Goal: Task Accomplishment & Management: Use online tool/utility

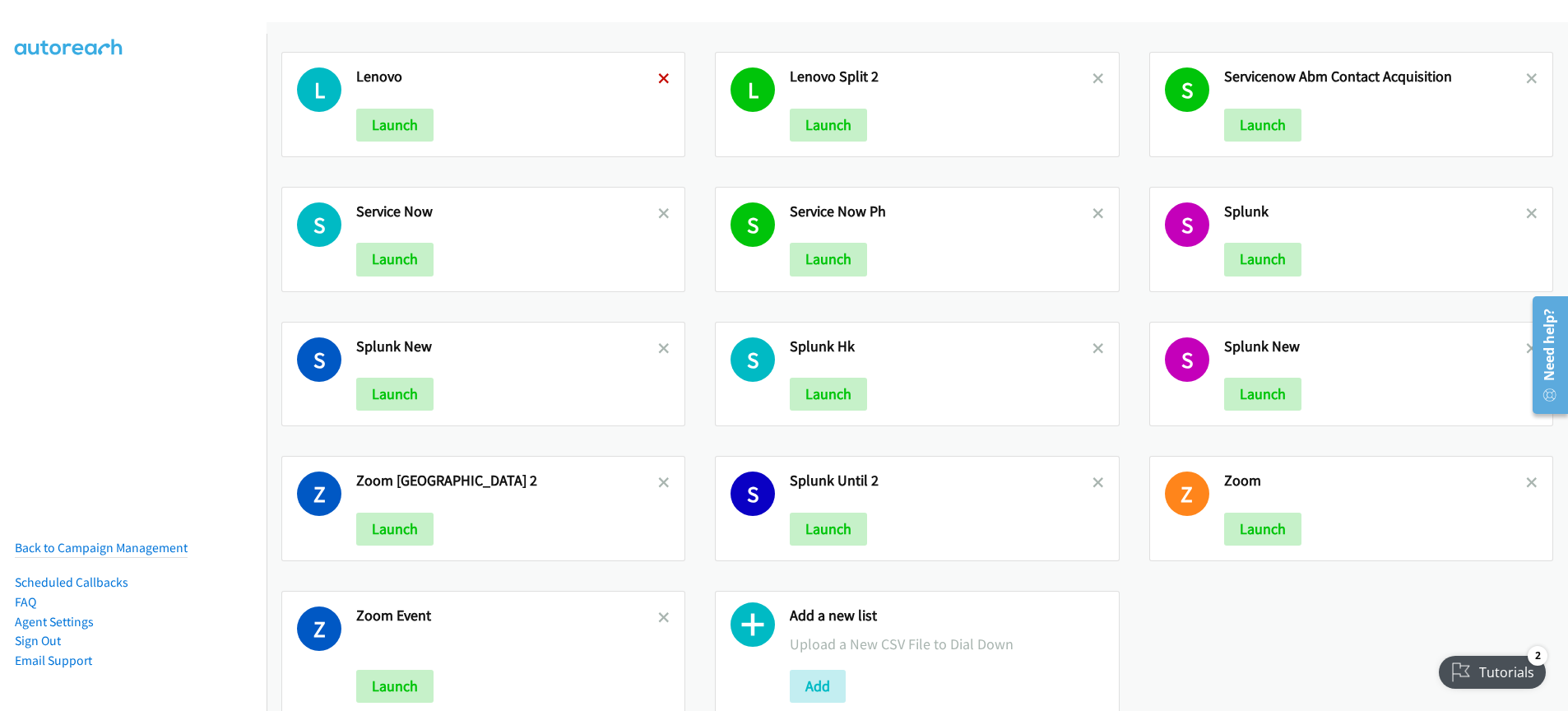
click at [660, 79] on icon at bounding box center [663, 80] width 11 height 11
click at [661, 215] on icon at bounding box center [663, 215] width 11 height 11
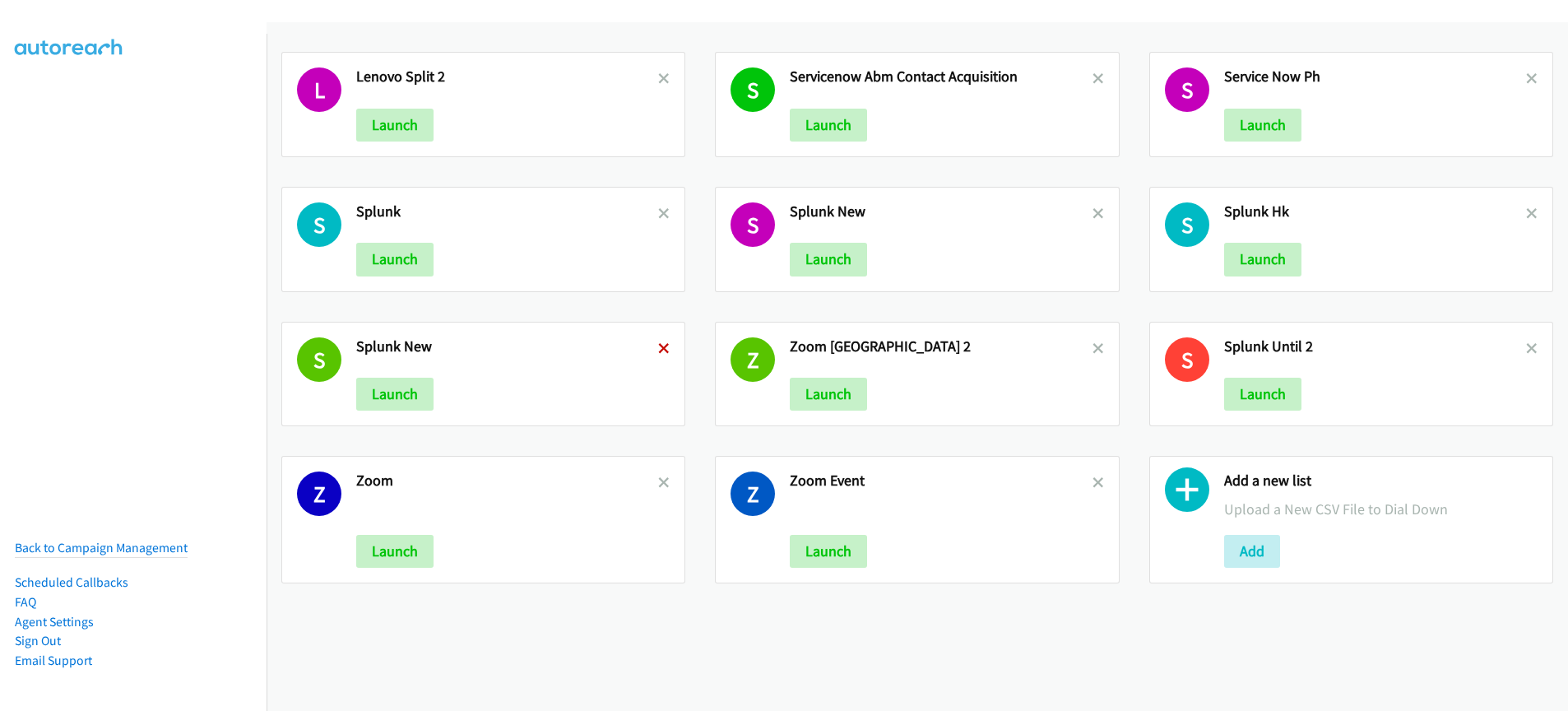
drag, startPoint x: 658, startPoint y: 350, endPoint x: 650, endPoint y: 440, distance: 90.4
click at [658, 350] on icon at bounding box center [663, 349] width 11 height 11
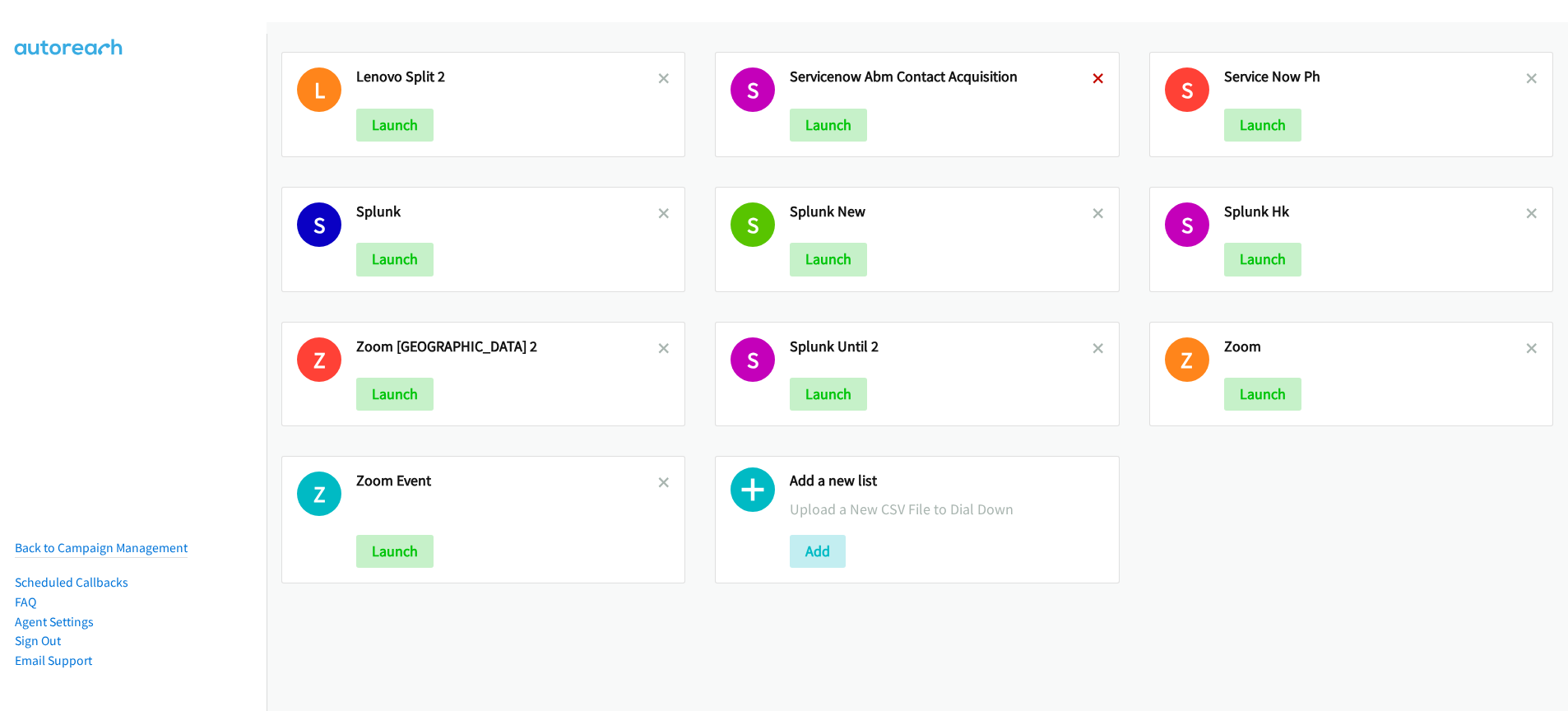
drag, startPoint x: 1090, startPoint y: 84, endPoint x: 1088, endPoint y: 147, distance: 63.0
click at [1093, 84] on icon at bounding box center [1099, 80] width 11 height 11
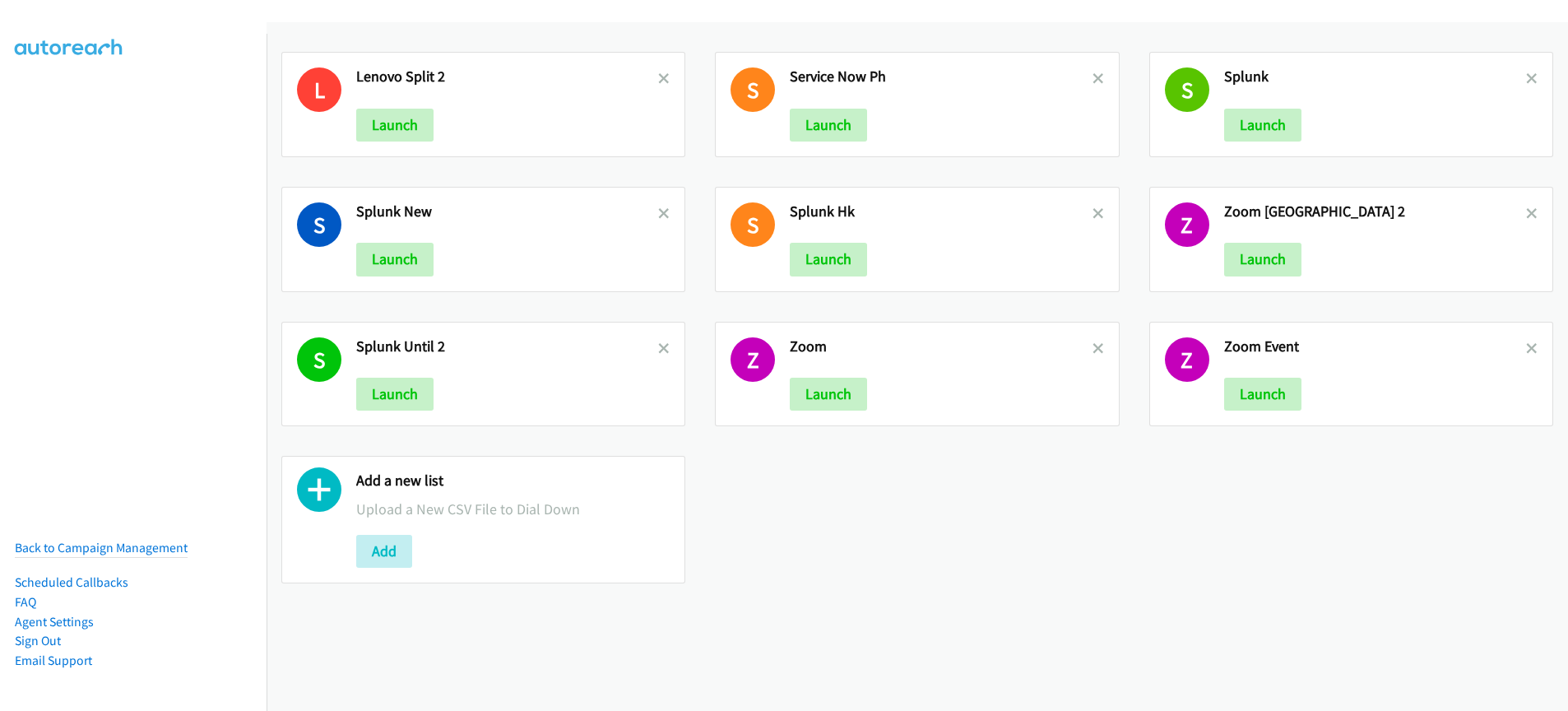
drag, startPoint x: 1088, startPoint y: 350, endPoint x: 1136, endPoint y: 285, distance: 80.8
click at [1093, 350] on icon at bounding box center [1099, 349] width 11 height 11
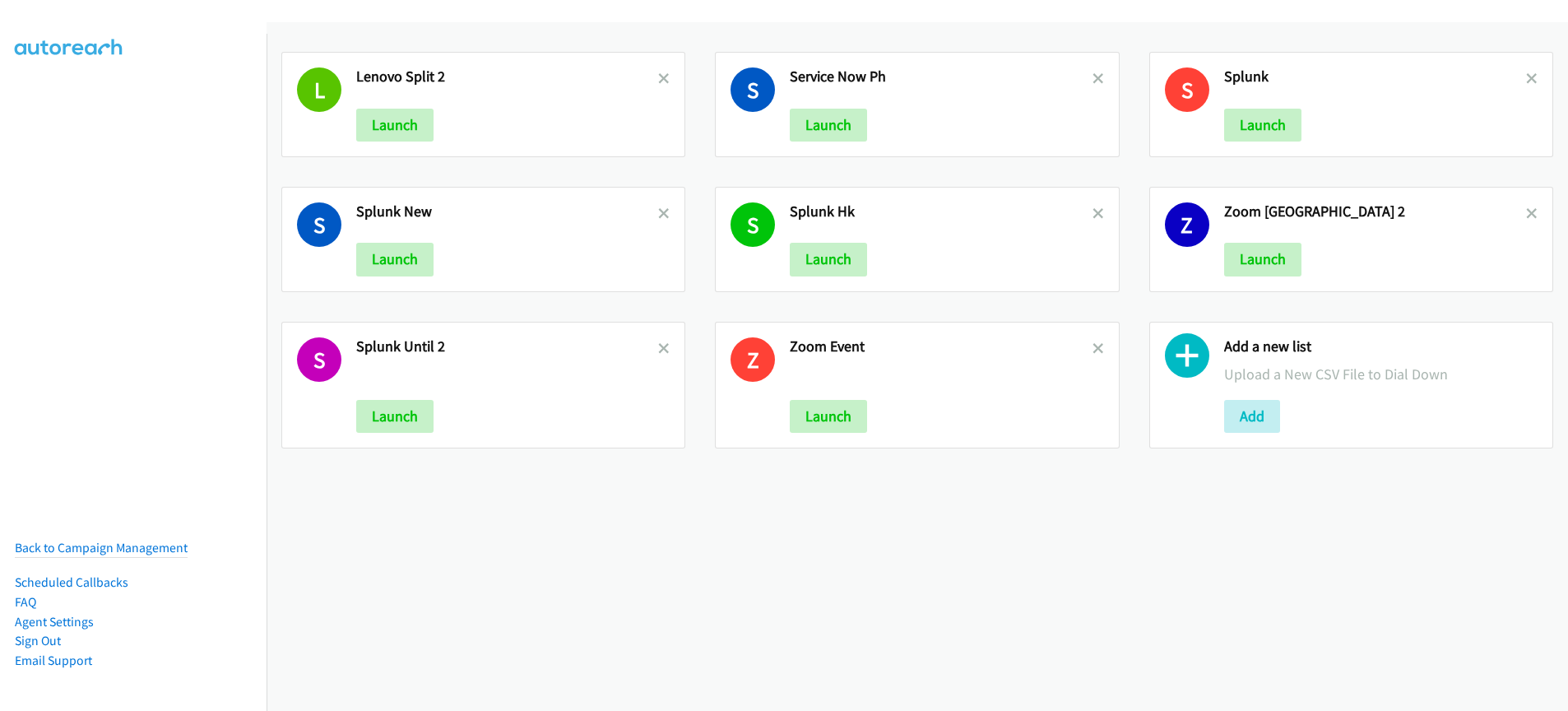
drag, startPoint x: 1523, startPoint y: 220, endPoint x: 1535, endPoint y: 175, distance: 46.6
click at [1526, 220] on link at bounding box center [1532, 214] width 11 height 18
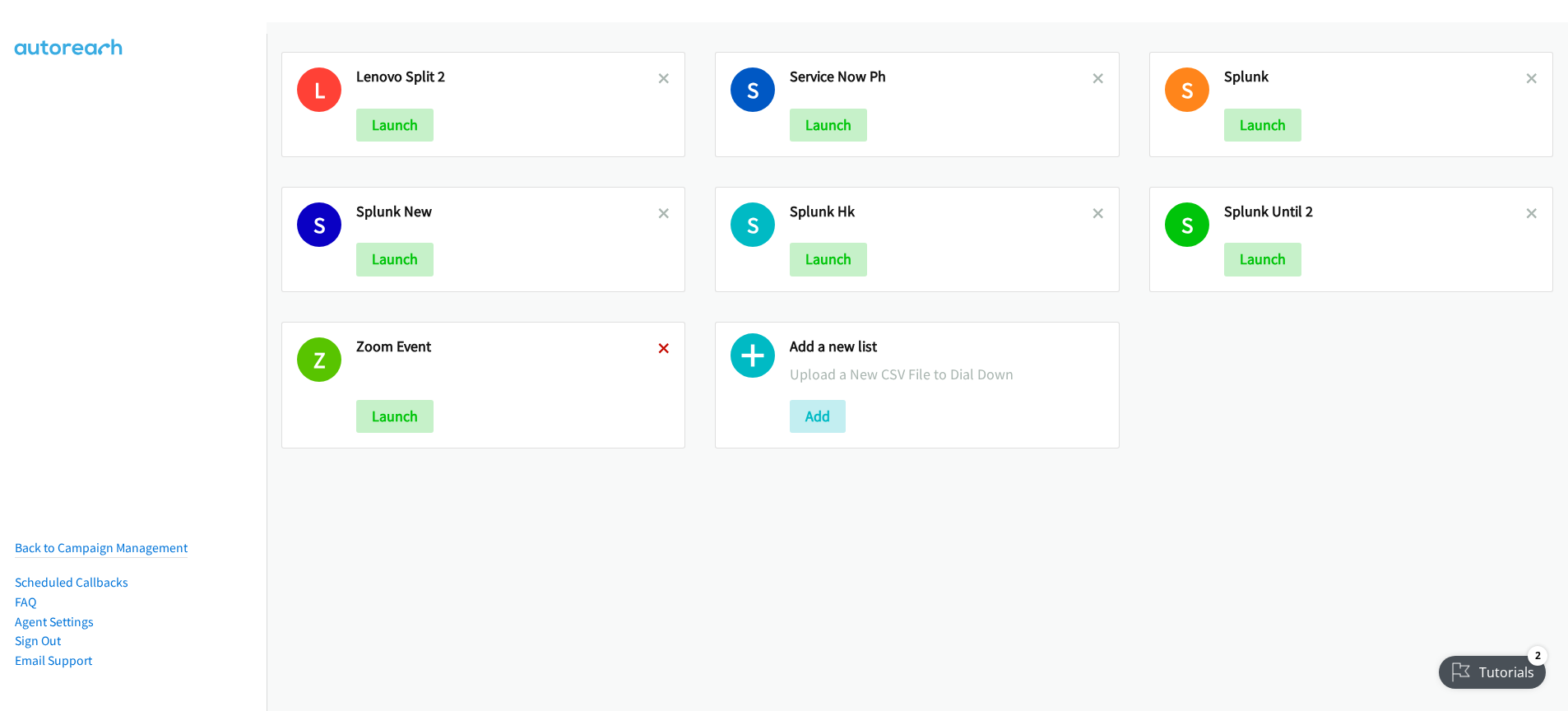
click at [660, 351] on icon at bounding box center [663, 349] width 11 height 11
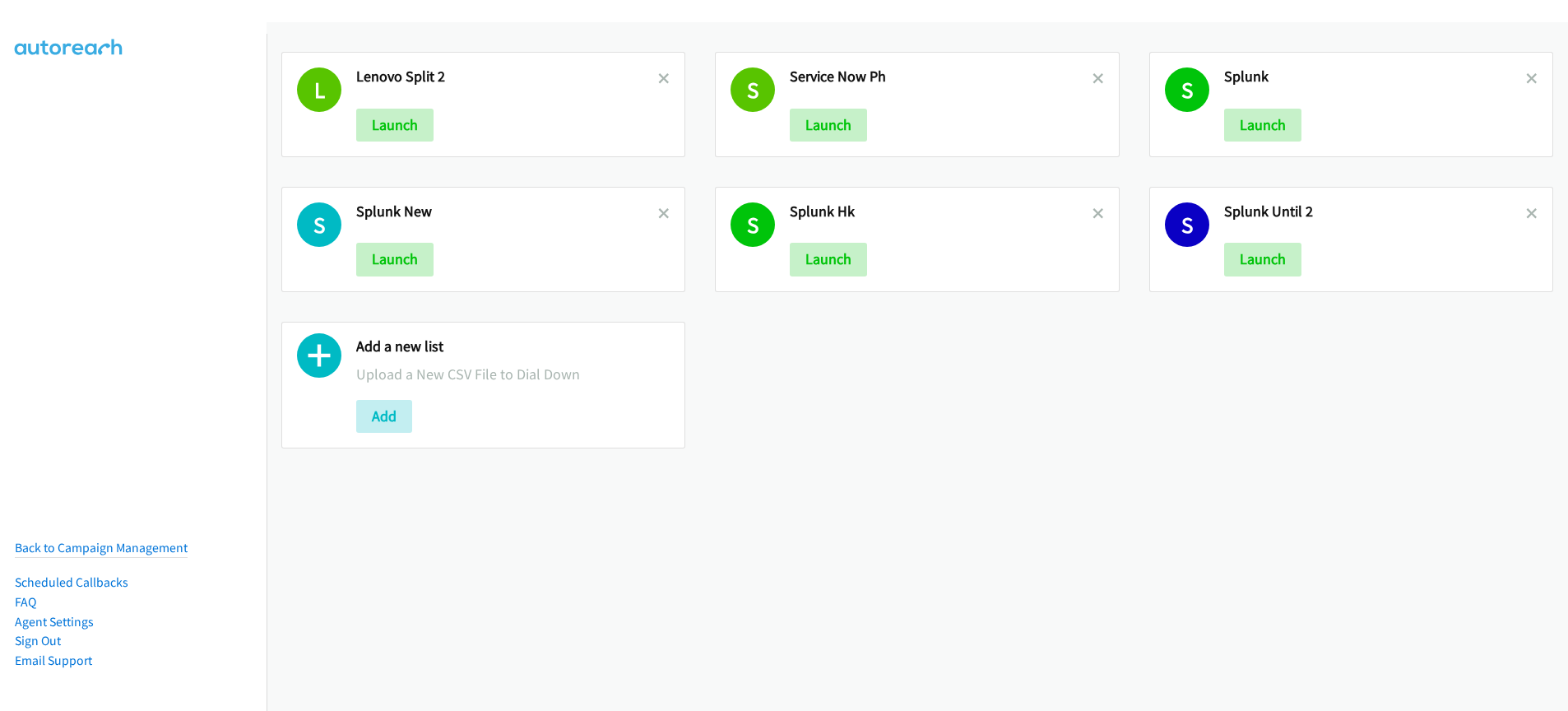
click at [662, 213] on icon at bounding box center [663, 215] width 11 height 11
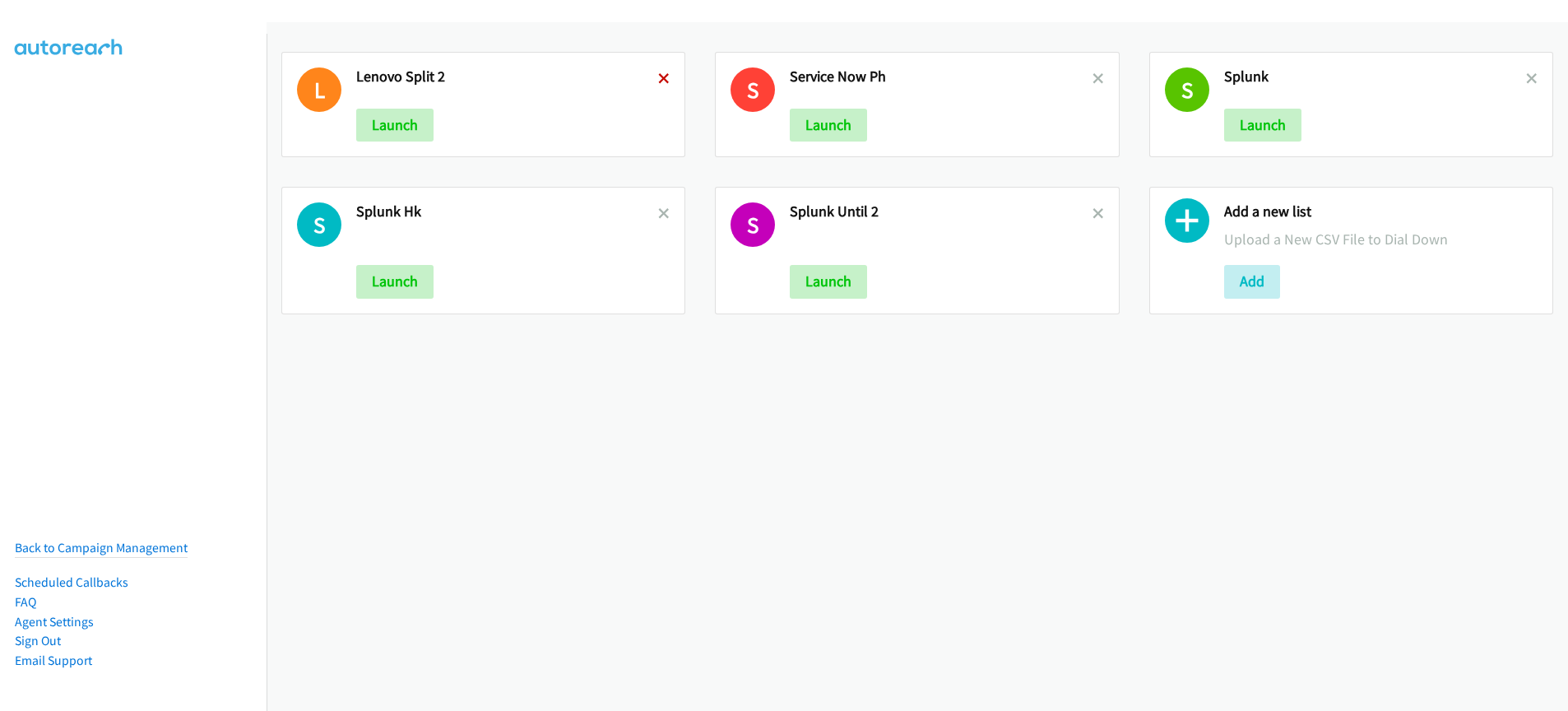
click at [658, 77] on icon at bounding box center [663, 80] width 11 height 11
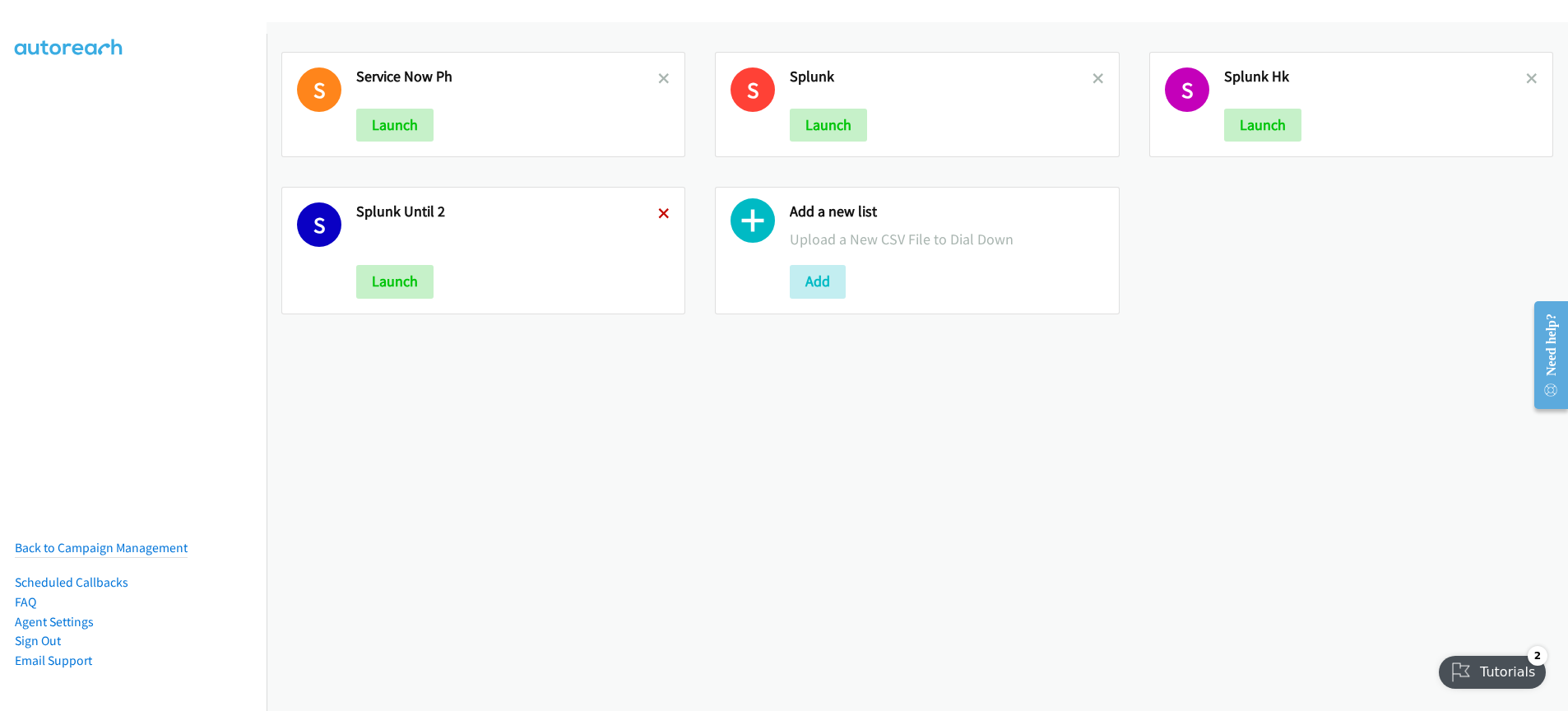
click at [663, 215] on icon at bounding box center [663, 215] width 11 height 11
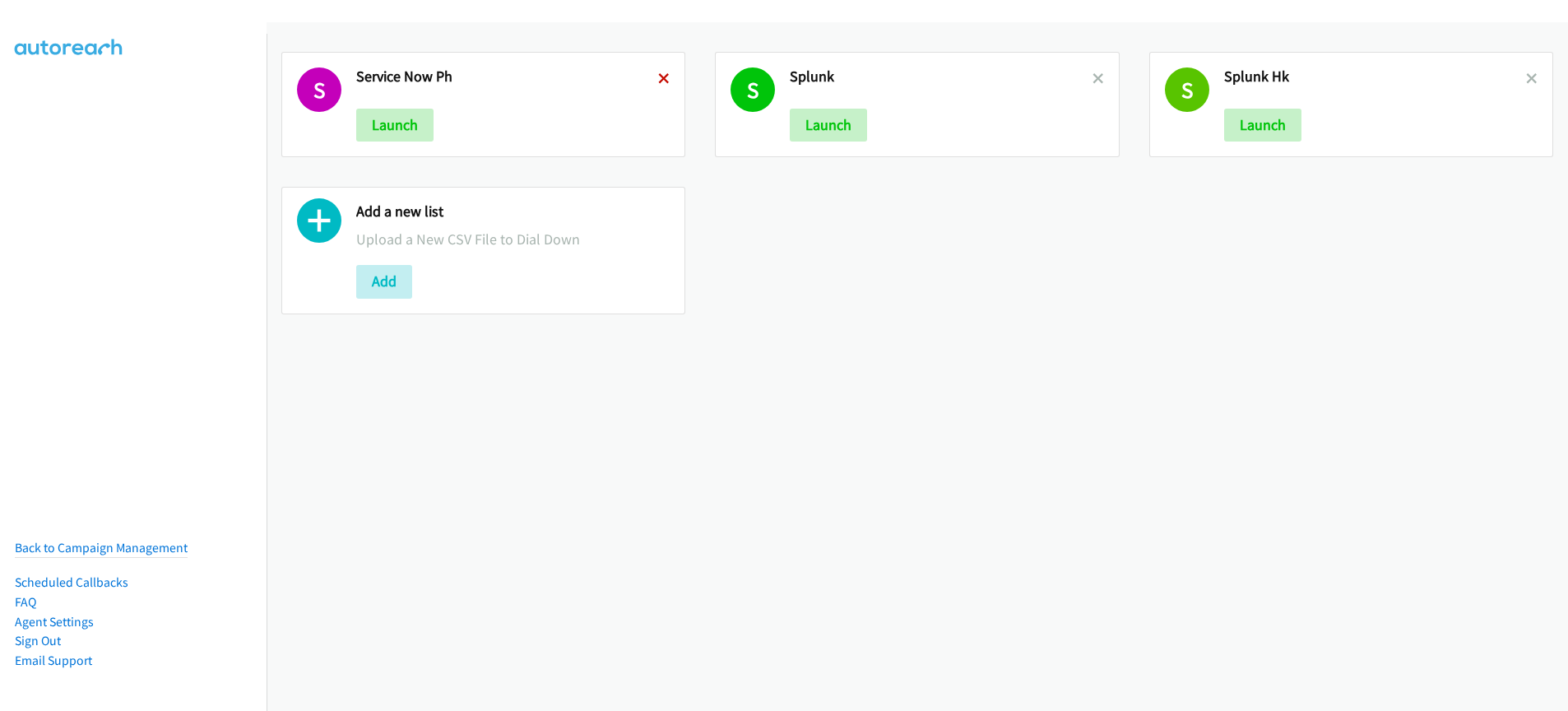
click at [663, 82] on icon at bounding box center [663, 80] width 11 height 11
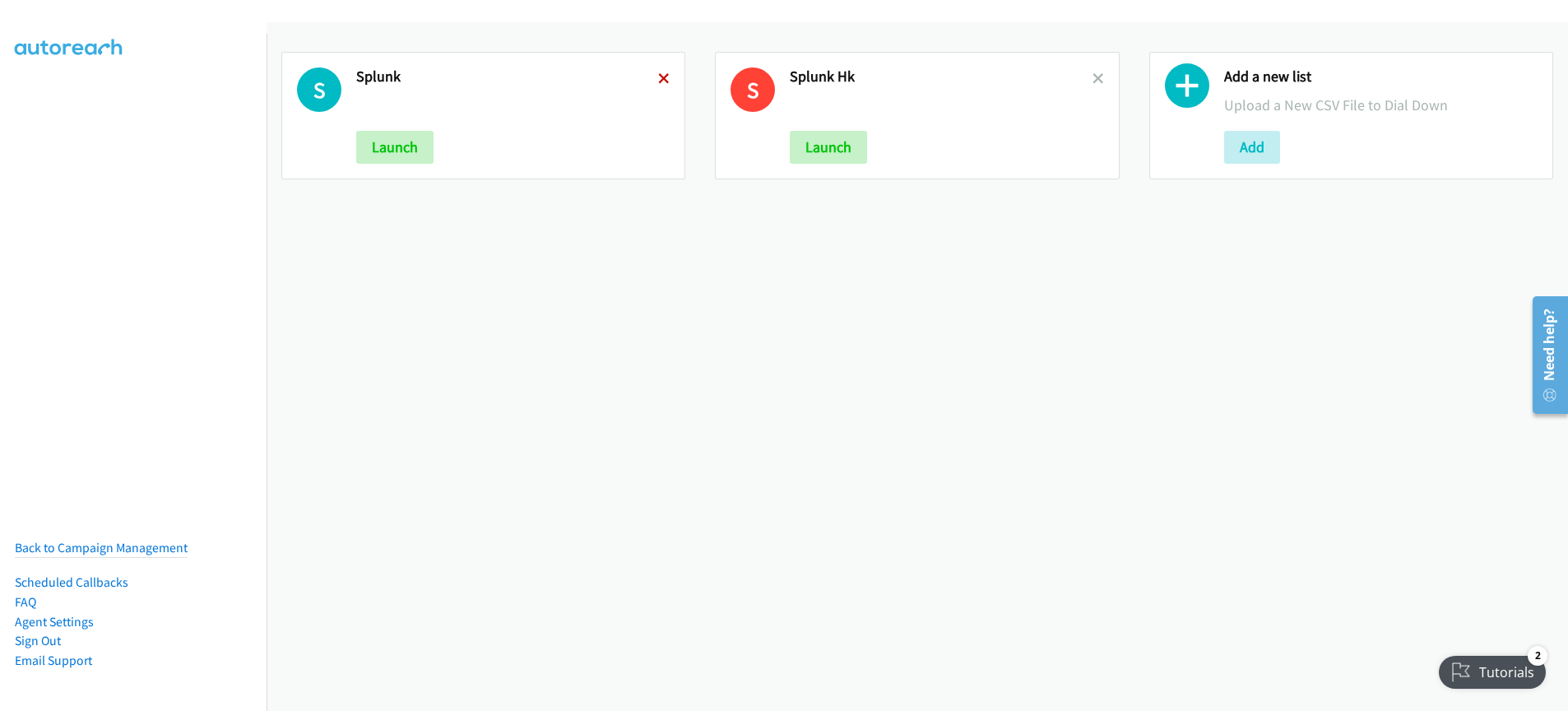
click at [664, 77] on icon at bounding box center [663, 80] width 11 height 11
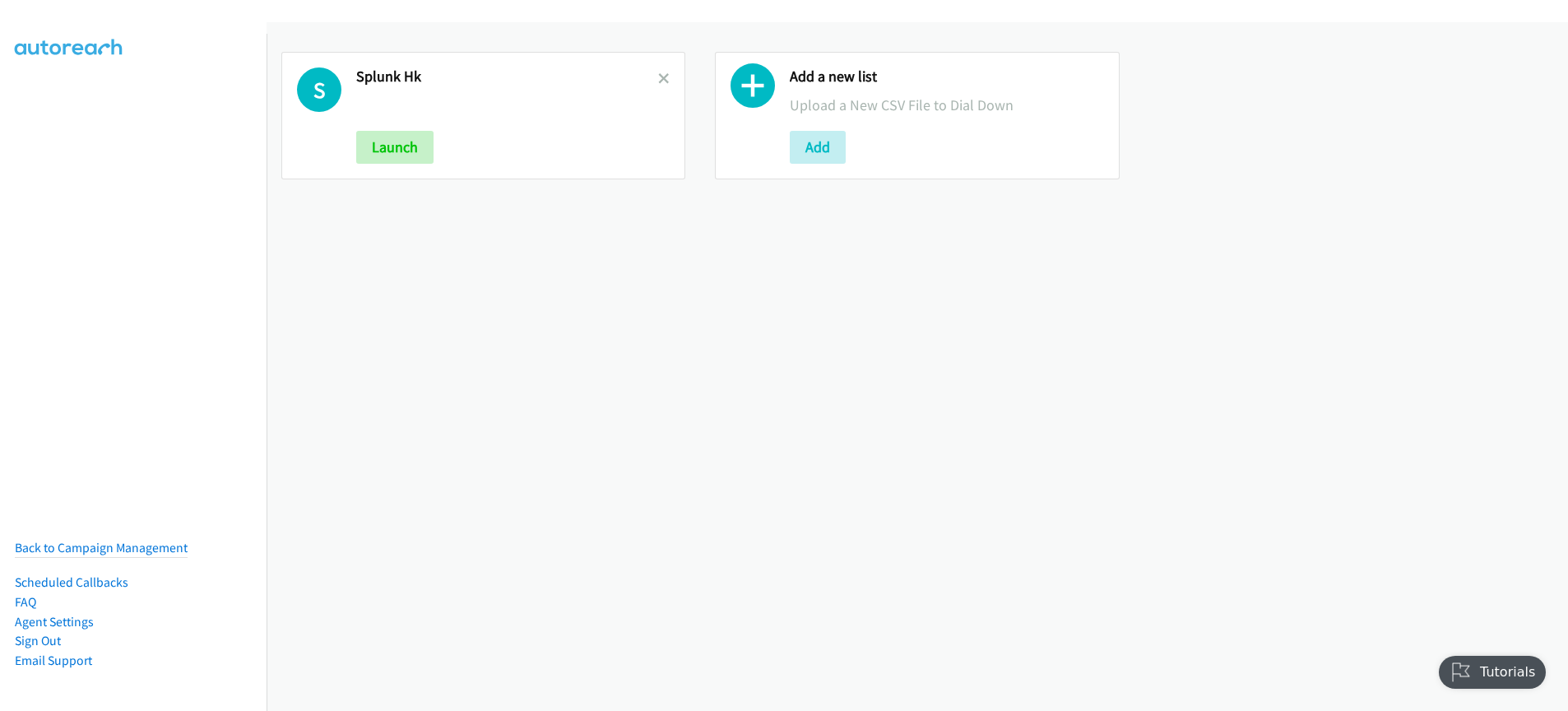
click at [666, 79] on div "S Splunk Hk Launch" at bounding box center [483, 116] width 404 height 128
click at [659, 80] on icon at bounding box center [663, 80] width 11 height 11
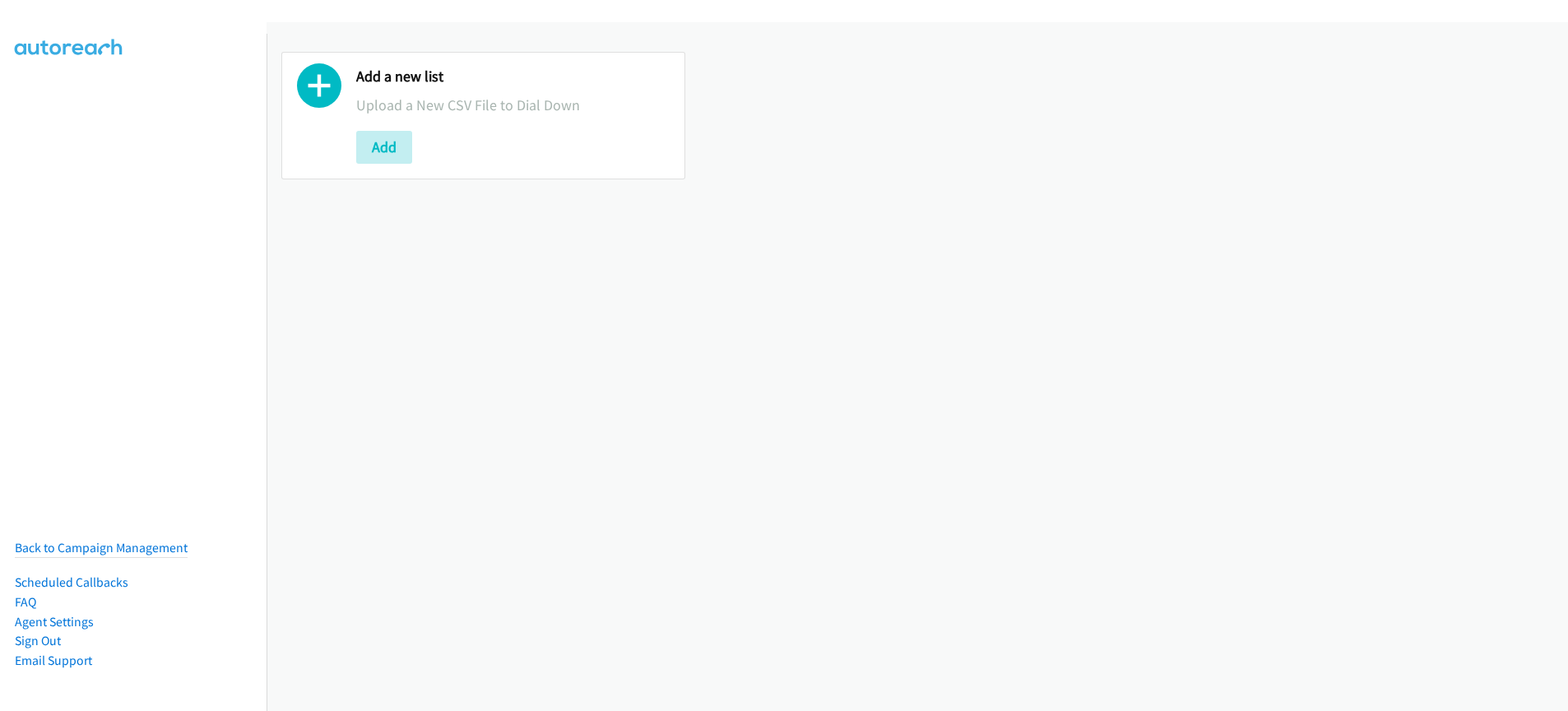
click at [380, 306] on div "Add a new list Upload a New CSV File to Dial Down Add" at bounding box center [918, 366] width 1302 height 689
click at [374, 150] on button "Add" at bounding box center [384, 148] width 56 height 33
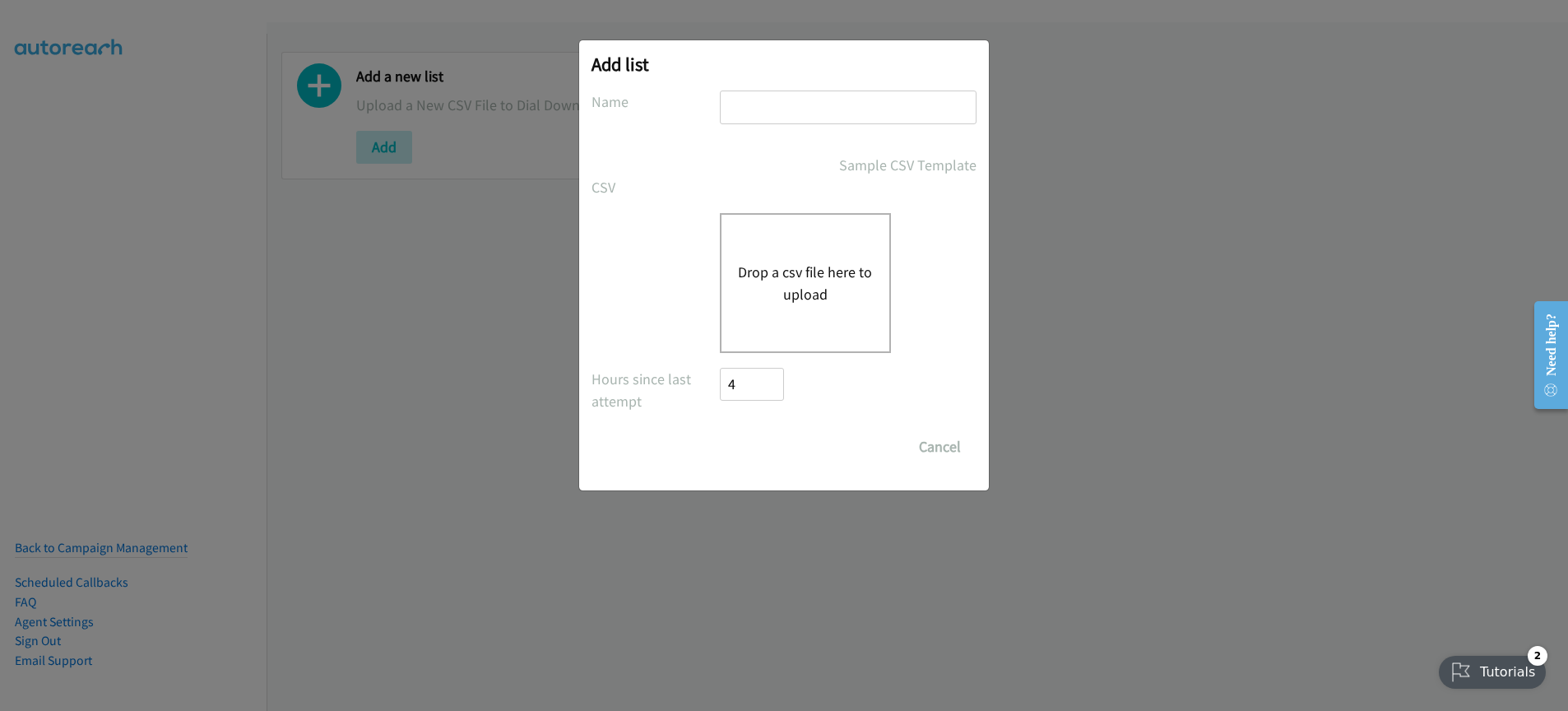
click at [795, 118] on input "text" at bounding box center [848, 107] width 257 height 34
click at [760, 109] on input "text" at bounding box center [848, 107] width 257 height 34
click at [778, 344] on div "Drop a csv file here to upload" at bounding box center [805, 283] width 171 height 140
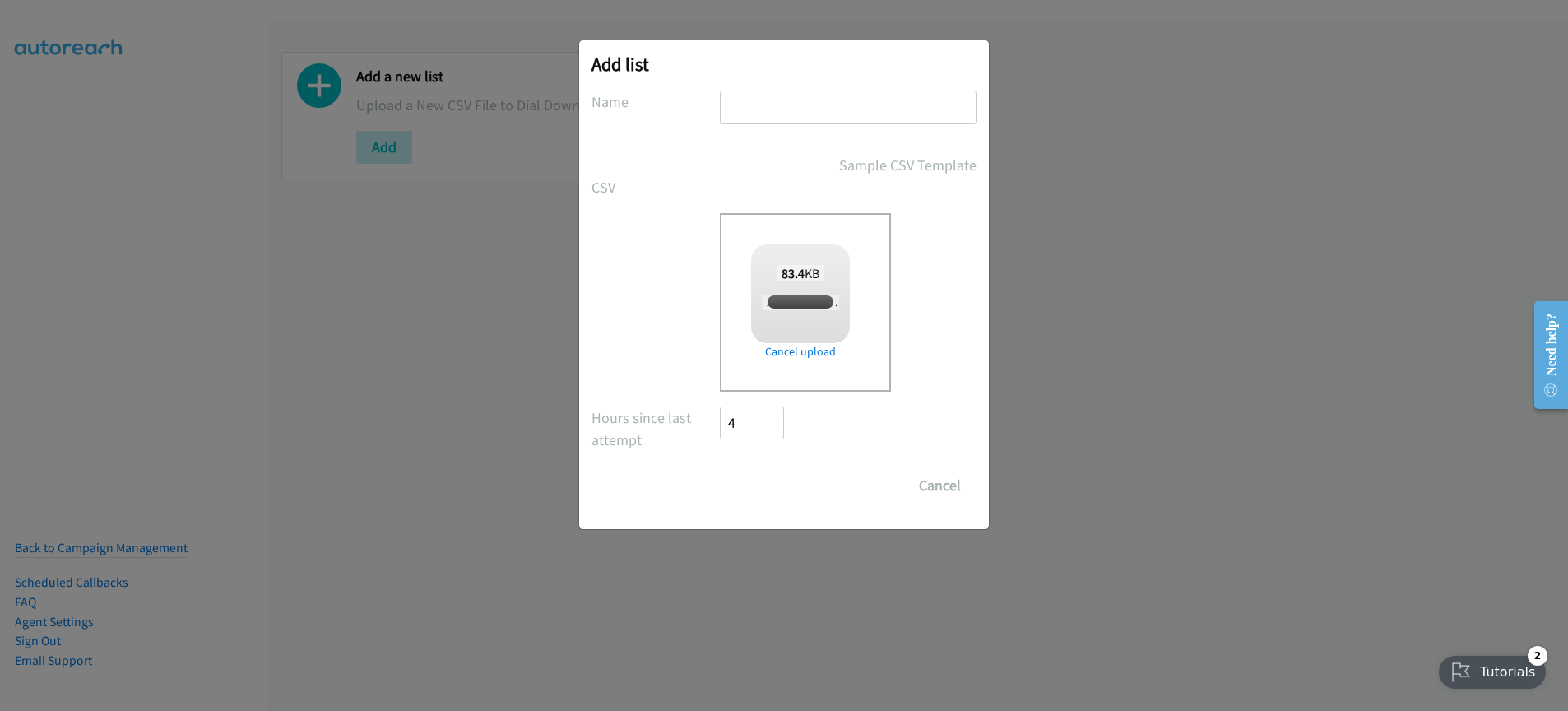
checkbox input "true"
click at [765, 490] on input "Save List" at bounding box center [763, 486] width 87 height 33
click at [789, 97] on input "text" at bounding box center [848, 107] width 257 height 34
type input "lenovo_2"
click at [720, 470] on input "Save List" at bounding box center [763, 486] width 87 height 33
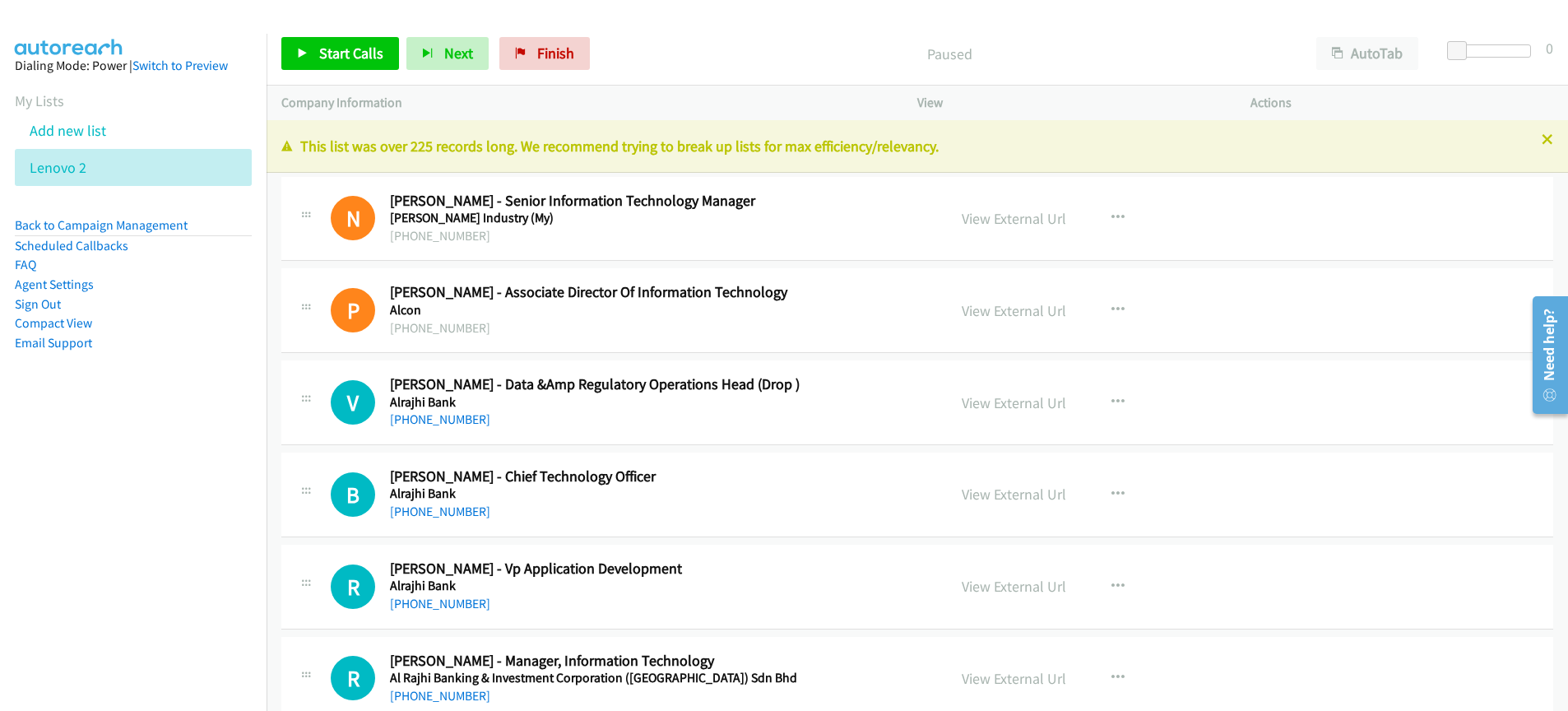
click at [733, 39] on div "Paused" at bounding box center [950, 54] width 704 height 33
click at [326, 54] on span "Start Calls" at bounding box center [351, 53] width 64 height 18
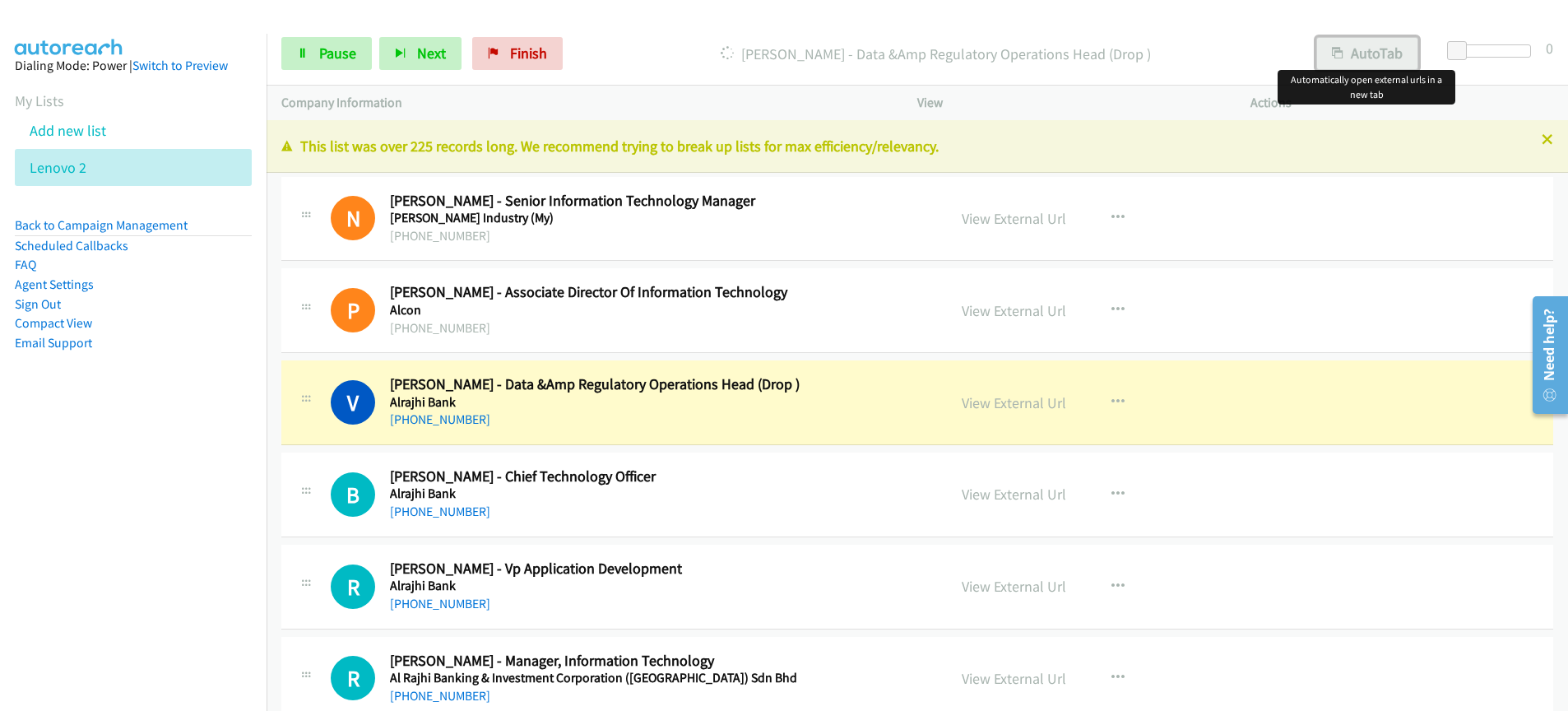
click at [1346, 56] on button "AutoTab" at bounding box center [1367, 54] width 102 height 33
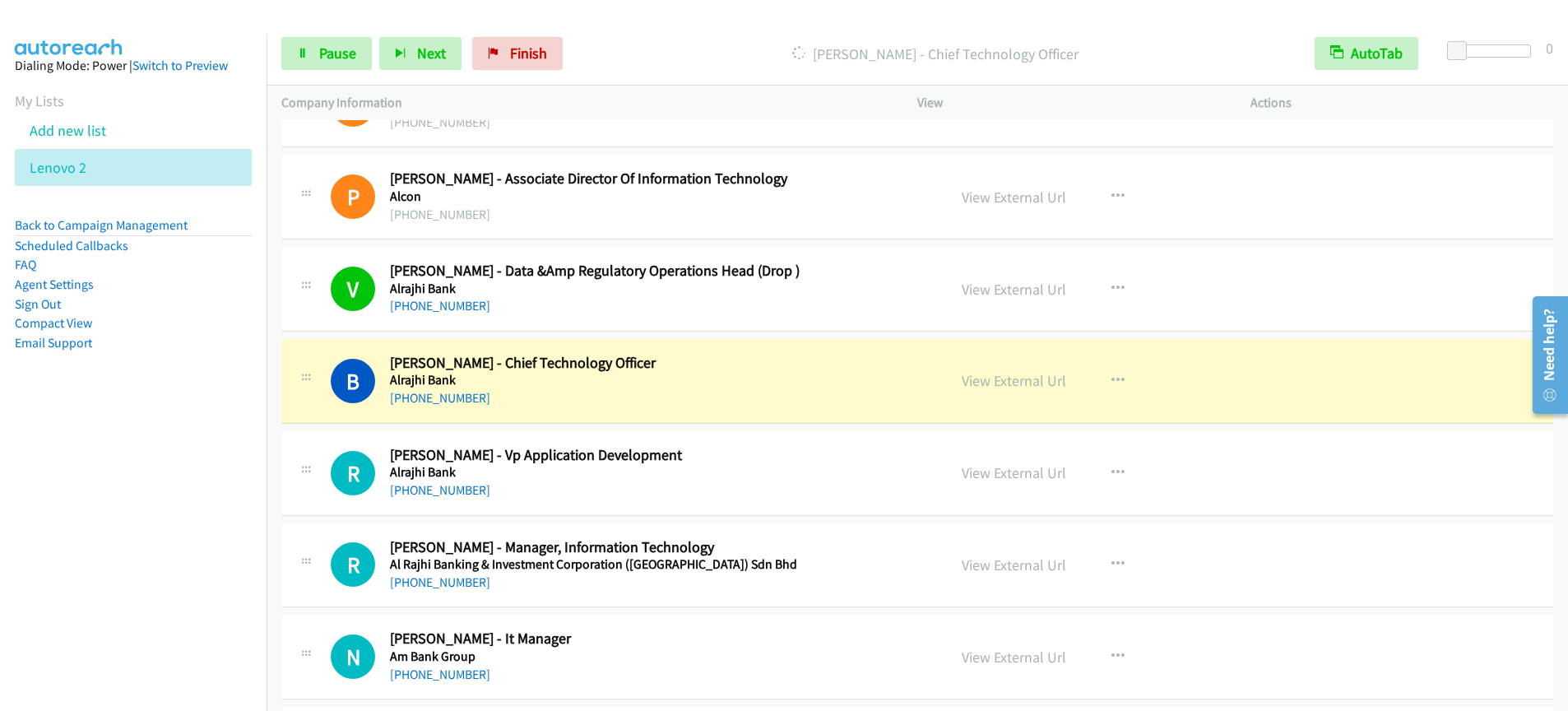
scroll to position [128, 0]
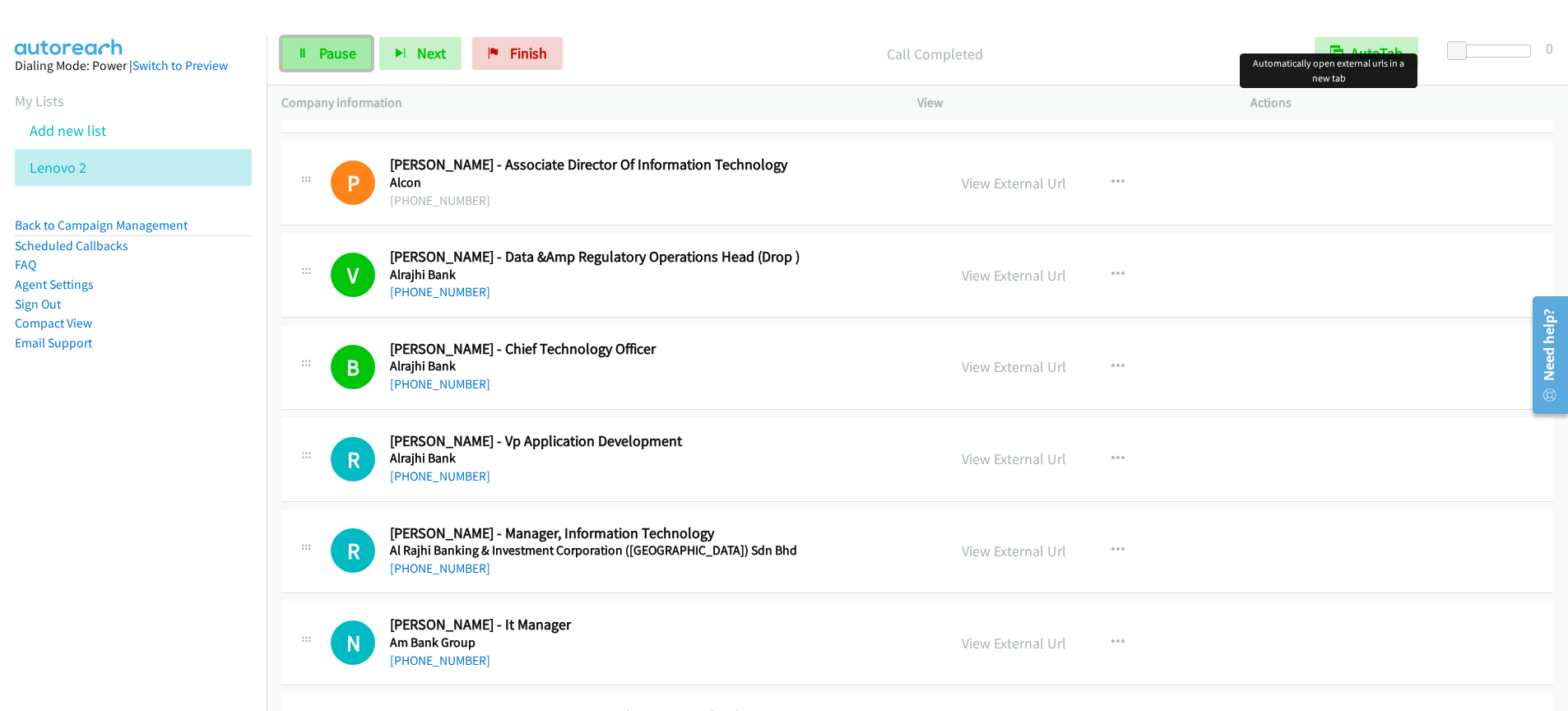
click at [321, 57] on span "Pause" at bounding box center [338, 53] width 37 height 18
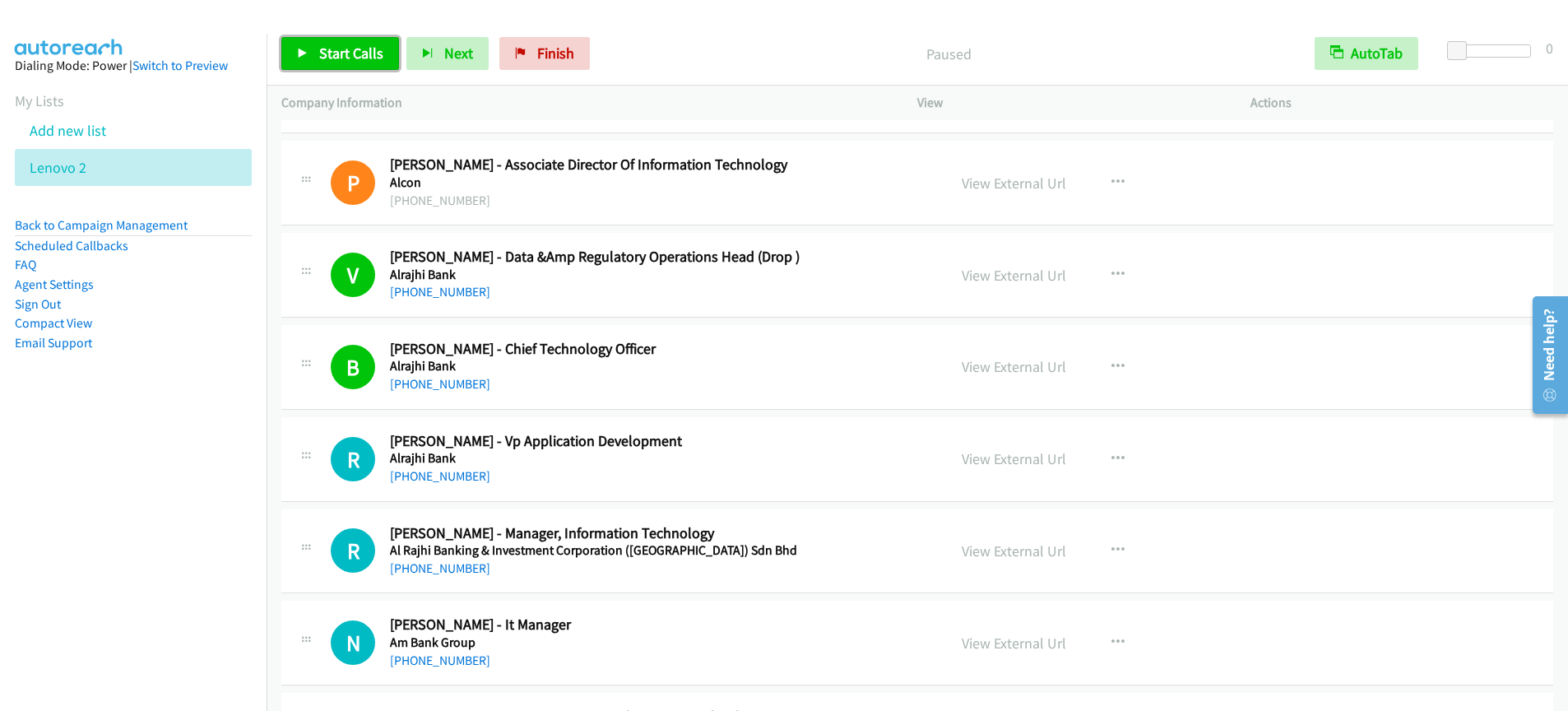
click at [334, 52] on span "Start Calls" at bounding box center [351, 53] width 64 height 18
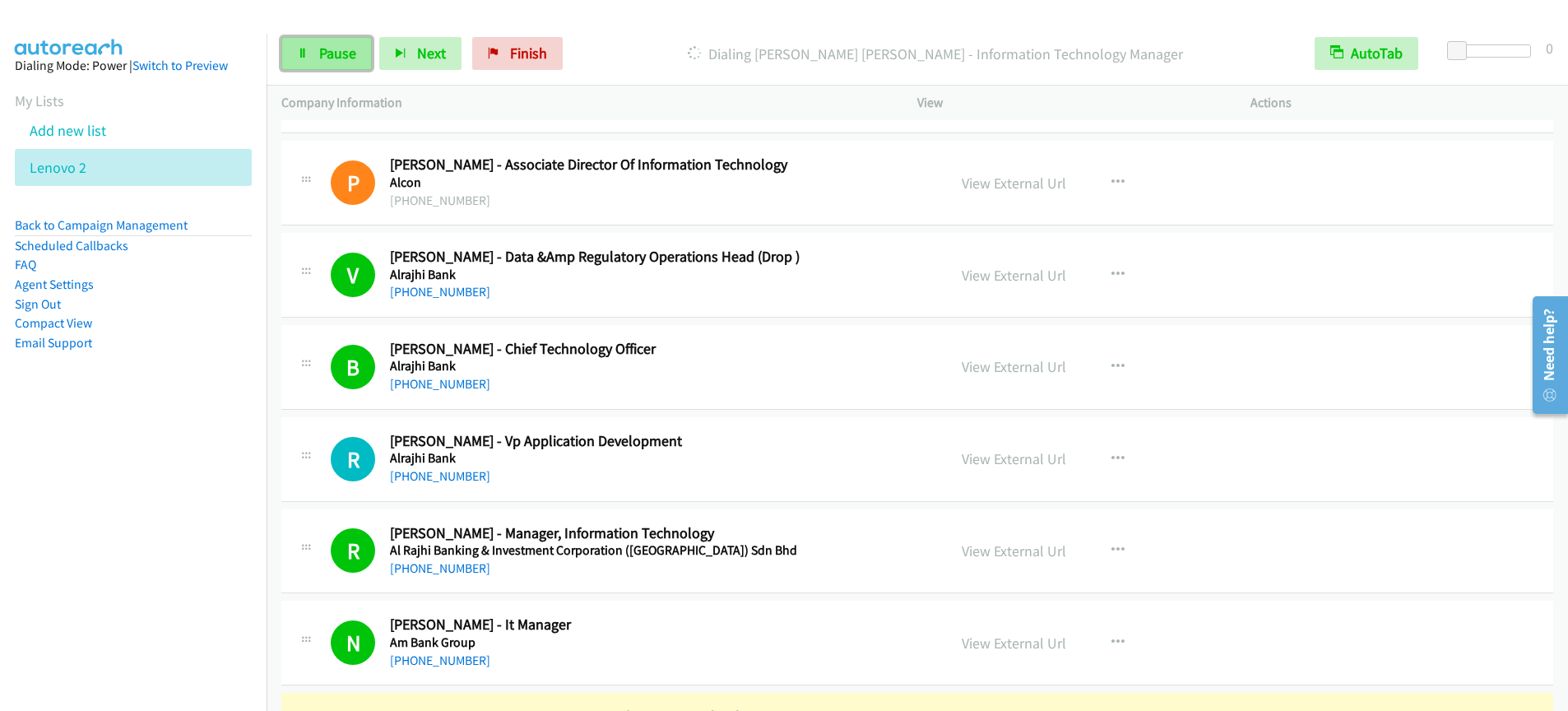
click at [337, 55] on span "Pause" at bounding box center [338, 53] width 37 height 18
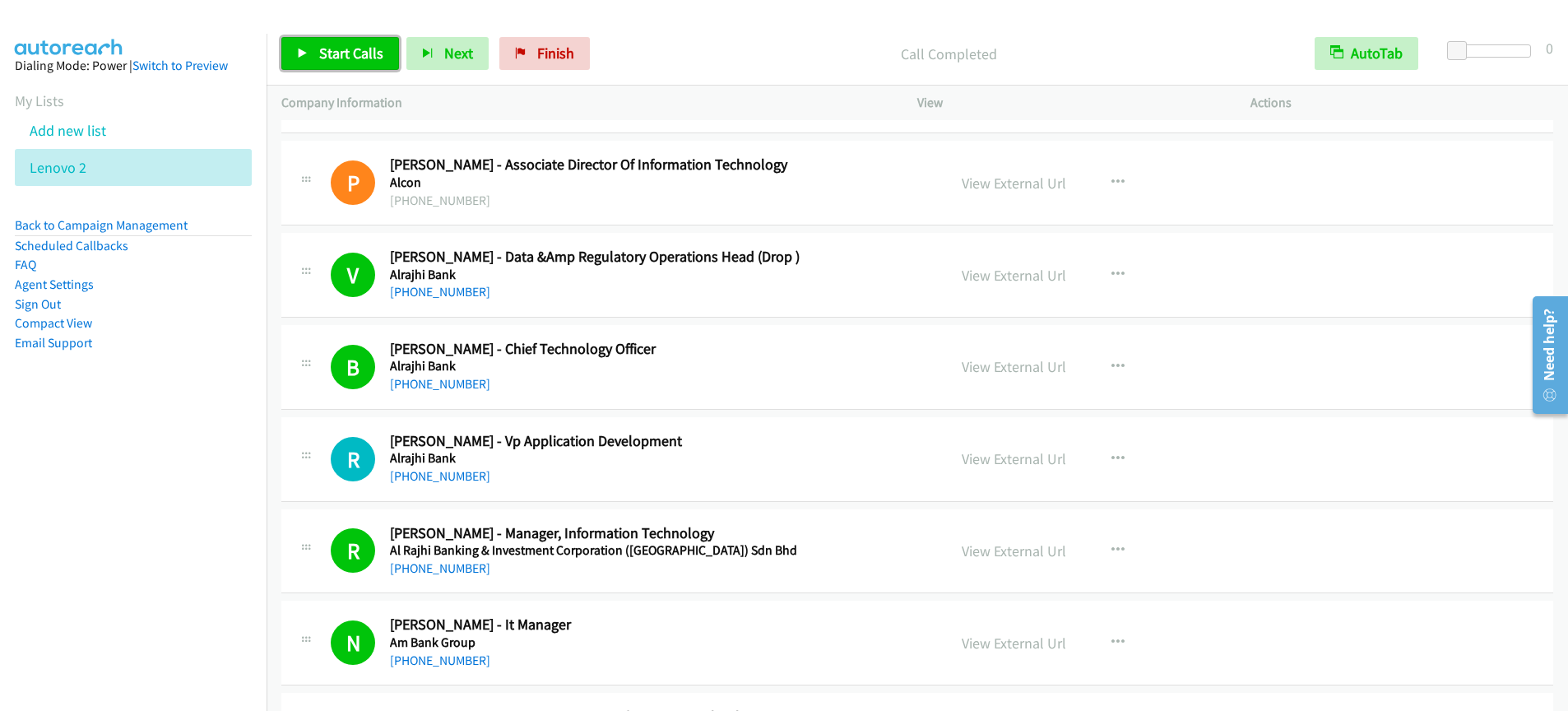
click at [359, 56] on span "Start Calls" at bounding box center [351, 53] width 64 height 18
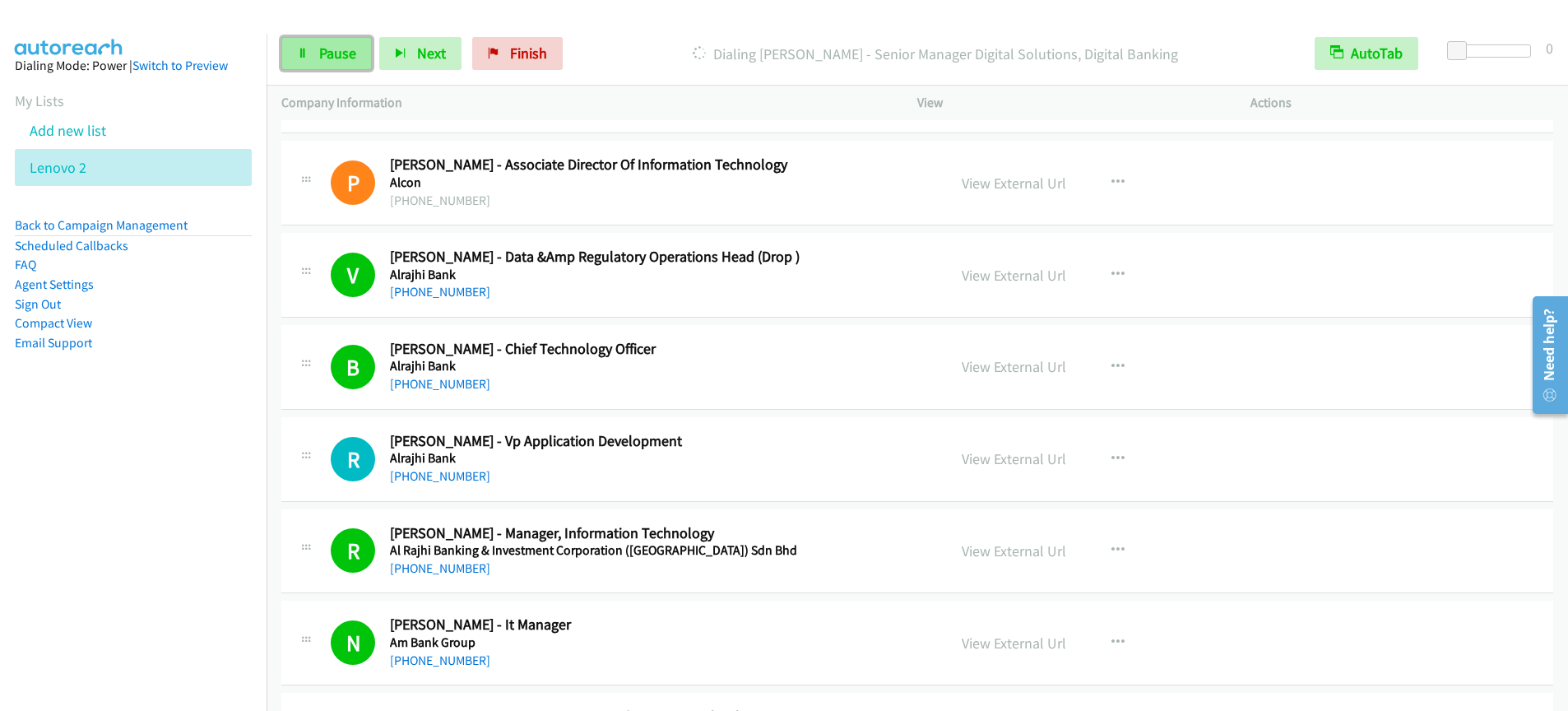
click at [345, 49] on span "Pause" at bounding box center [338, 53] width 37 height 18
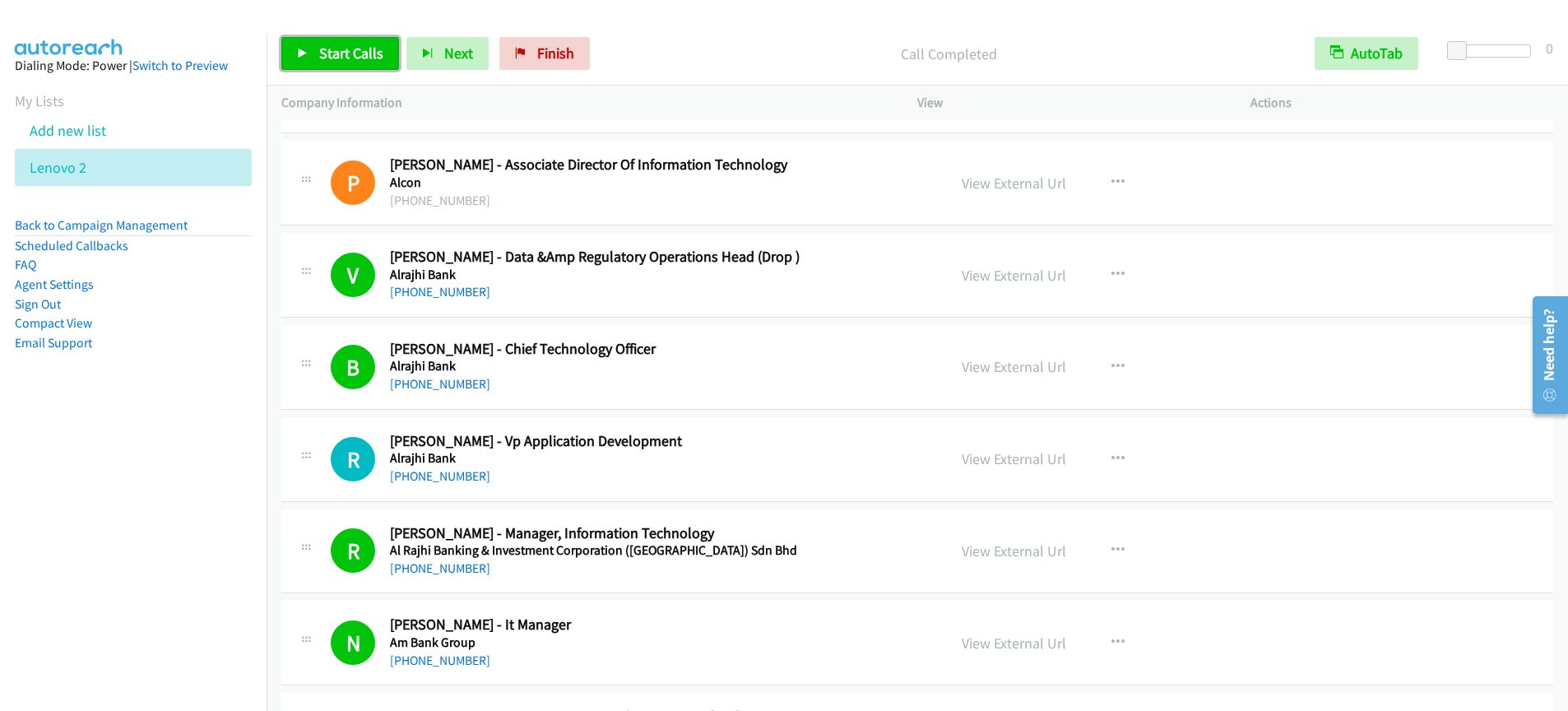
click at [333, 62] on span "Start Calls" at bounding box center [351, 53] width 64 height 18
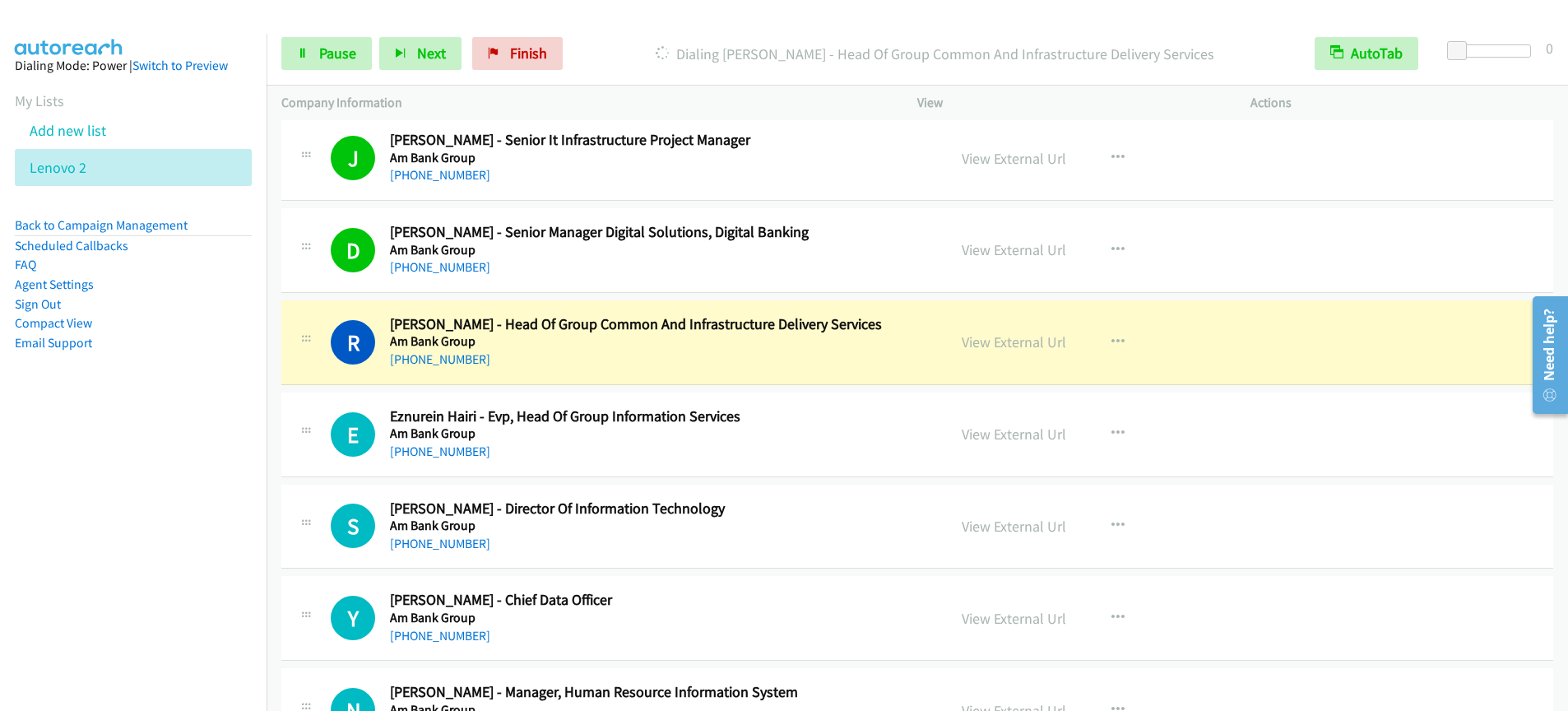
scroll to position [1118, 0]
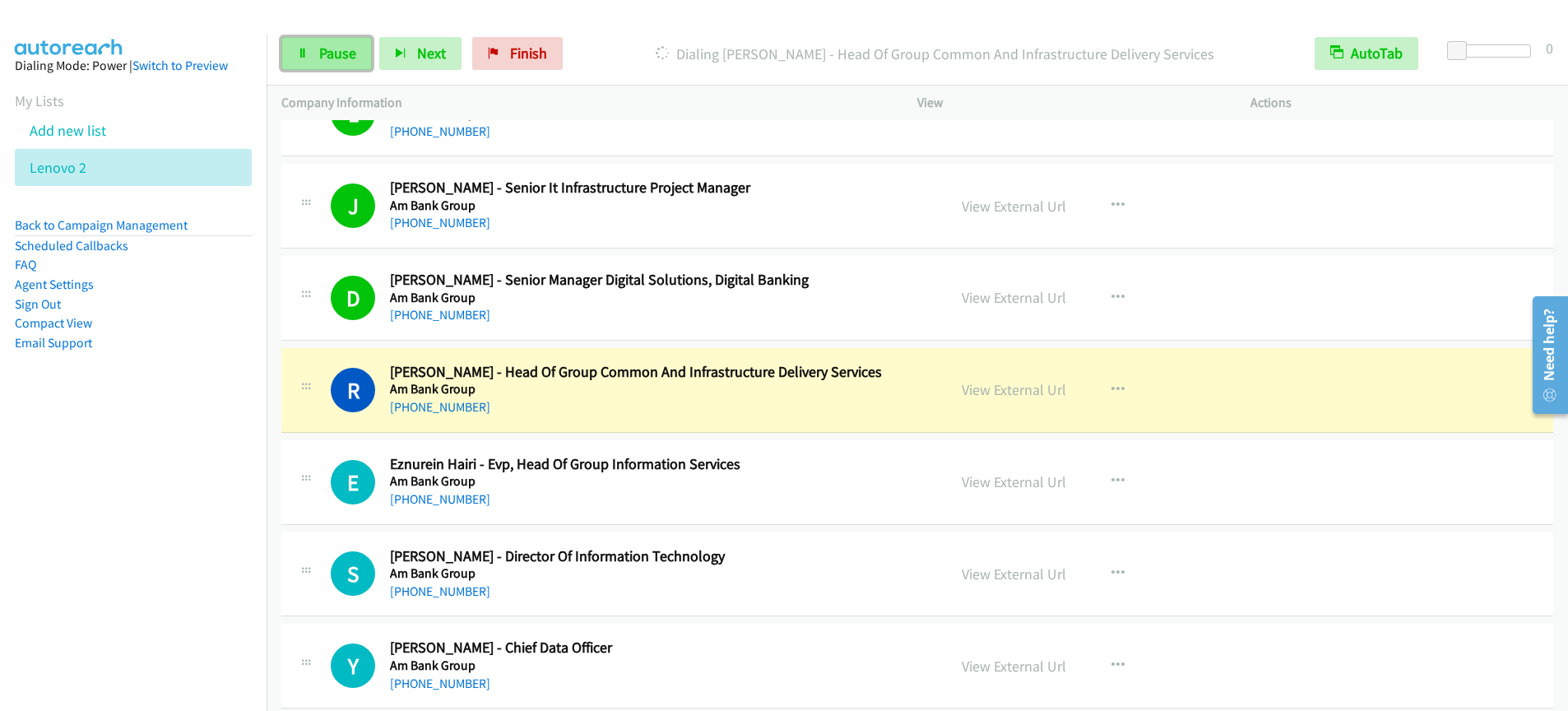
click at [312, 55] on link "Pause" at bounding box center [327, 54] width 91 height 33
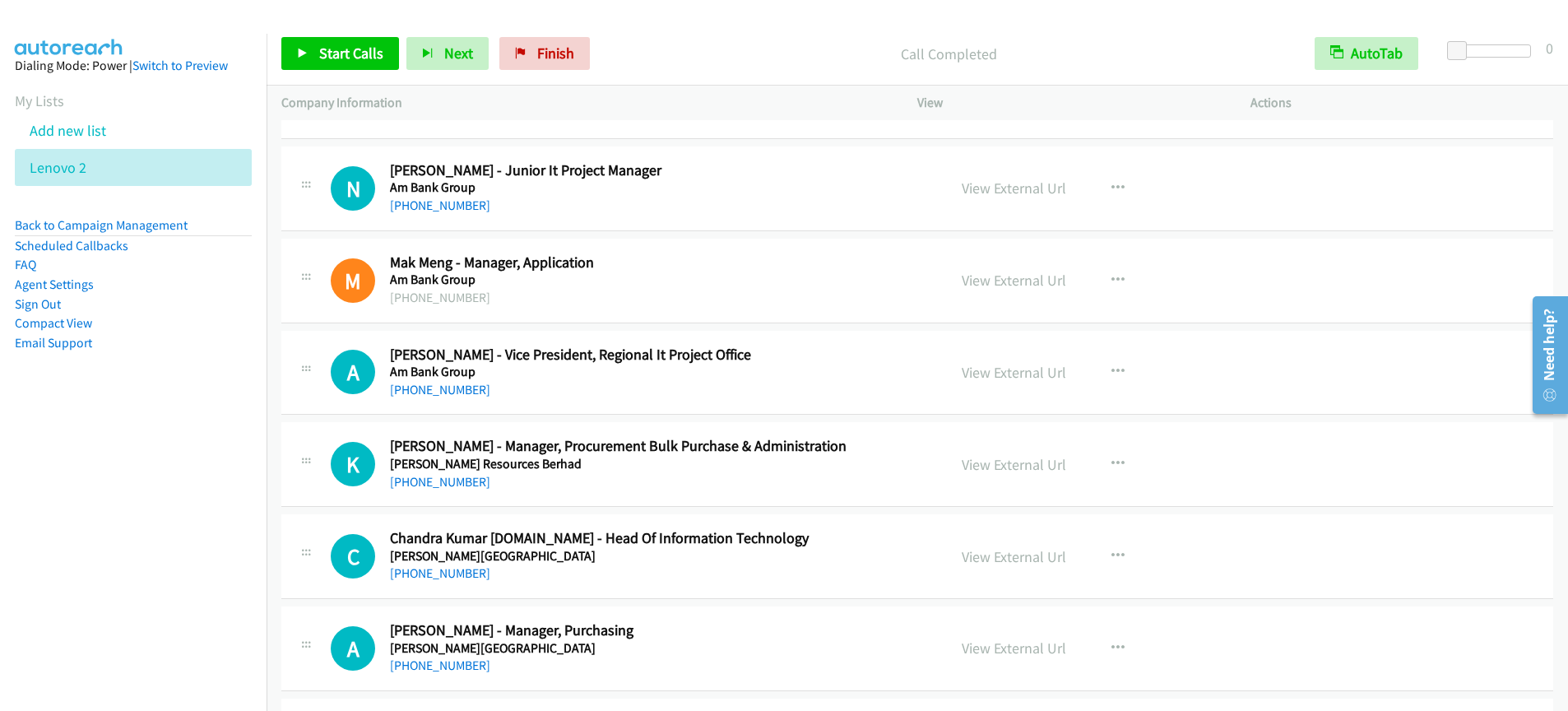
scroll to position [1783, 0]
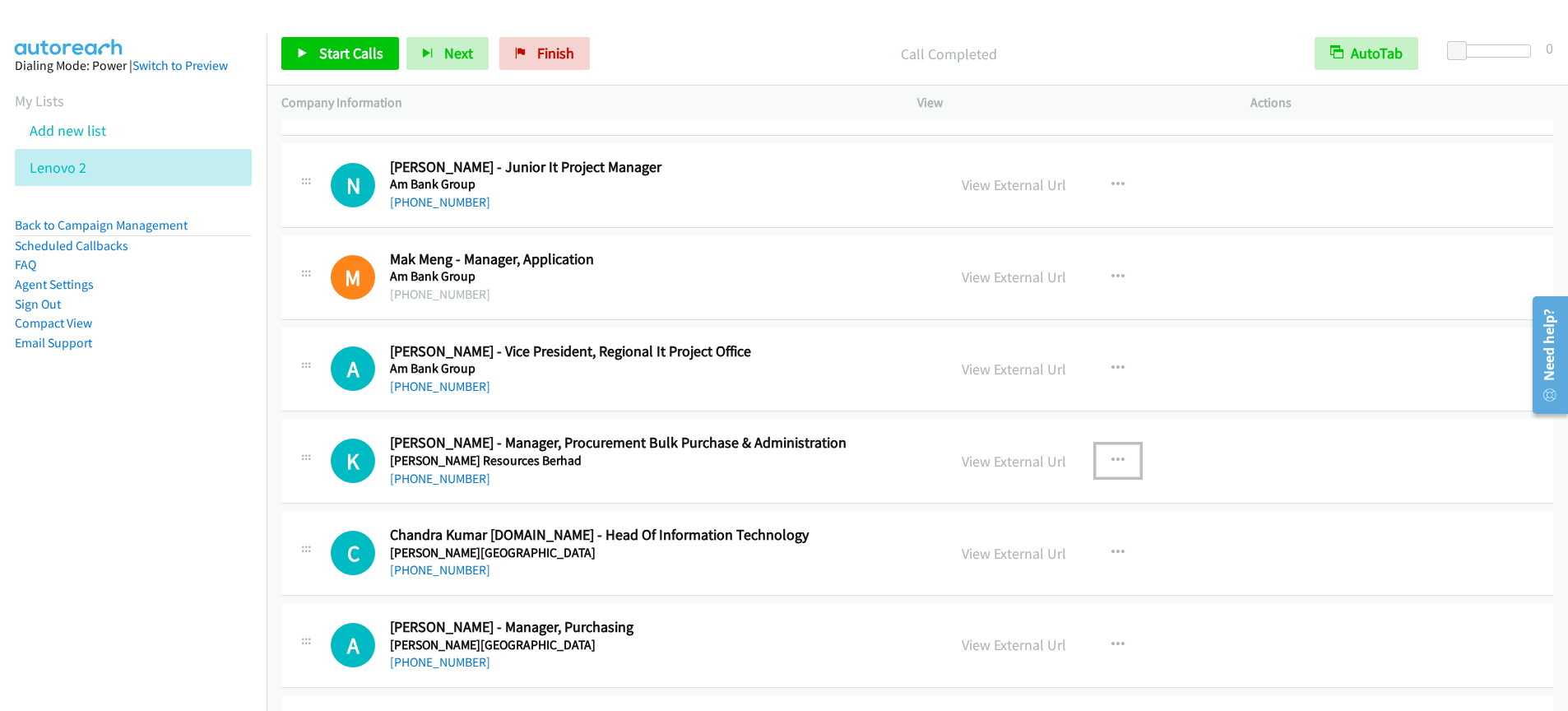
click at [1112, 462] on icon "button" at bounding box center [1118, 461] width 13 height 13
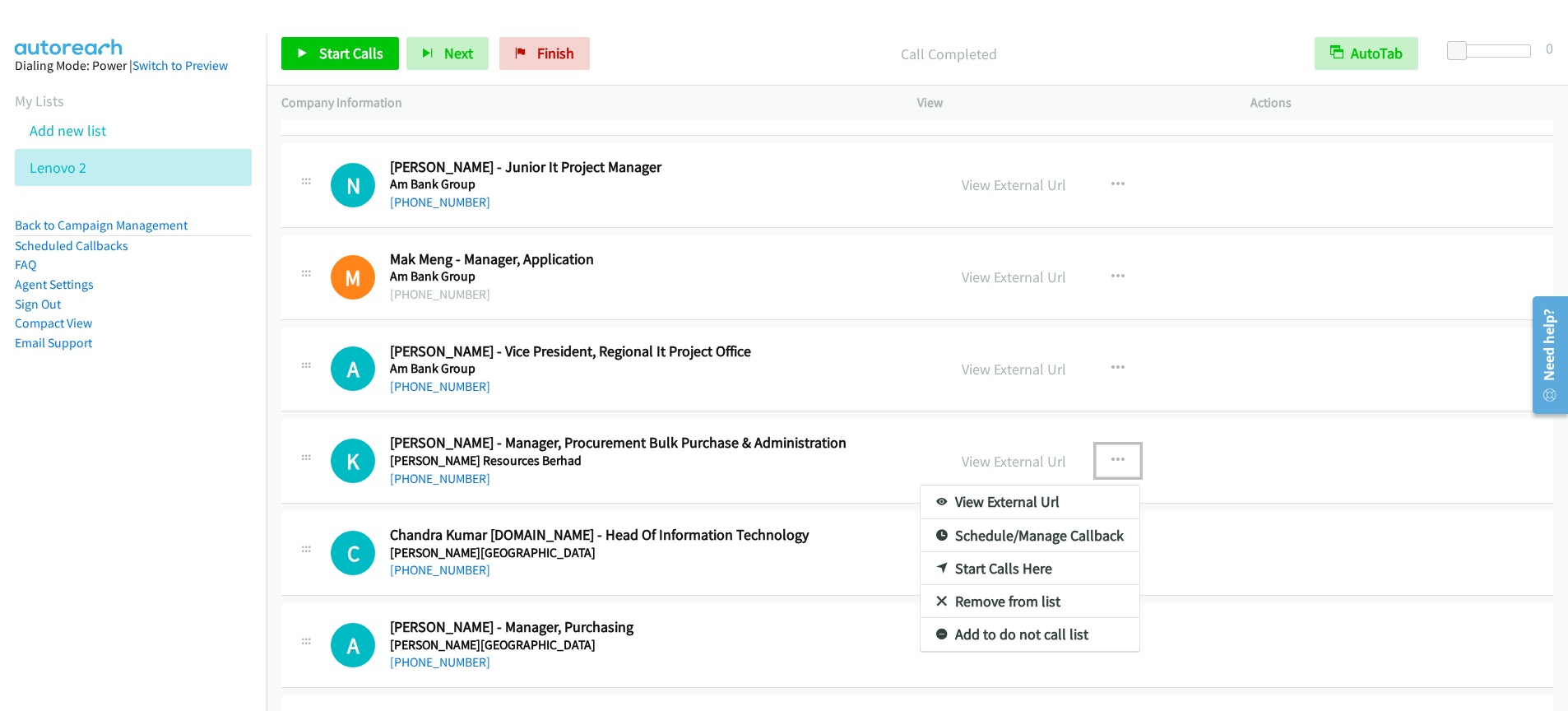
click at [980, 566] on link "Start Calls Here" at bounding box center [1030, 570] width 219 height 33
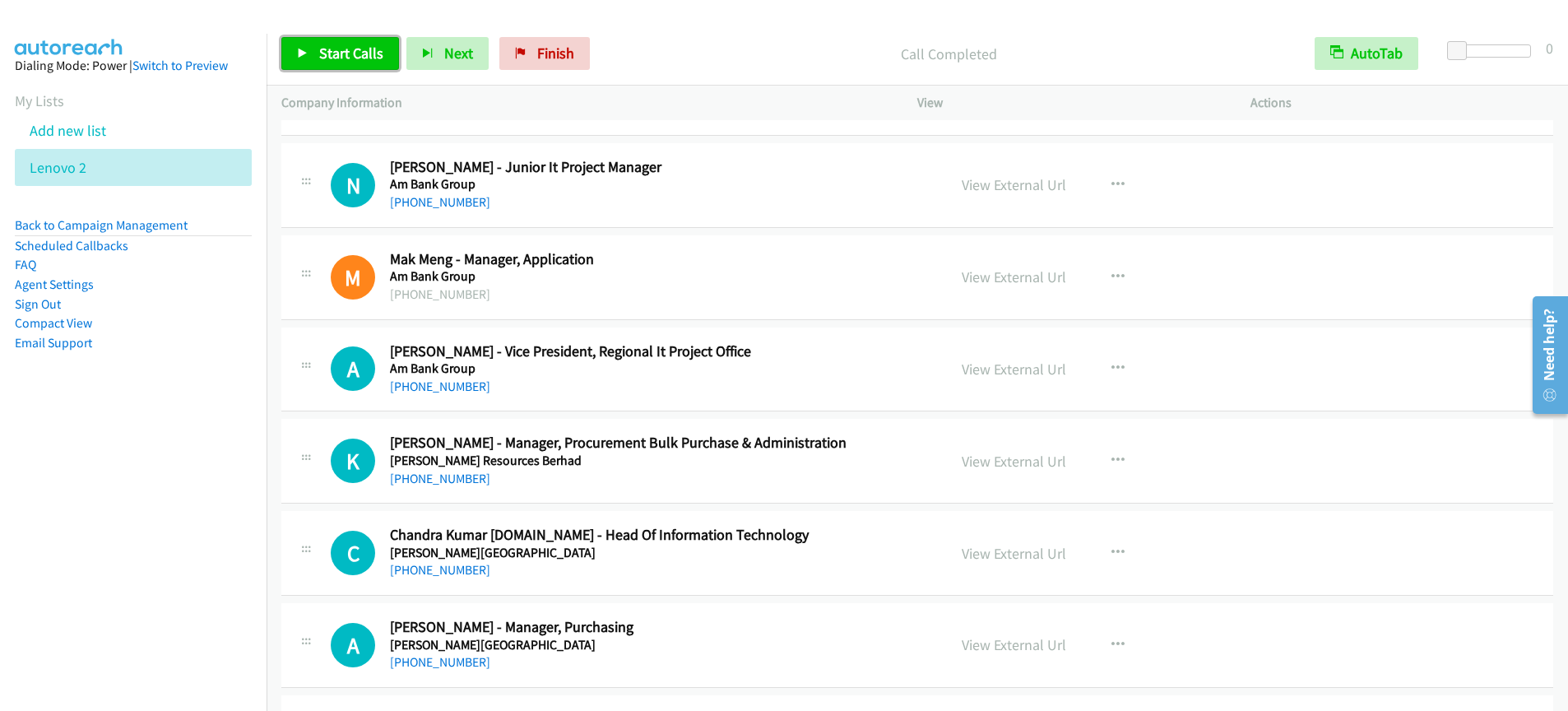
click at [340, 61] on span "Start Calls" at bounding box center [351, 53] width 64 height 18
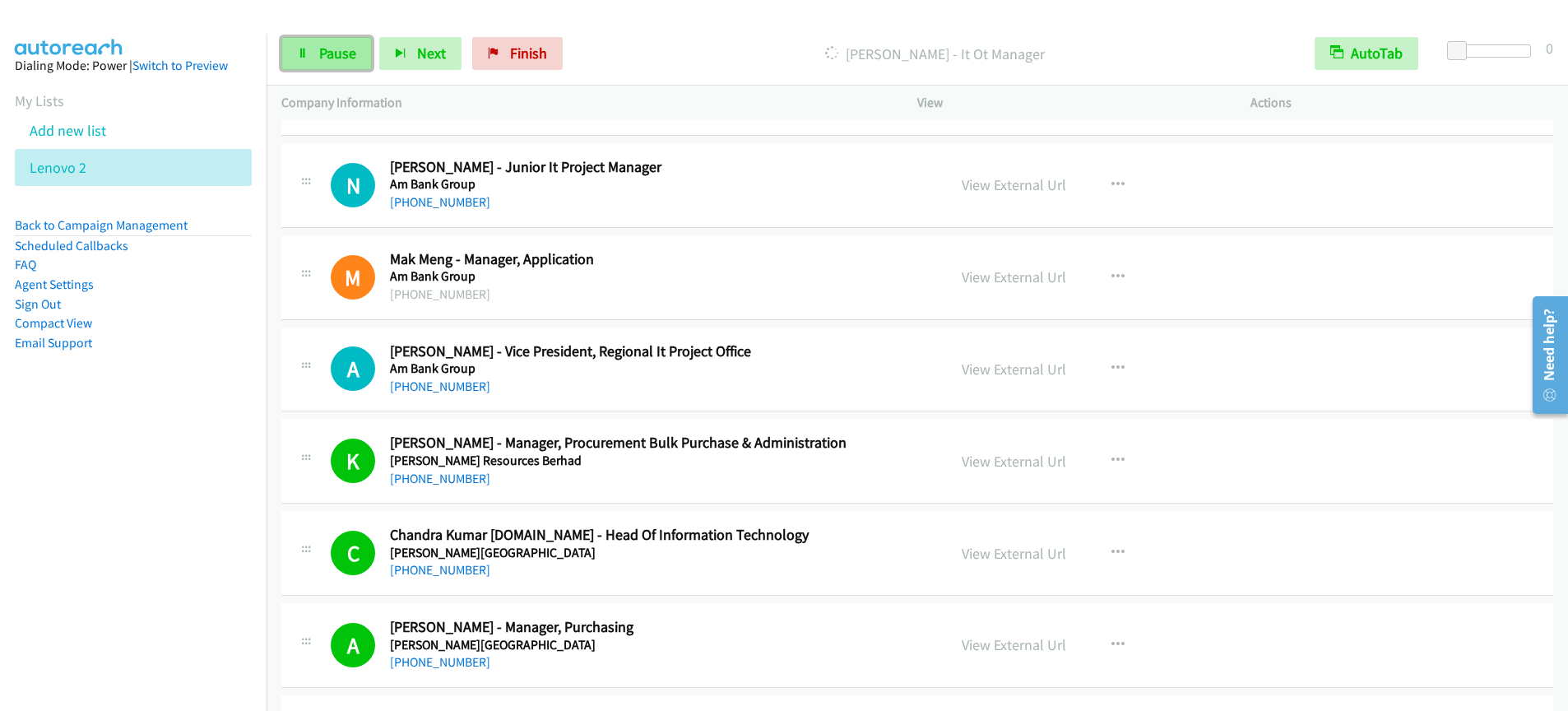
click at [323, 49] on span "Pause" at bounding box center [338, 53] width 37 height 18
click at [347, 56] on span "Start Calls" at bounding box center [351, 53] width 64 height 18
click at [298, 64] on link "Pause" at bounding box center [327, 54] width 91 height 33
click at [330, 54] on span "Start Calls" at bounding box center [351, 53] width 64 height 18
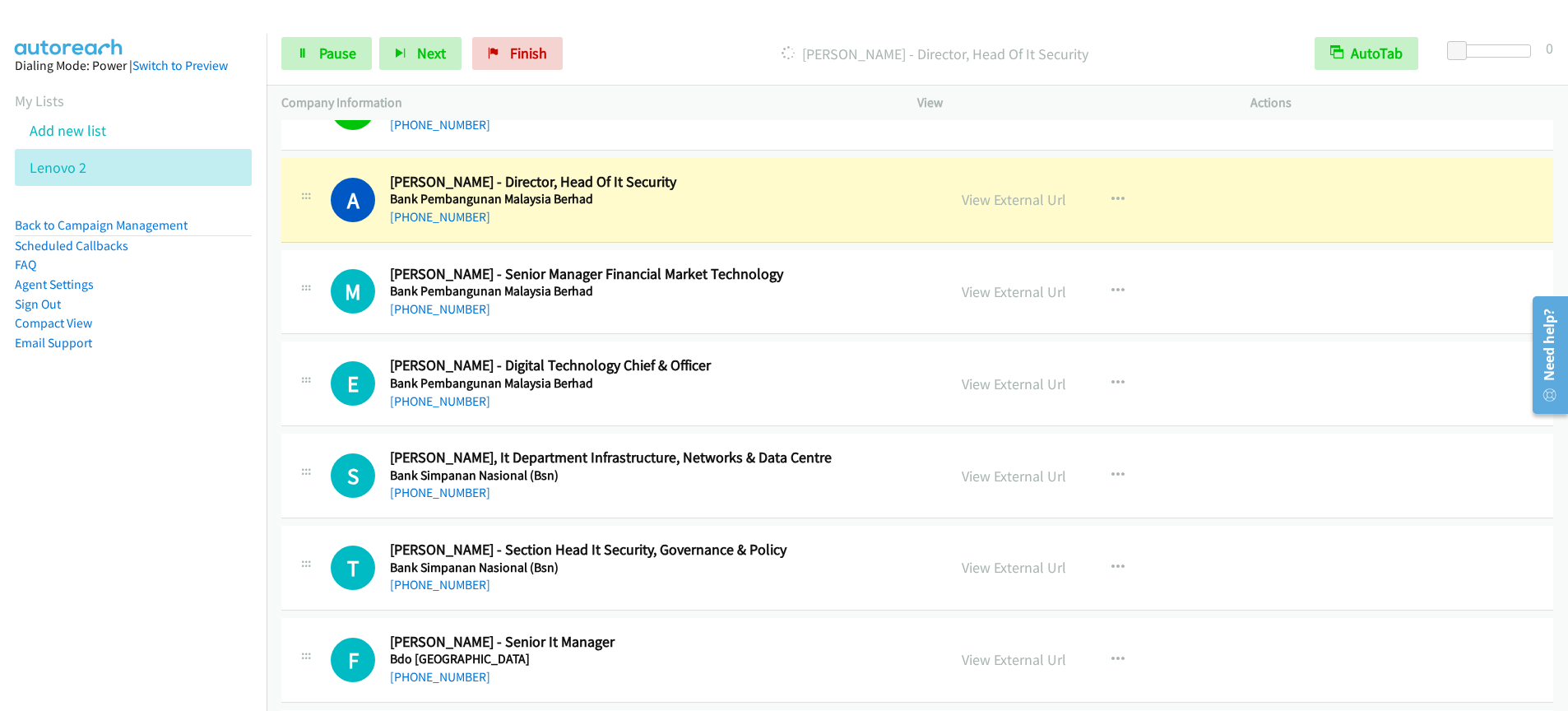
scroll to position [3264, 0]
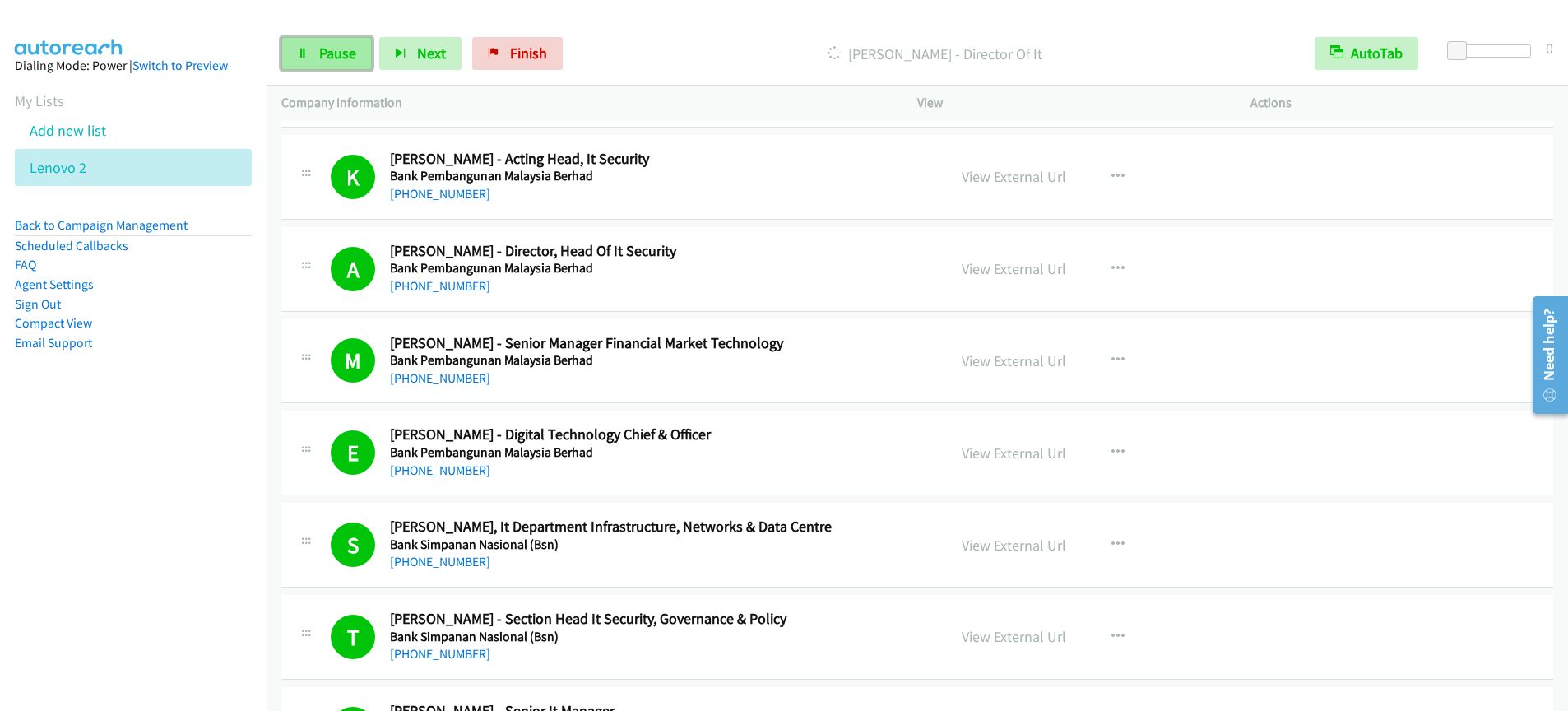
click at [329, 54] on span "Pause" at bounding box center [338, 53] width 37 height 18
click at [329, 64] on link "Start Calls" at bounding box center [340, 54] width 117 height 33
click at [314, 65] on link "Pause" at bounding box center [327, 54] width 91 height 33
click at [346, 57] on span "Start Calls" at bounding box center [351, 53] width 64 height 18
click at [326, 53] on span "Pause" at bounding box center [338, 53] width 37 height 18
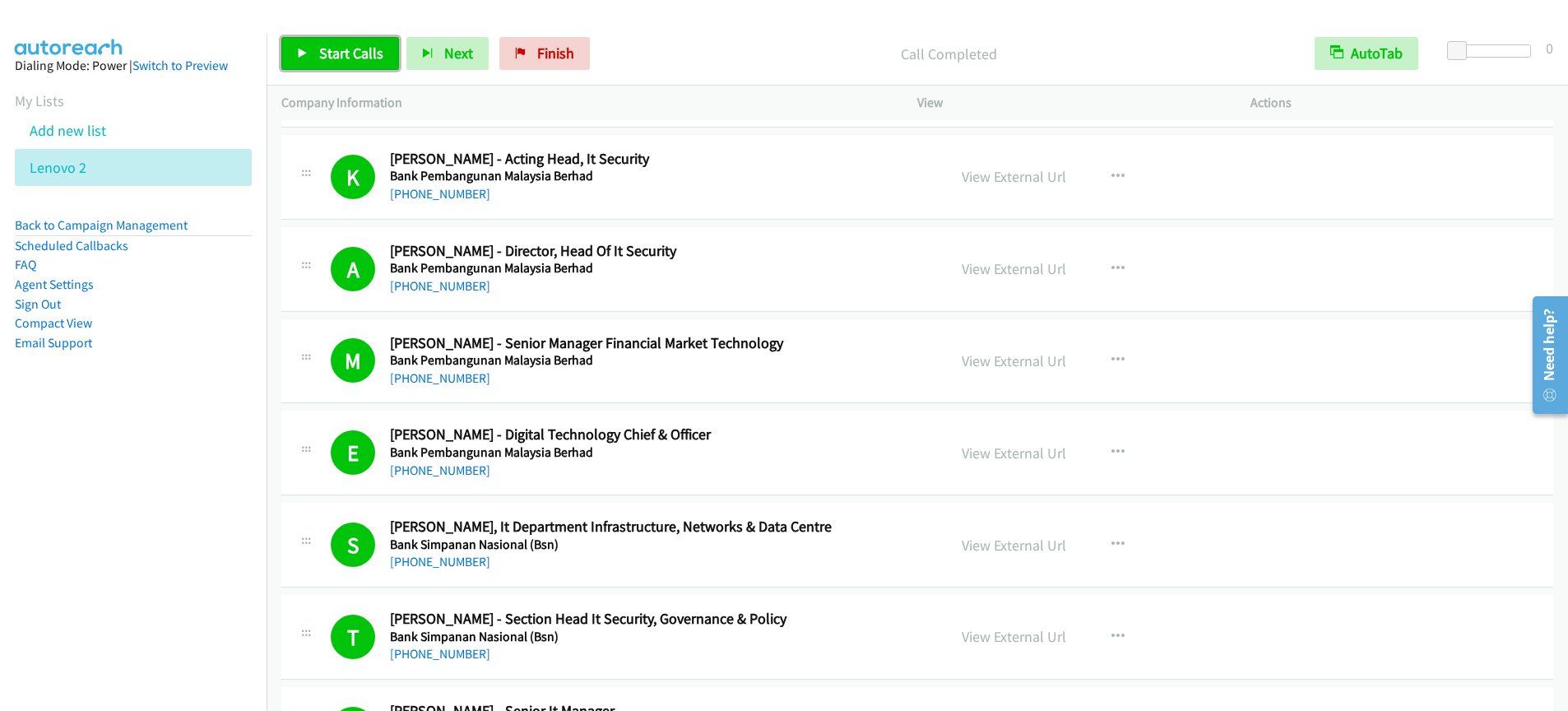
click at [328, 63] on link "Start Calls" at bounding box center [340, 54] width 117 height 33
drag, startPoint x: 320, startPoint y: 55, endPoint x: 320, endPoint y: 65, distance: 10.0
click at [320, 55] on span "Pause" at bounding box center [338, 53] width 37 height 18
click at [340, 51] on span "Start Calls" at bounding box center [351, 53] width 64 height 18
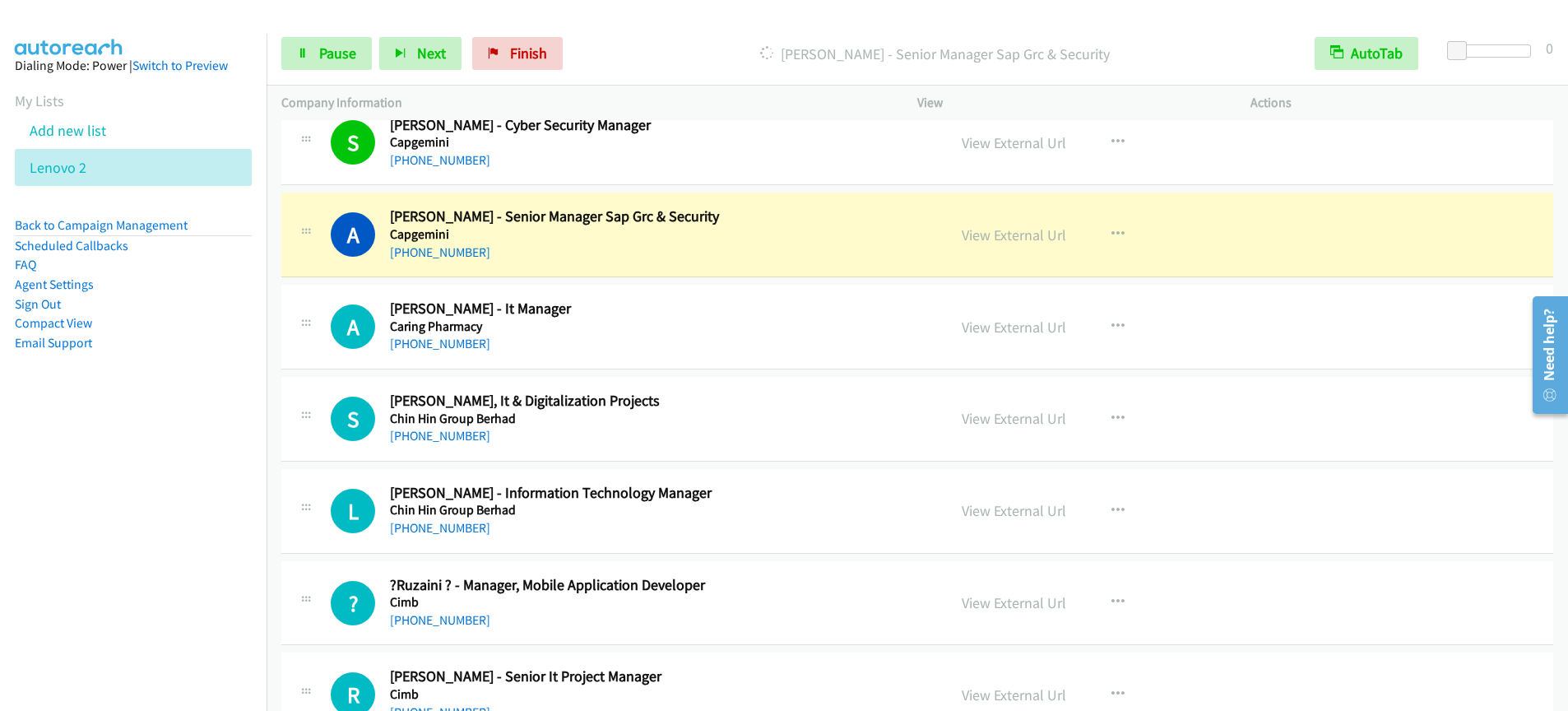
scroll to position [4968, 0]
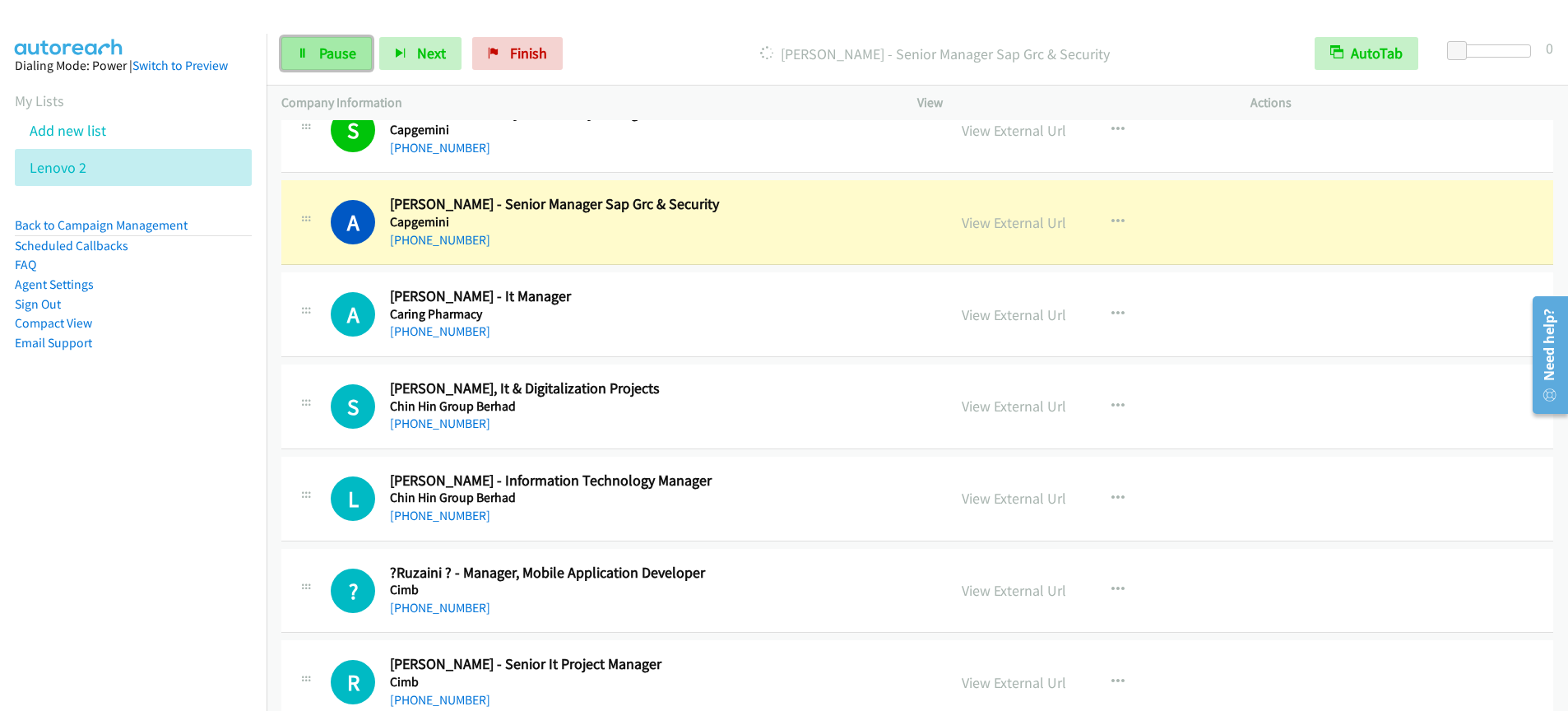
click at [321, 64] on link "Pause" at bounding box center [327, 54] width 91 height 33
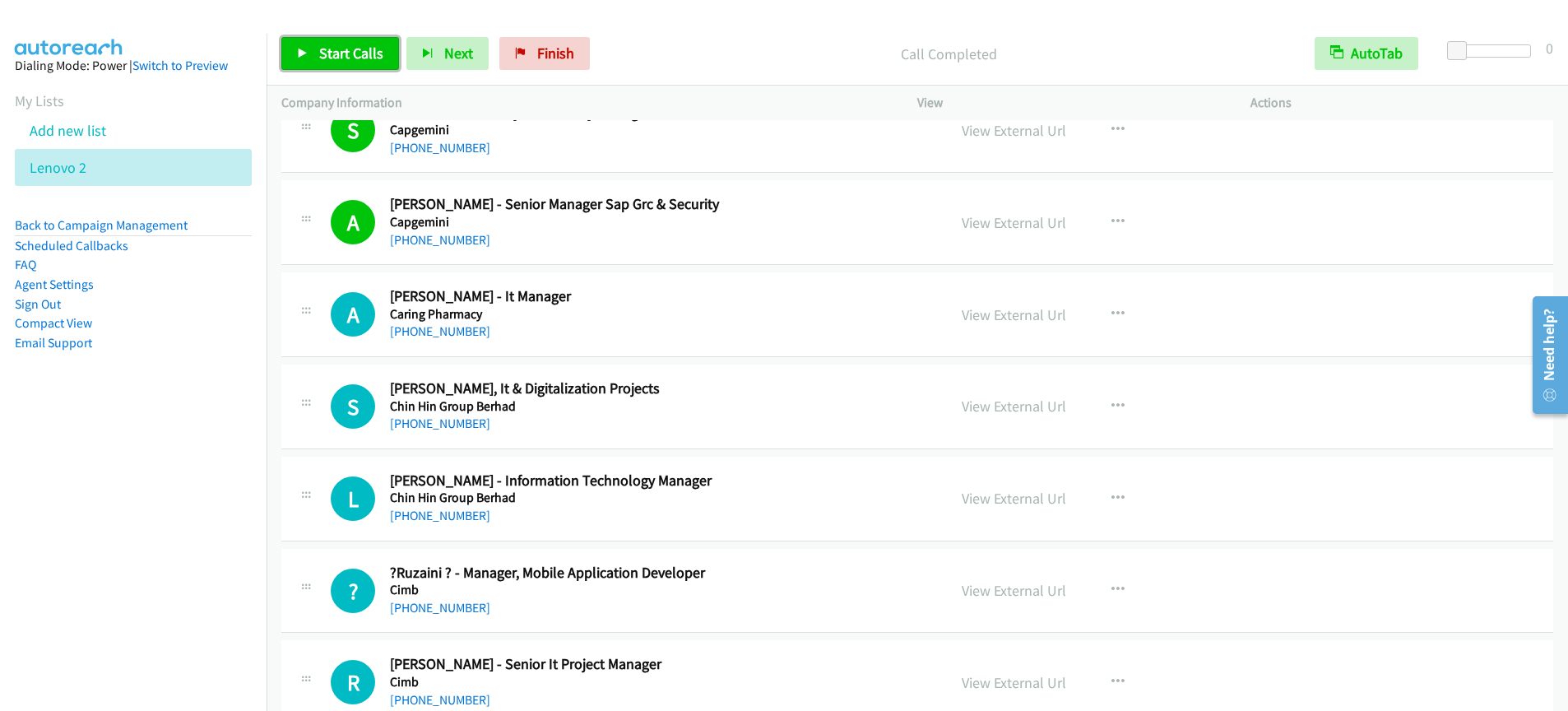
click at [340, 57] on span "Start Calls" at bounding box center [351, 53] width 64 height 18
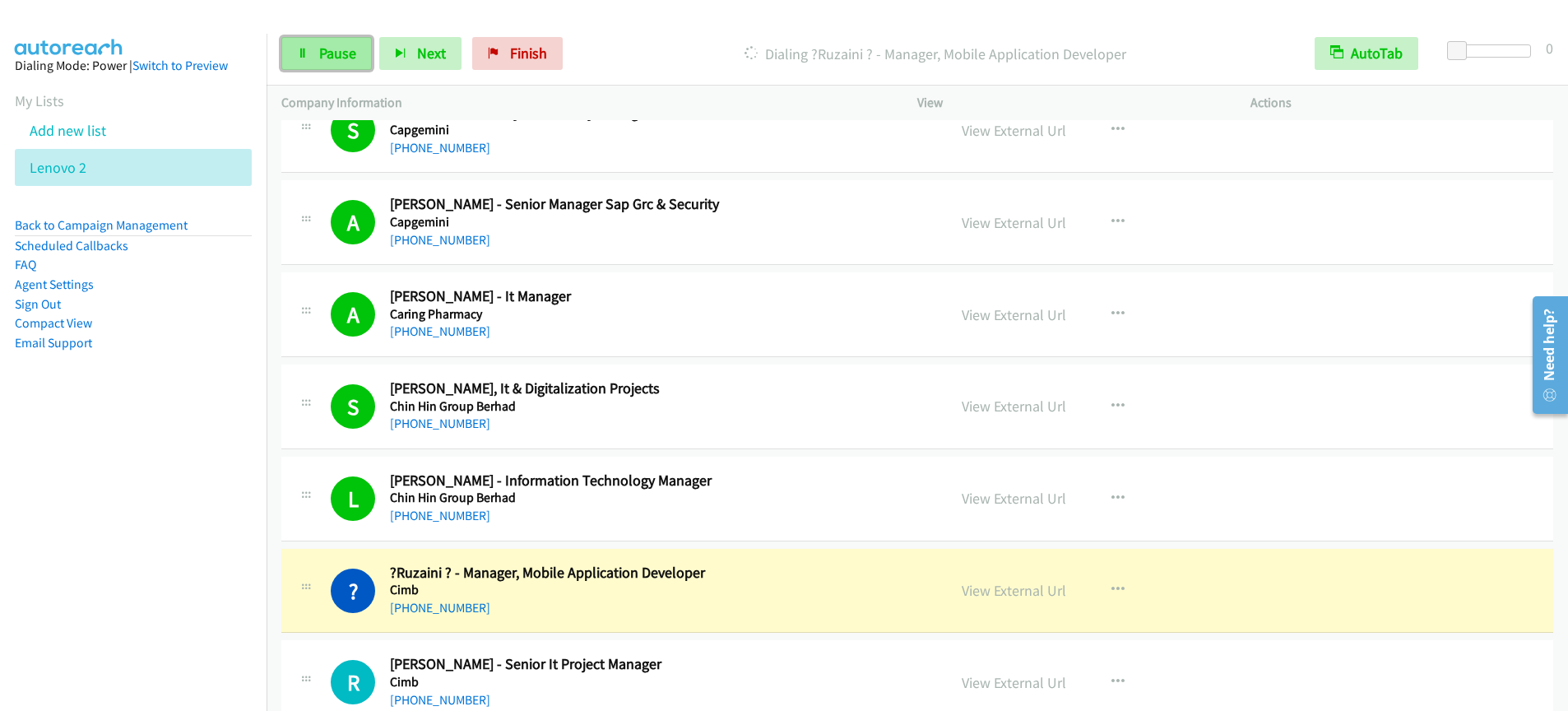
click at [328, 56] on span "Pause" at bounding box center [338, 53] width 37 height 18
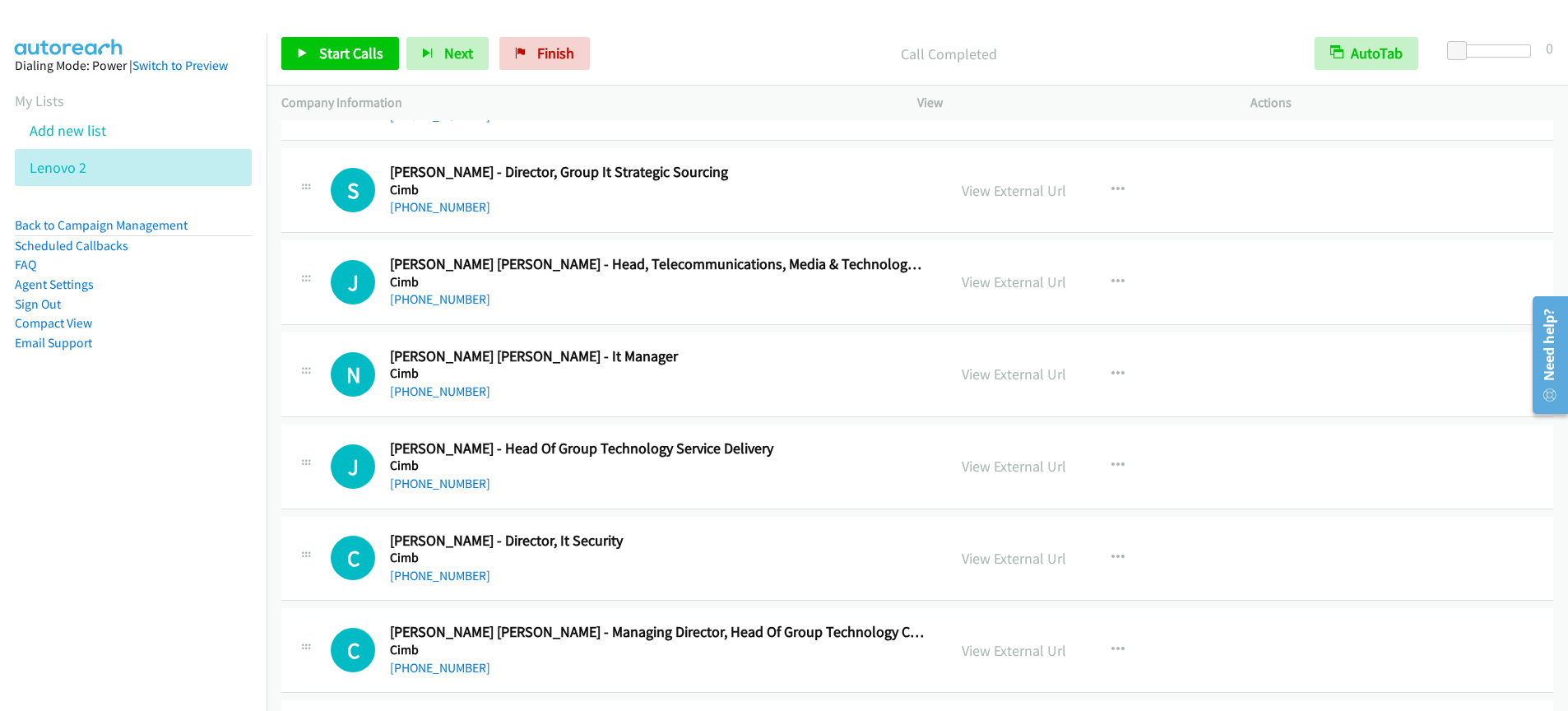
scroll to position [5569, 0]
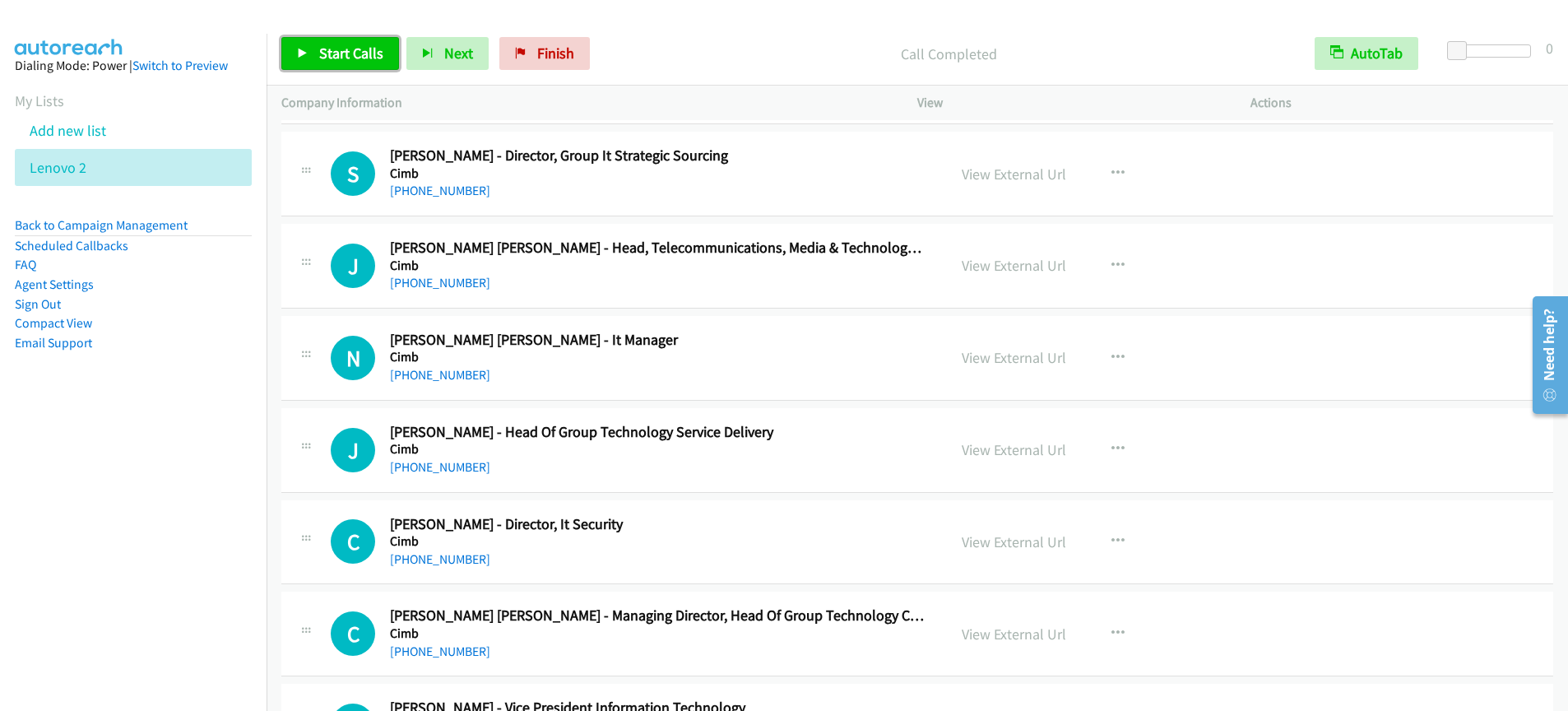
click at [330, 54] on span "Start Calls" at bounding box center [351, 53] width 64 height 18
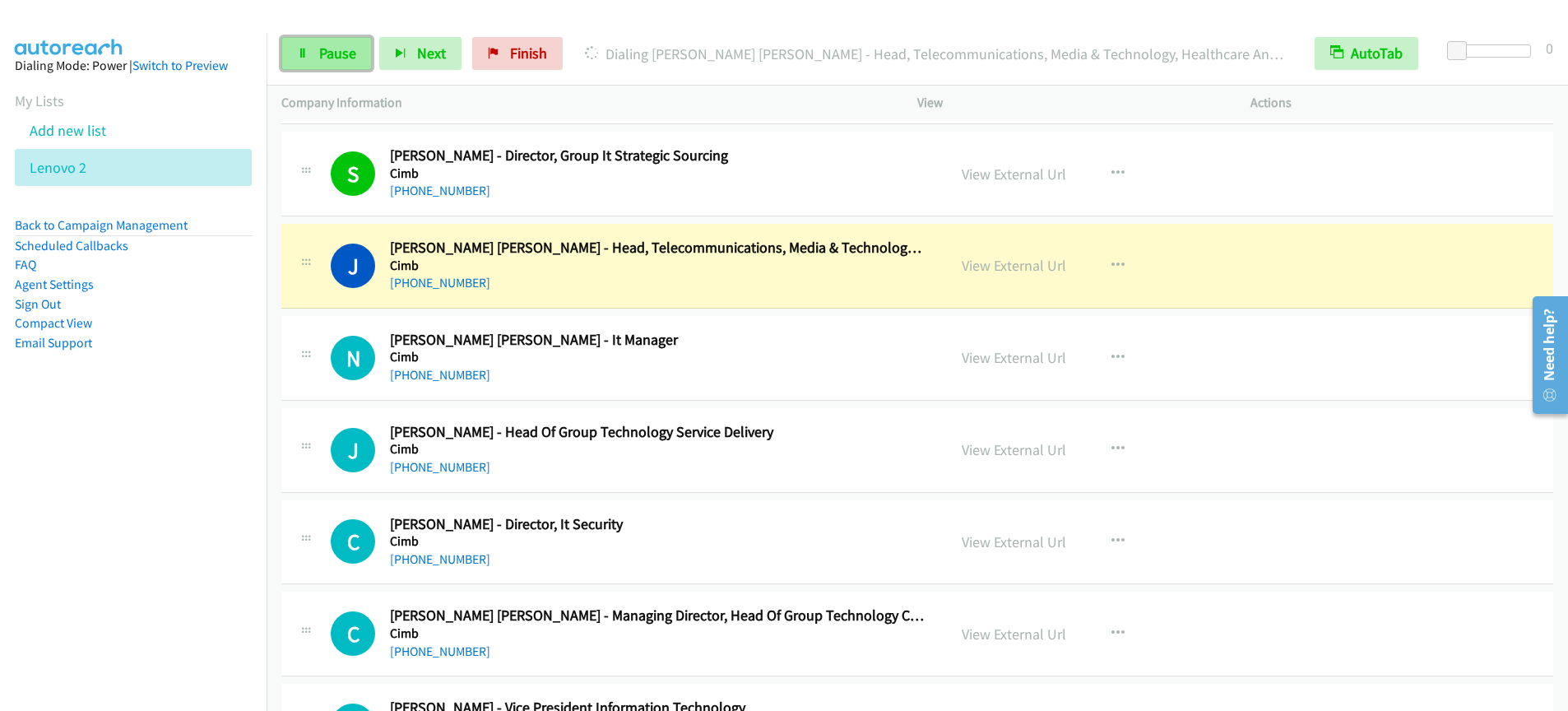
click at [327, 55] on span "Pause" at bounding box center [338, 53] width 37 height 18
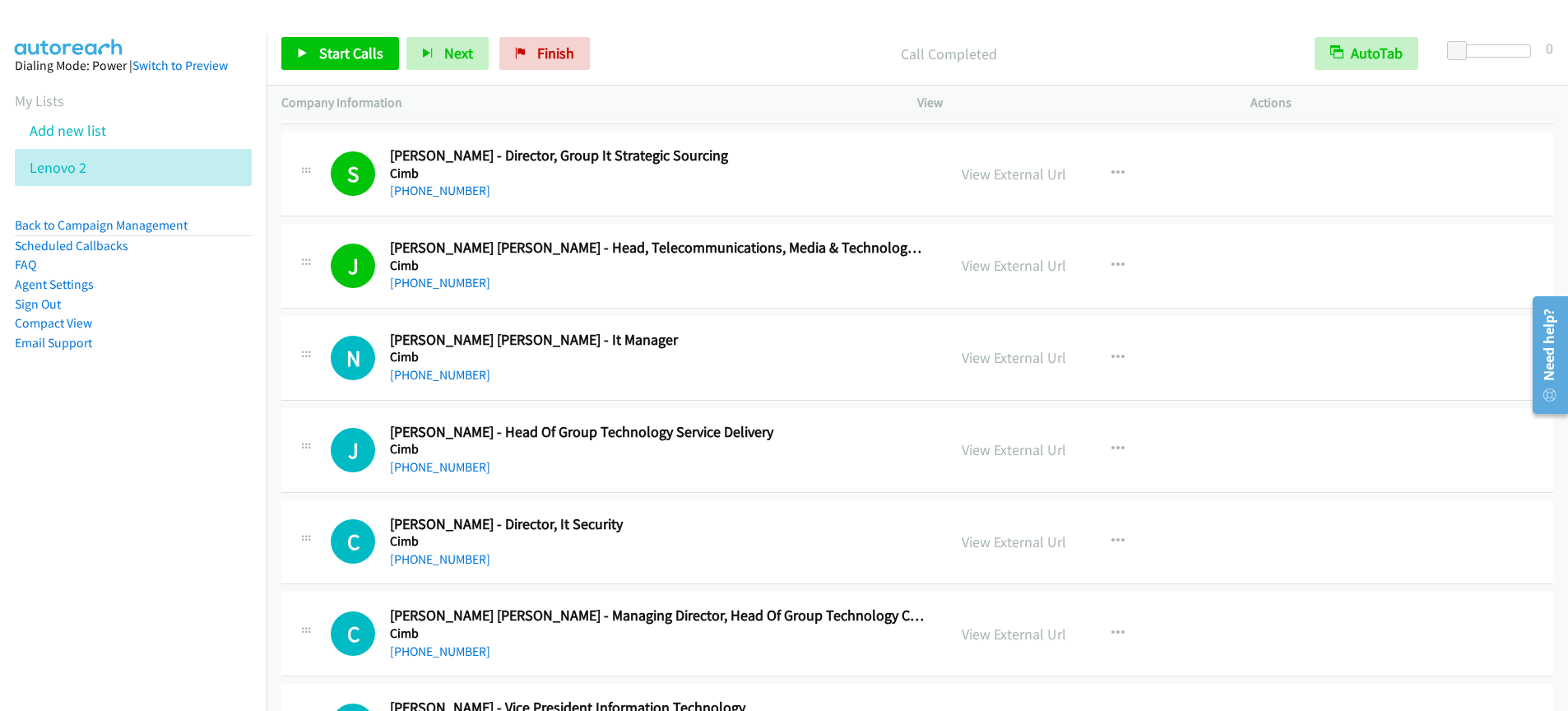
click at [661, 61] on p "Call Completed" at bounding box center [949, 54] width 674 height 22
click at [347, 69] on link "Start Calls" at bounding box center [340, 54] width 117 height 33
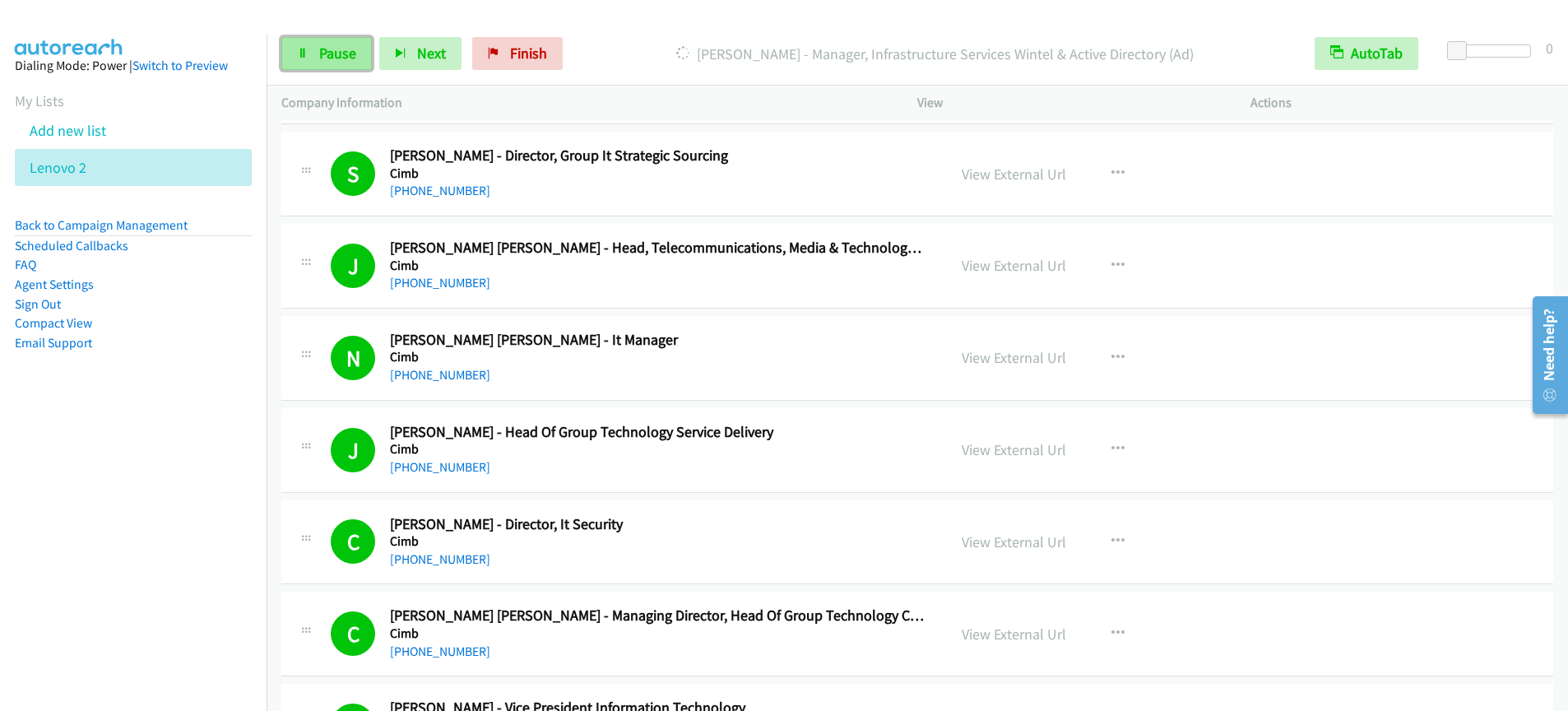
click at [322, 53] on span "Pause" at bounding box center [338, 53] width 37 height 18
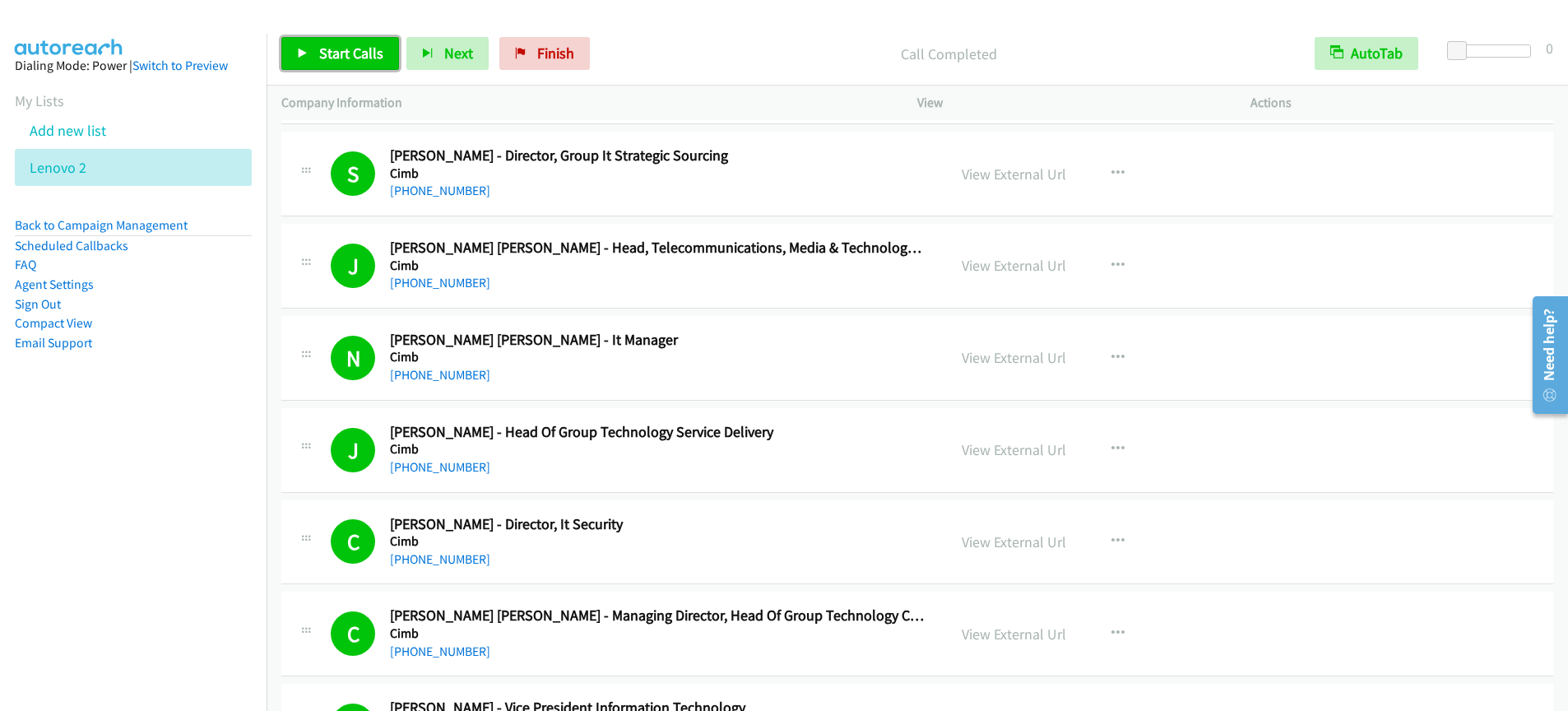
click at [335, 64] on link "Start Calls" at bounding box center [340, 54] width 117 height 33
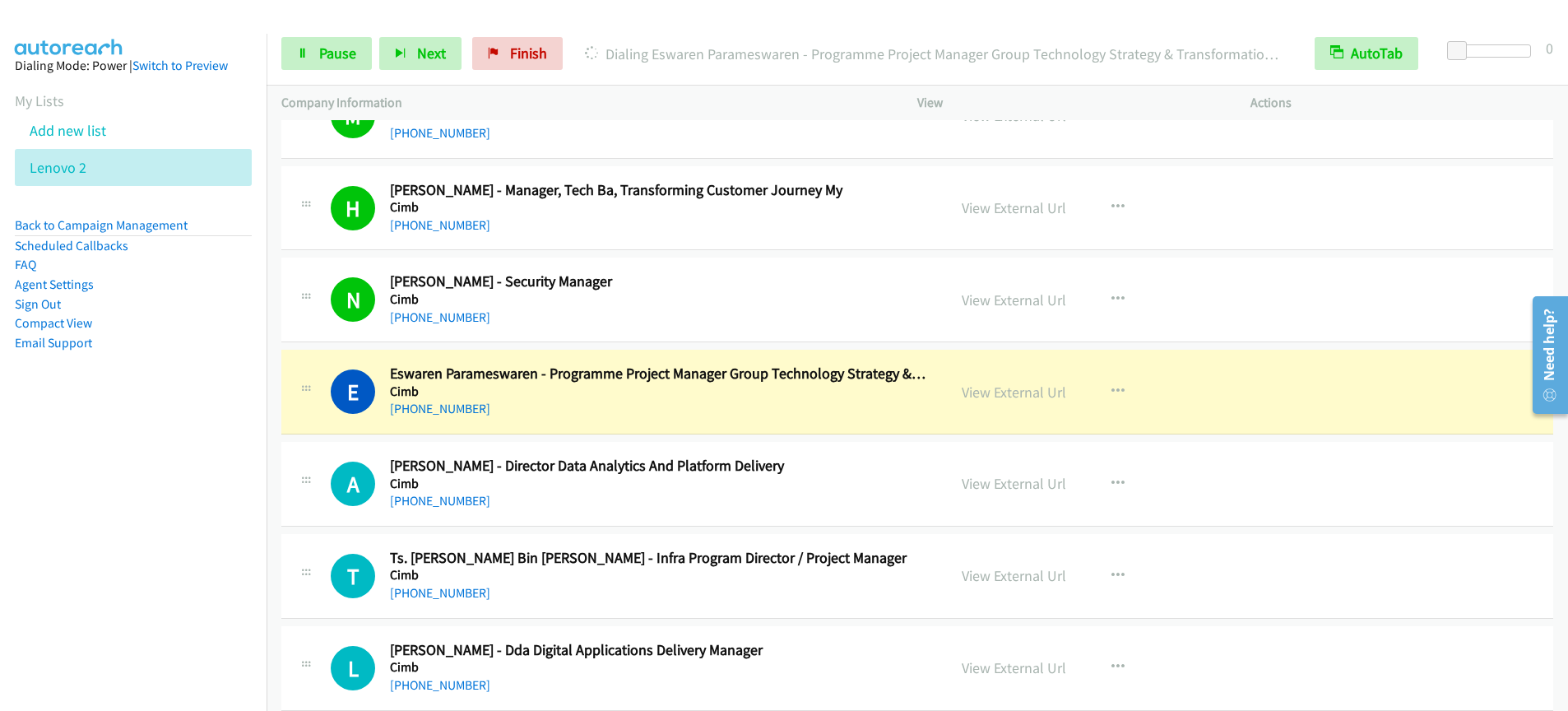
scroll to position [6908, 0]
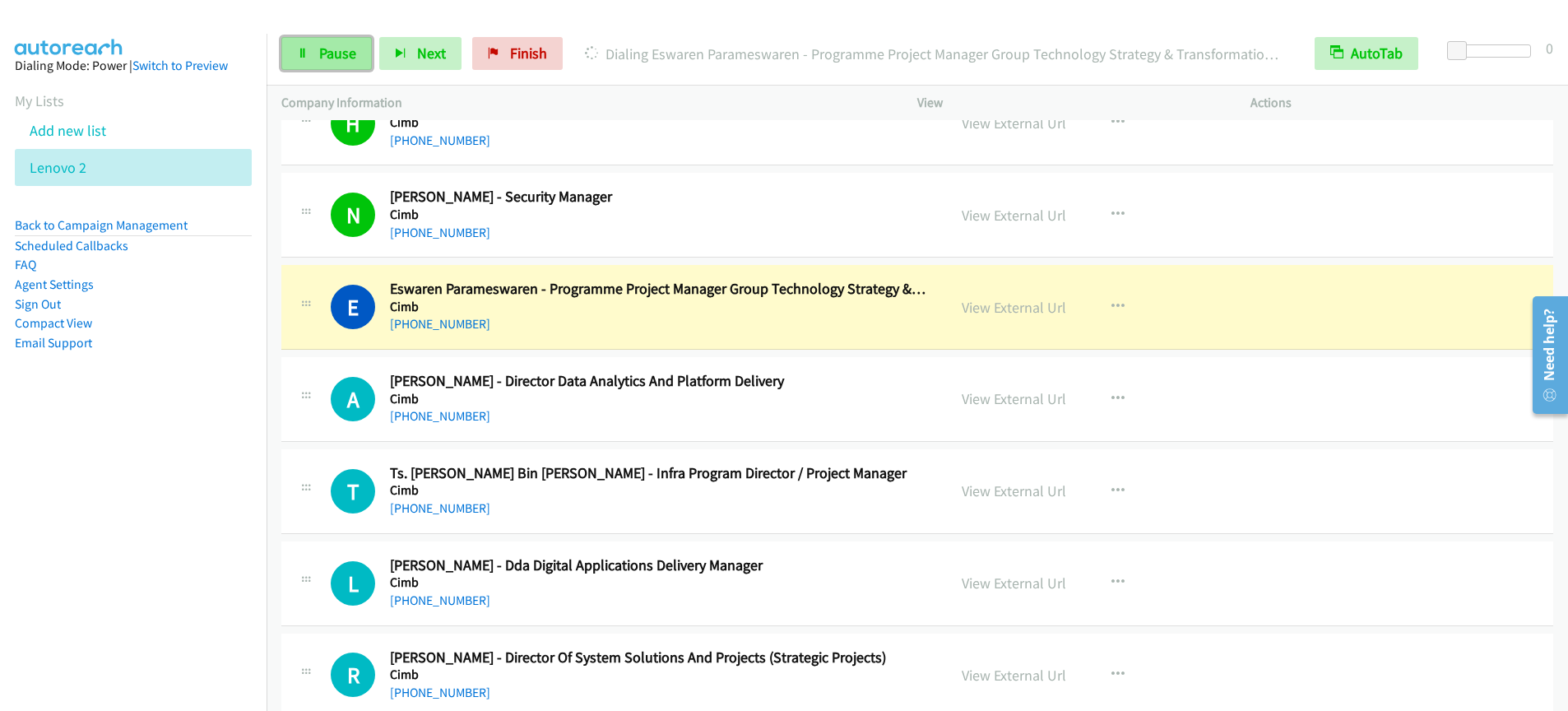
click at [334, 53] on span "Pause" at bounding box center [338, 53] width 37 height 18
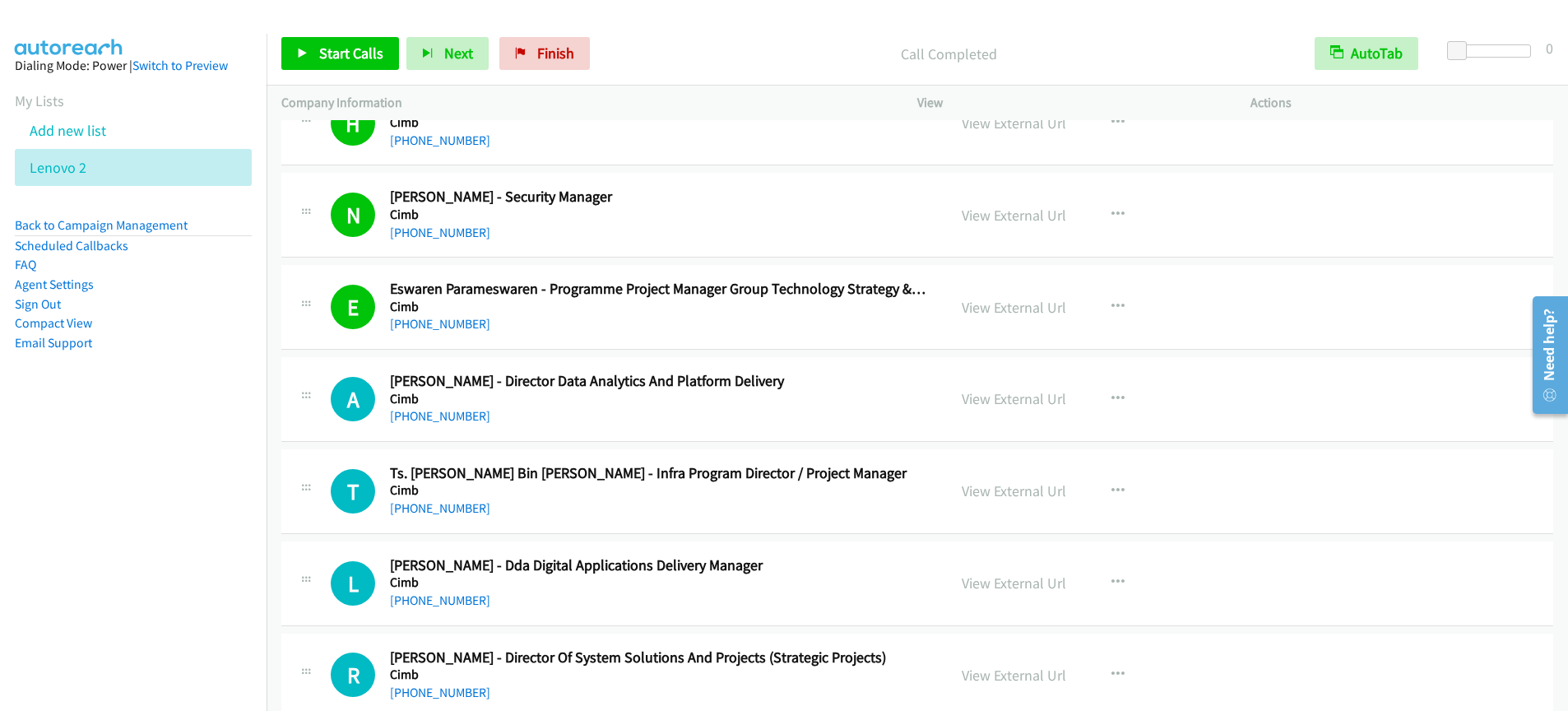
click at [724, 32] on div "Start Calls Pause Next Finish Call Completed AutoTab AutoTab 0" at bounding box center [918, 54] width 1302 height 64
click at [350, 55] on span "Start Calls" at bounding box center [351, 53] width 64 height 18
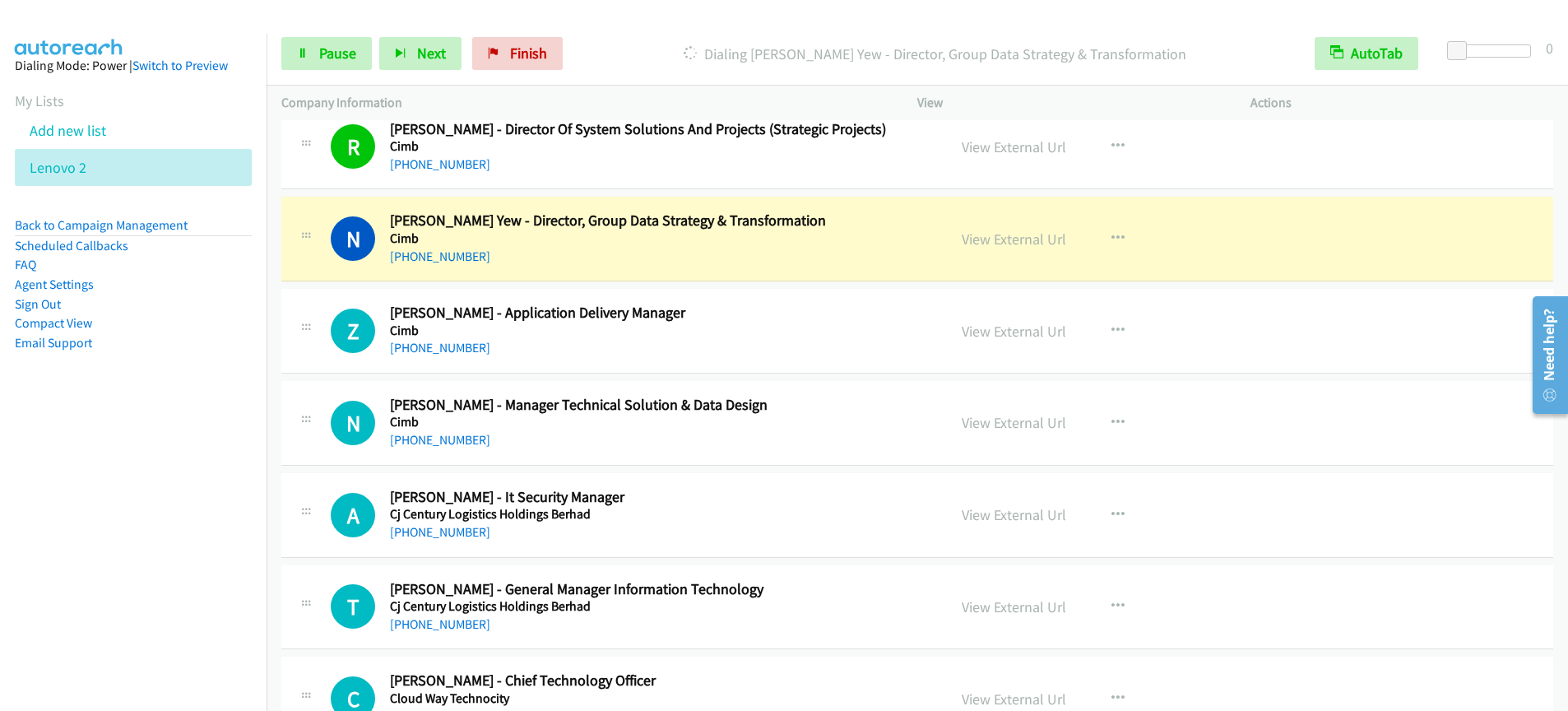
scroll to position [7441, 0]
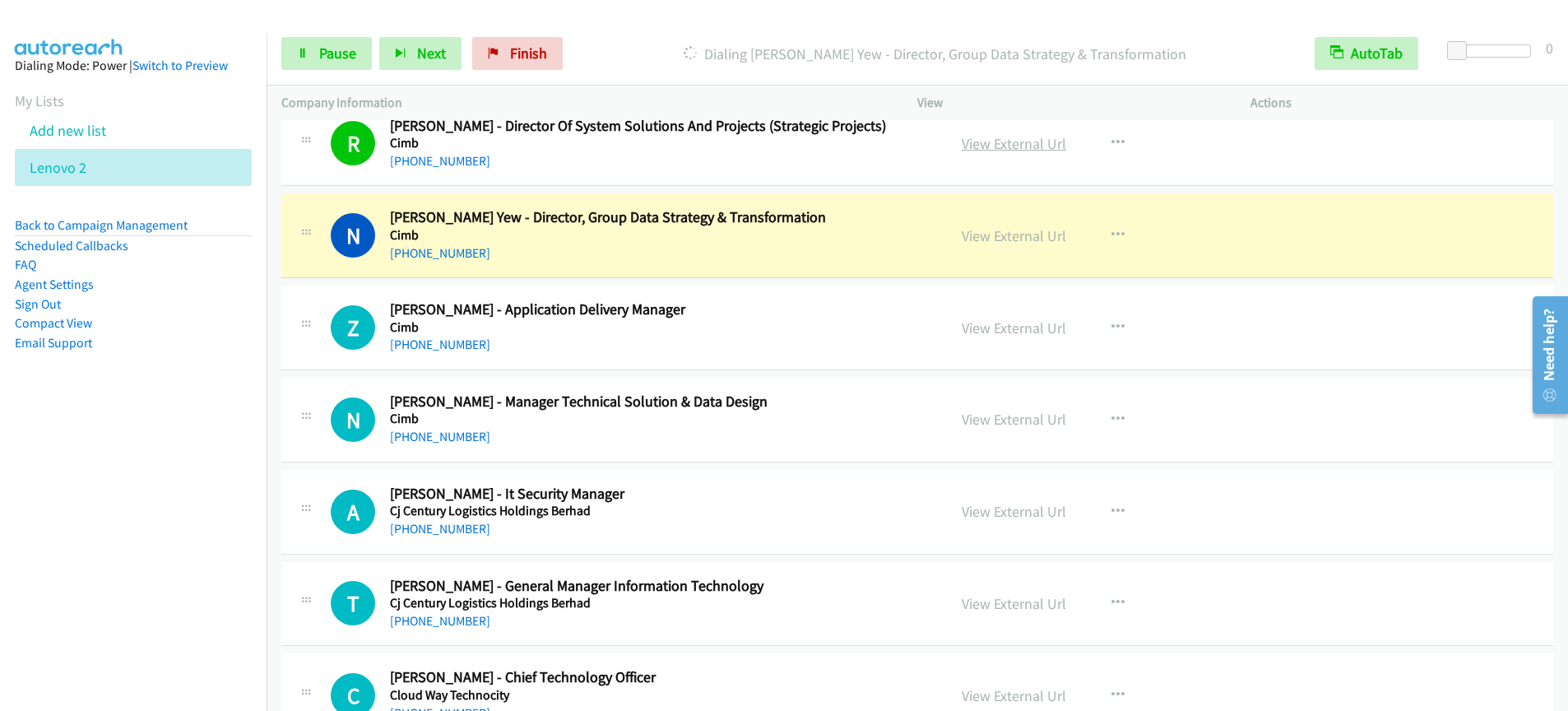
click at [1005, 151] on link "View External Url" at bounding box center [1014, 143] width 104 height 18
click at [342, 54] on span "Pause" at bounding box center [338, 53] width 37 height 18
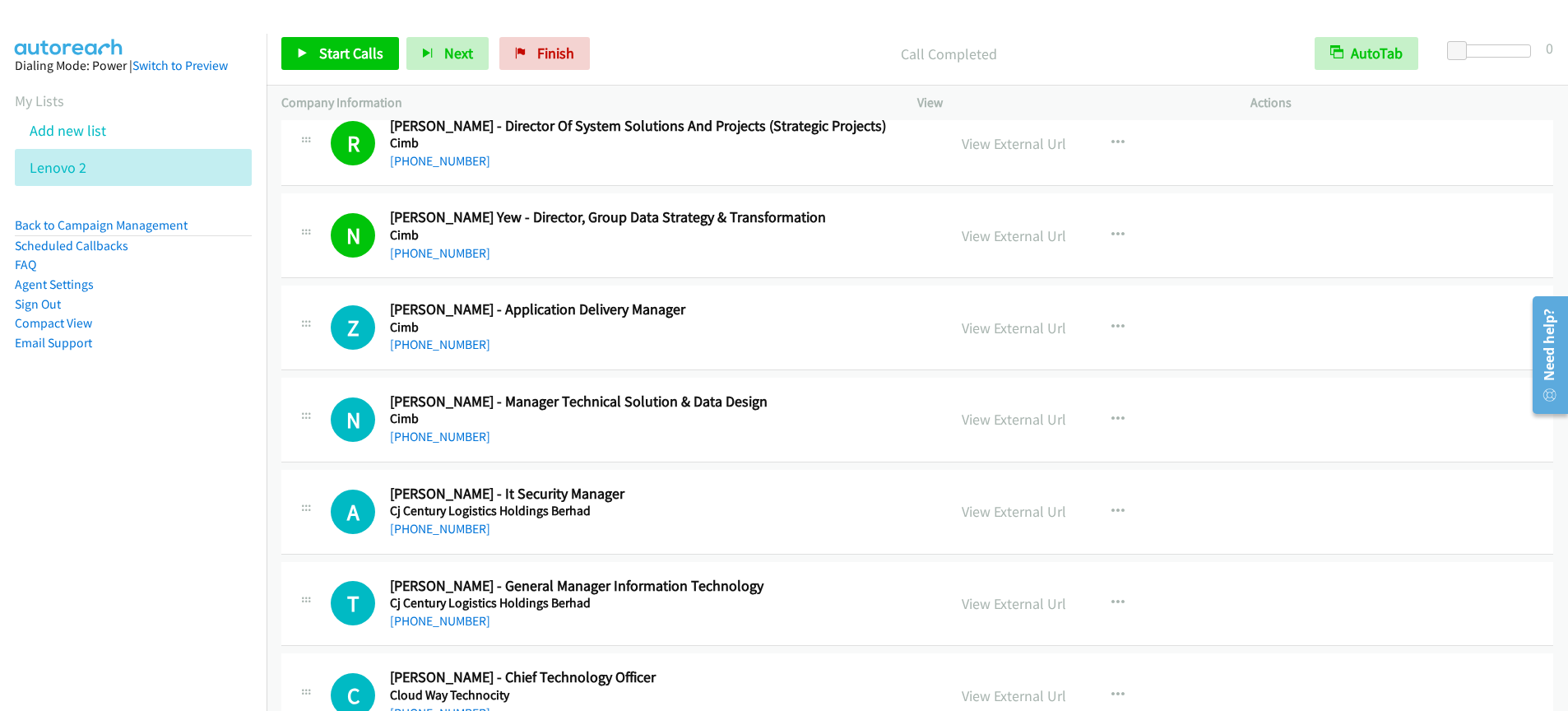
scroll to position [7472, 0]
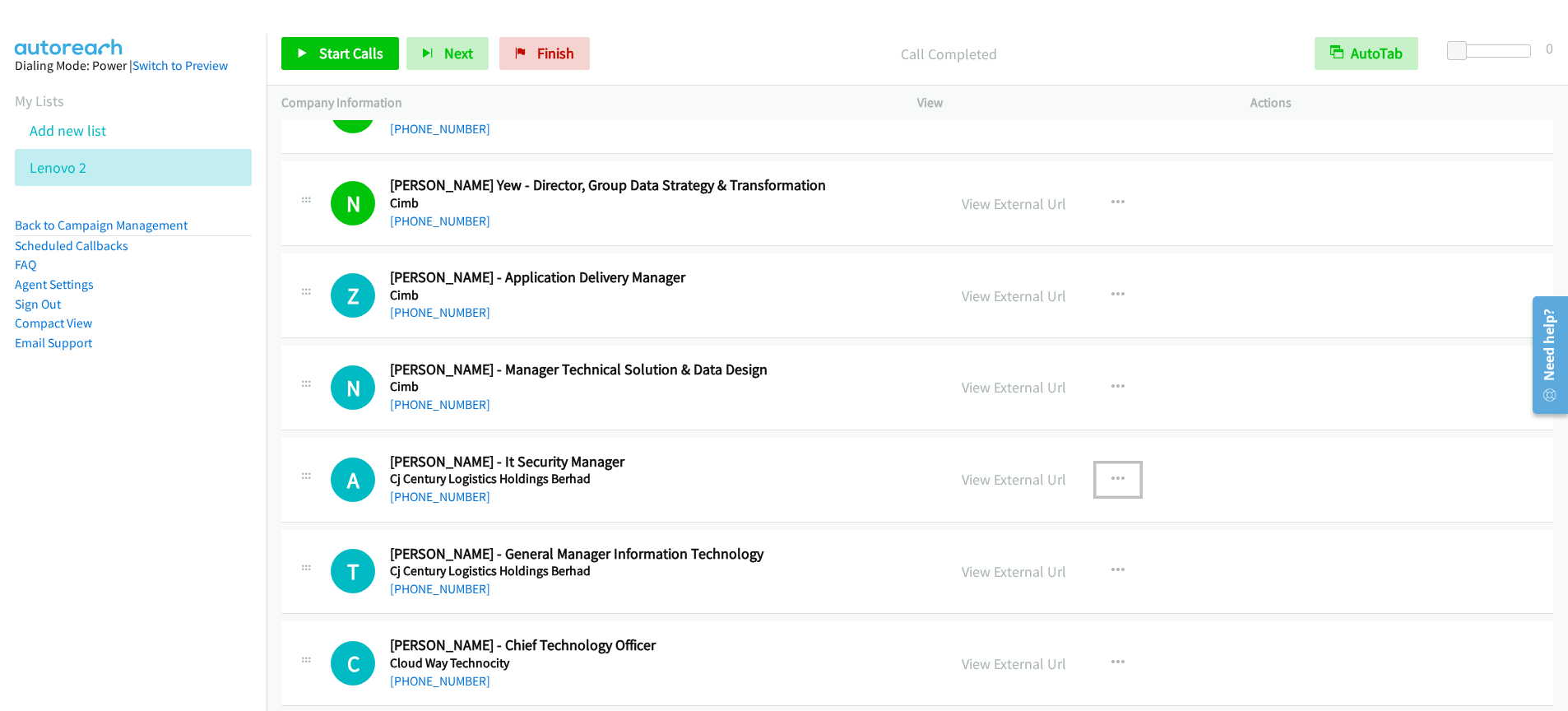
click at [1117, 478] on icon "button" at bounding box center [1118, 480] width 13 height 13
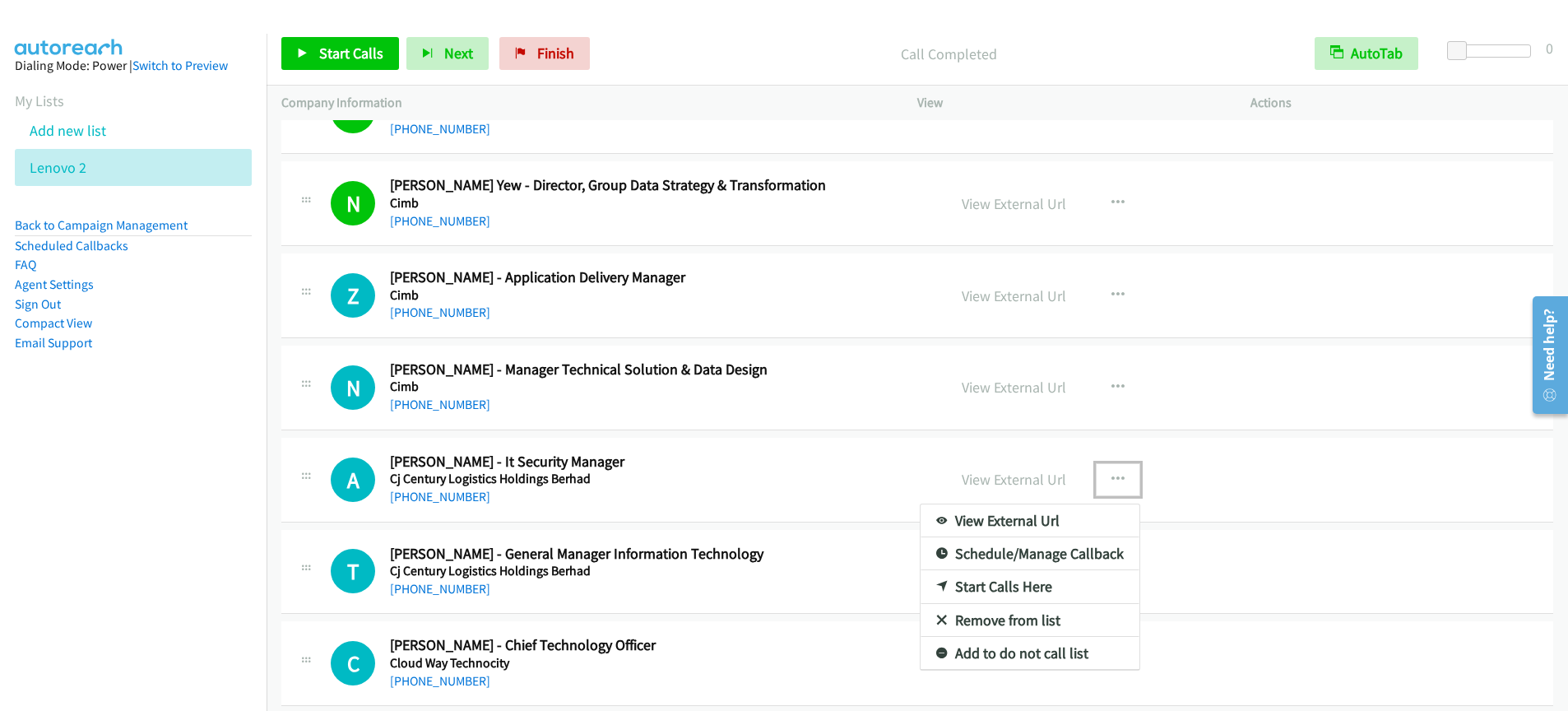
click at [982, 590] on link "Start Calls Here" at bounding box center [1030, 587] width 219 height 33
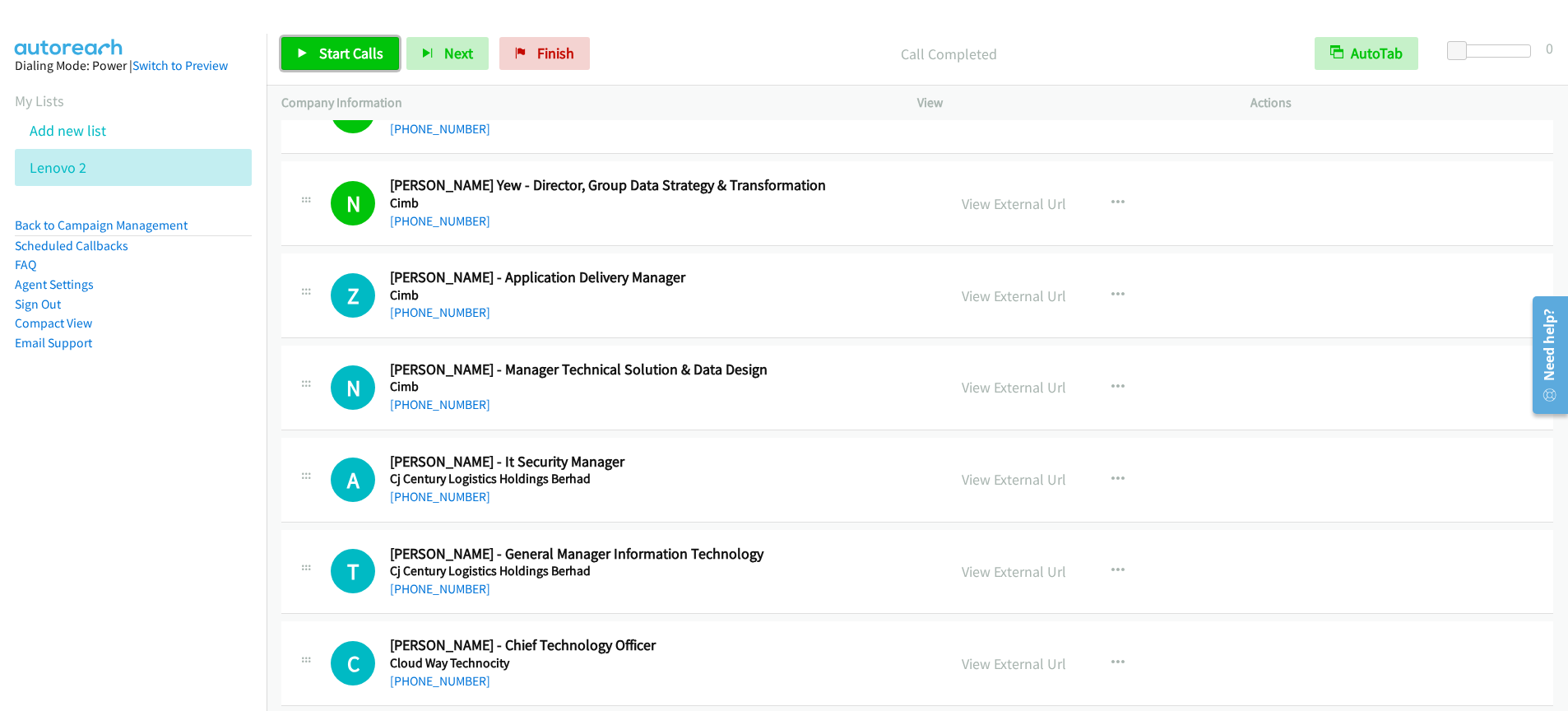
click at [334, 54] on span "Start Calls" at bounding box center [351, 53] width 64 height 18
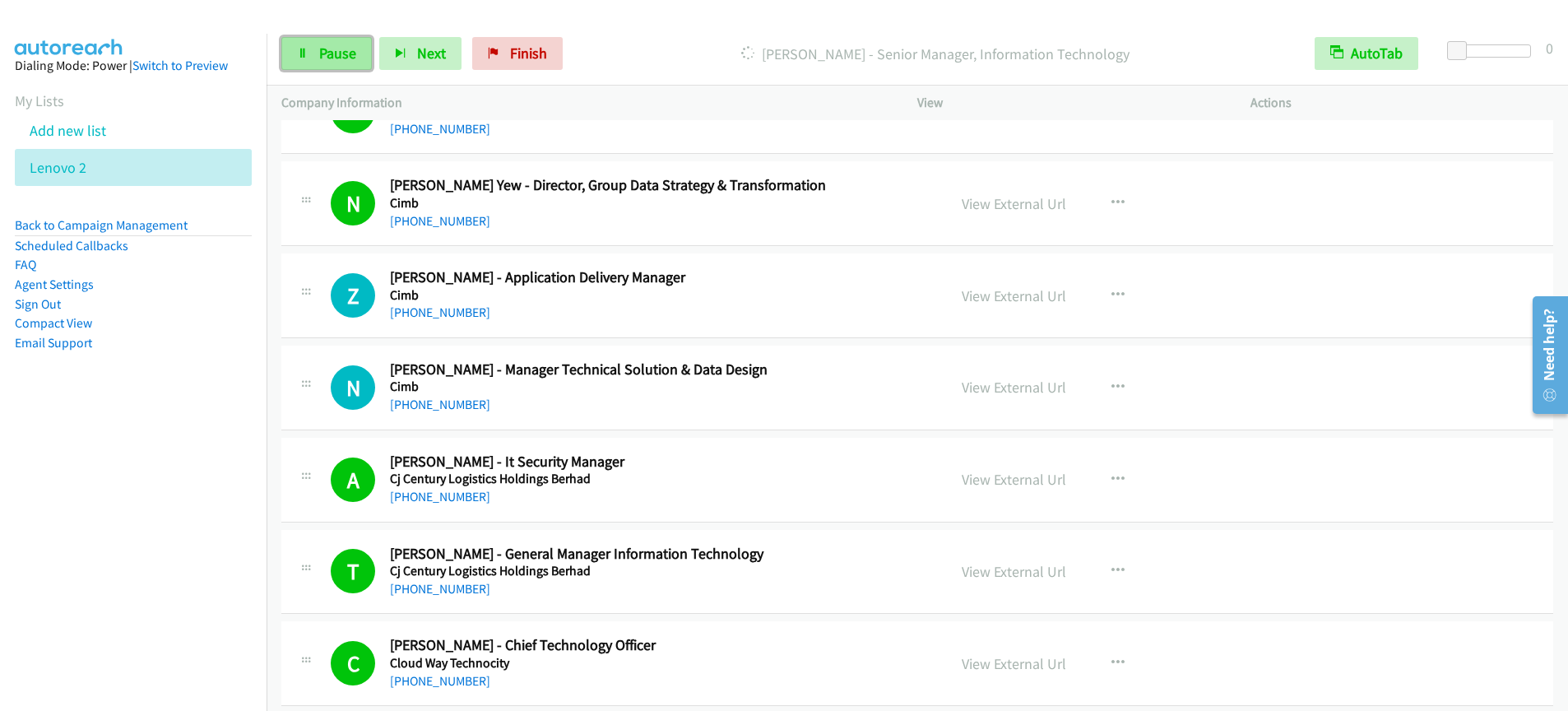
click at [336, 64] on link "Pause" at bounding box center [327, 54] width 91 height 33
click at [341, 56] on span "Start Calls" at bounding box center [351, 53] width 64 height 18
click at [339, 63] on link "Pause" at bounding box center [327, 54] width 91 height 33
click at [361, 63] on link "Start Calls" at bounding box center [340, 54] width 117 height 33
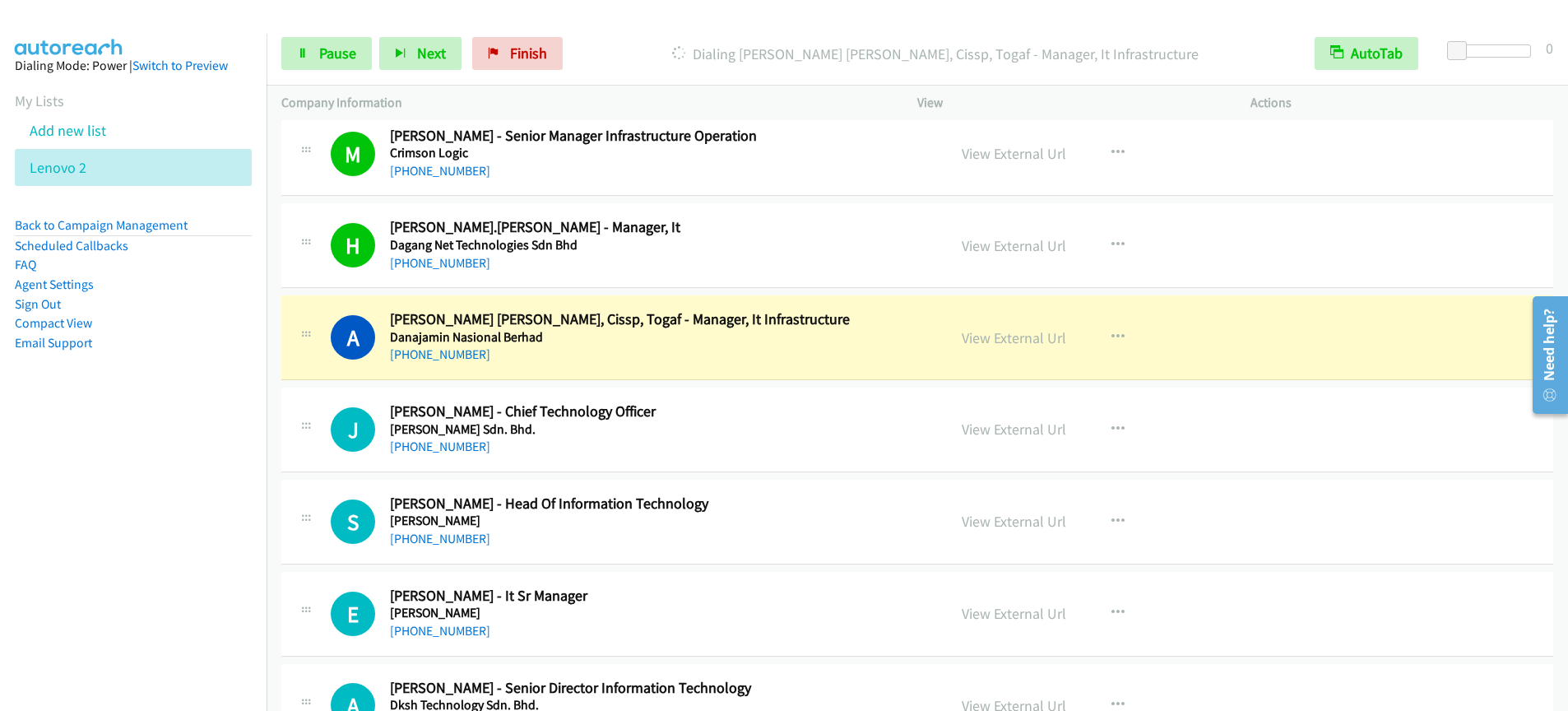
scroll to position [8351, 0]
click at [997, 158] on link "View External Url" at bounding box center [1014, 154] width 104 height 18
click at [0, 0] on div "Start Calls Pause Next Finish Dialing Ahmad Faizal Abu Bakar, Cissp, Togaf - Ma…" at bounding box center [784, 0] width 1568 height 0
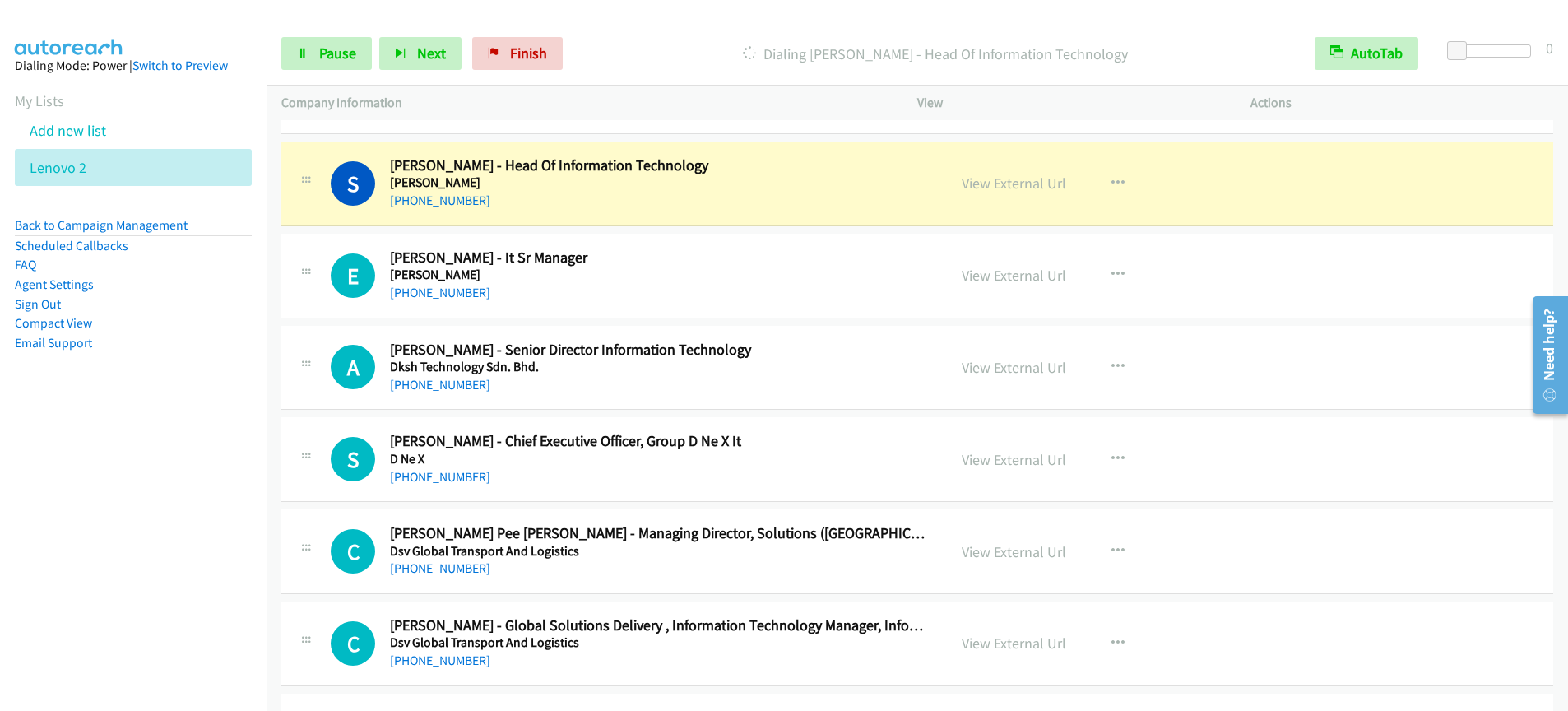
scroll to position [8690, 0]
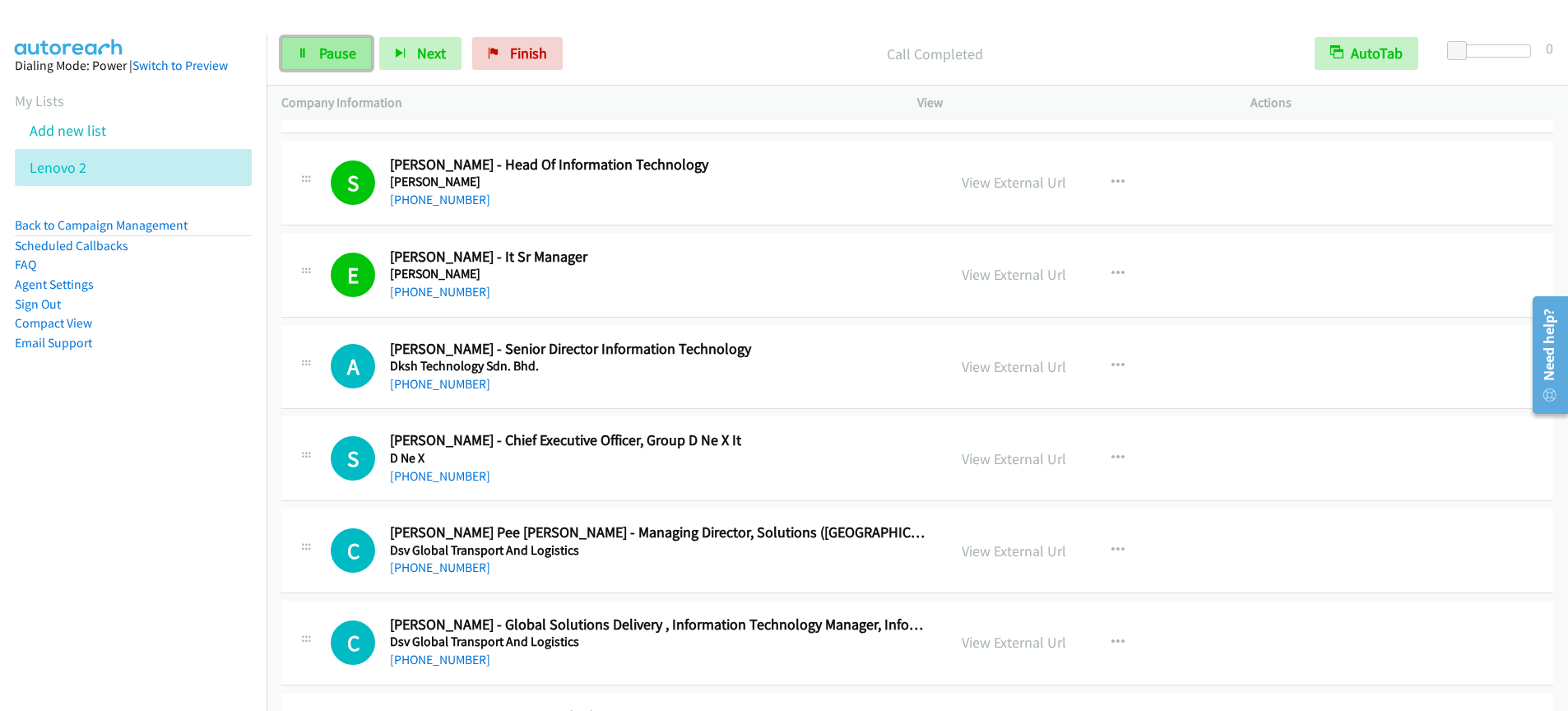
click at [327, 55] on span "Pause" at bounding box center [338, 53] width 37 height 18
click at [337, 56] on span "Start Calls" at bounding box center [351, 53] width 64 height 18
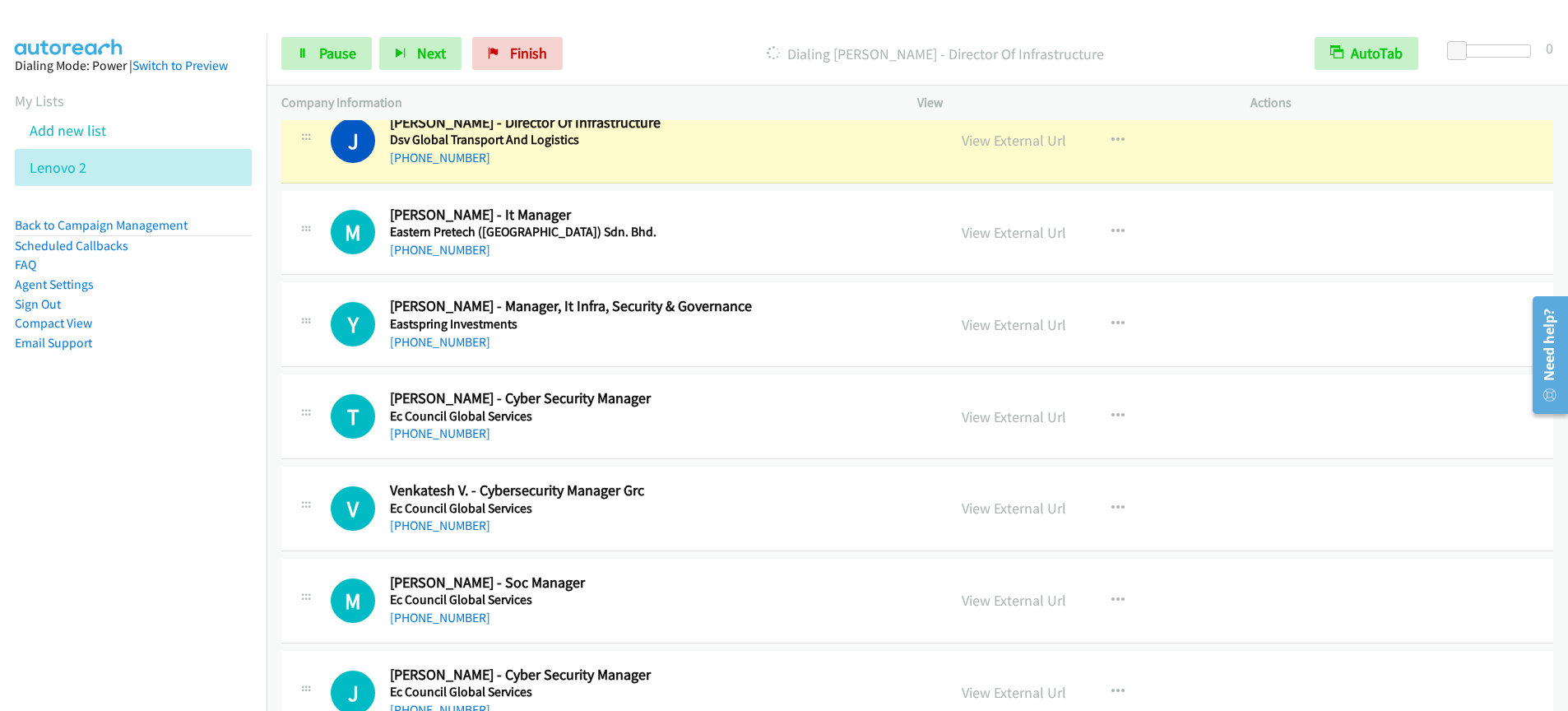
scroll to position [9274, 0]
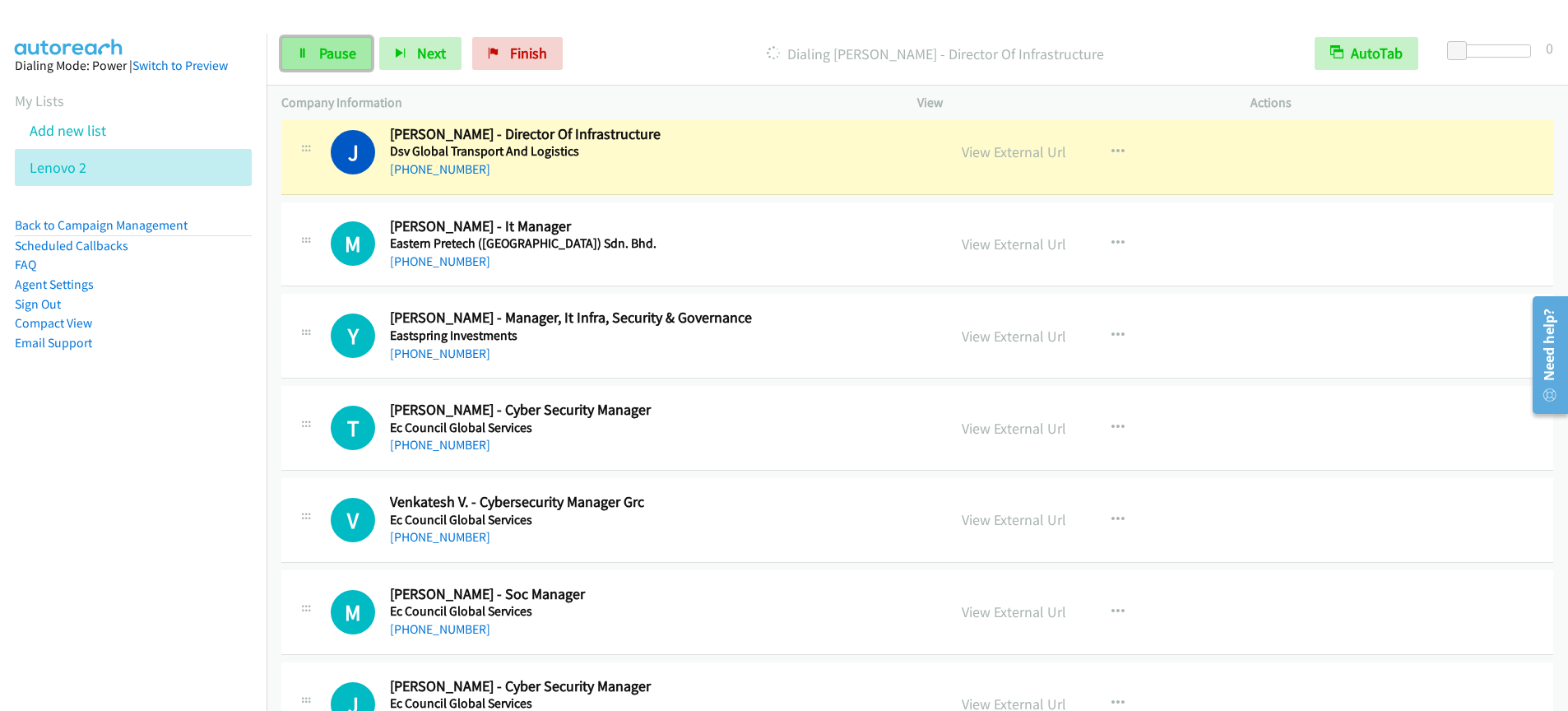
click at [323, 50] on span "Pause" at bounding box center [338, 53] width 37 height 18
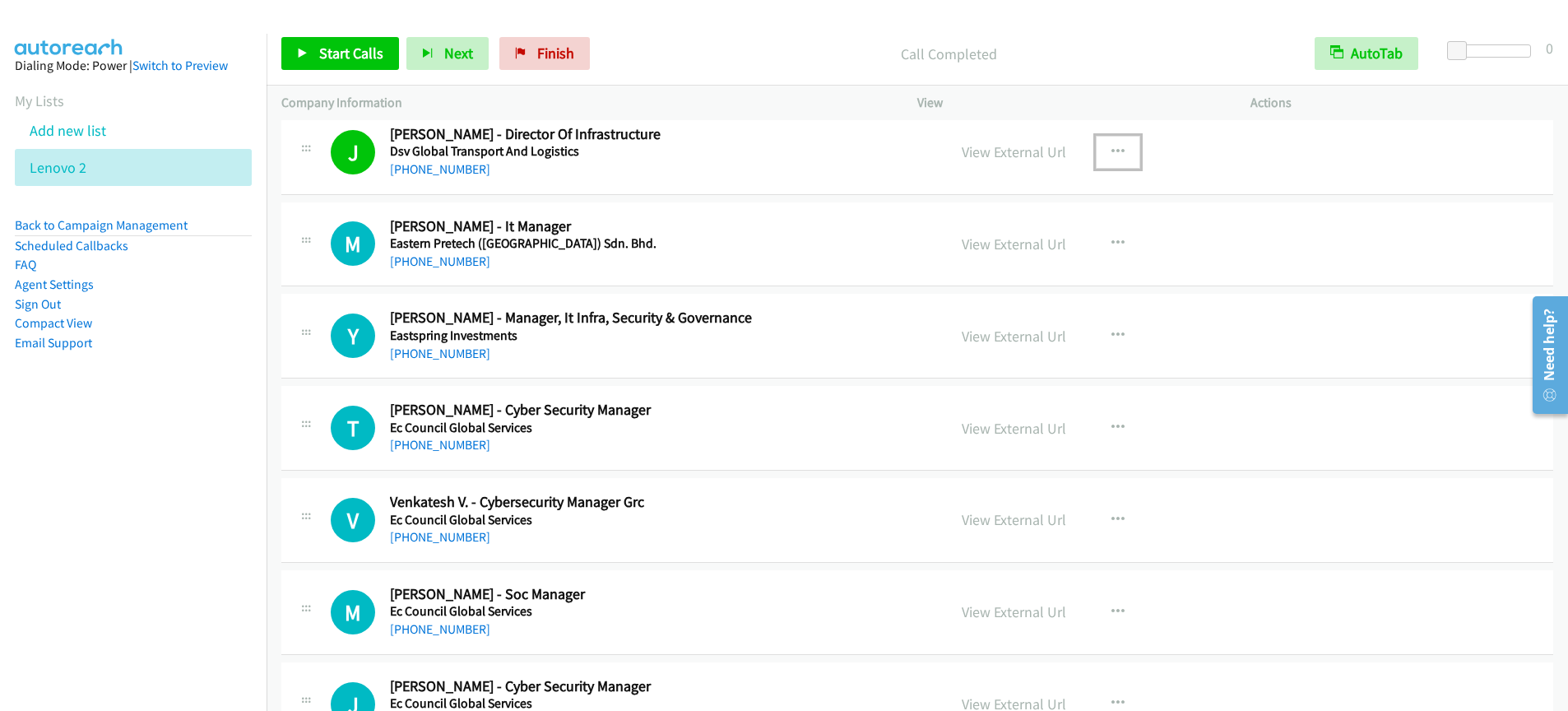
click at [1113, 154] on icon "button" at bounding box center [1118, 153] width 13 height 13
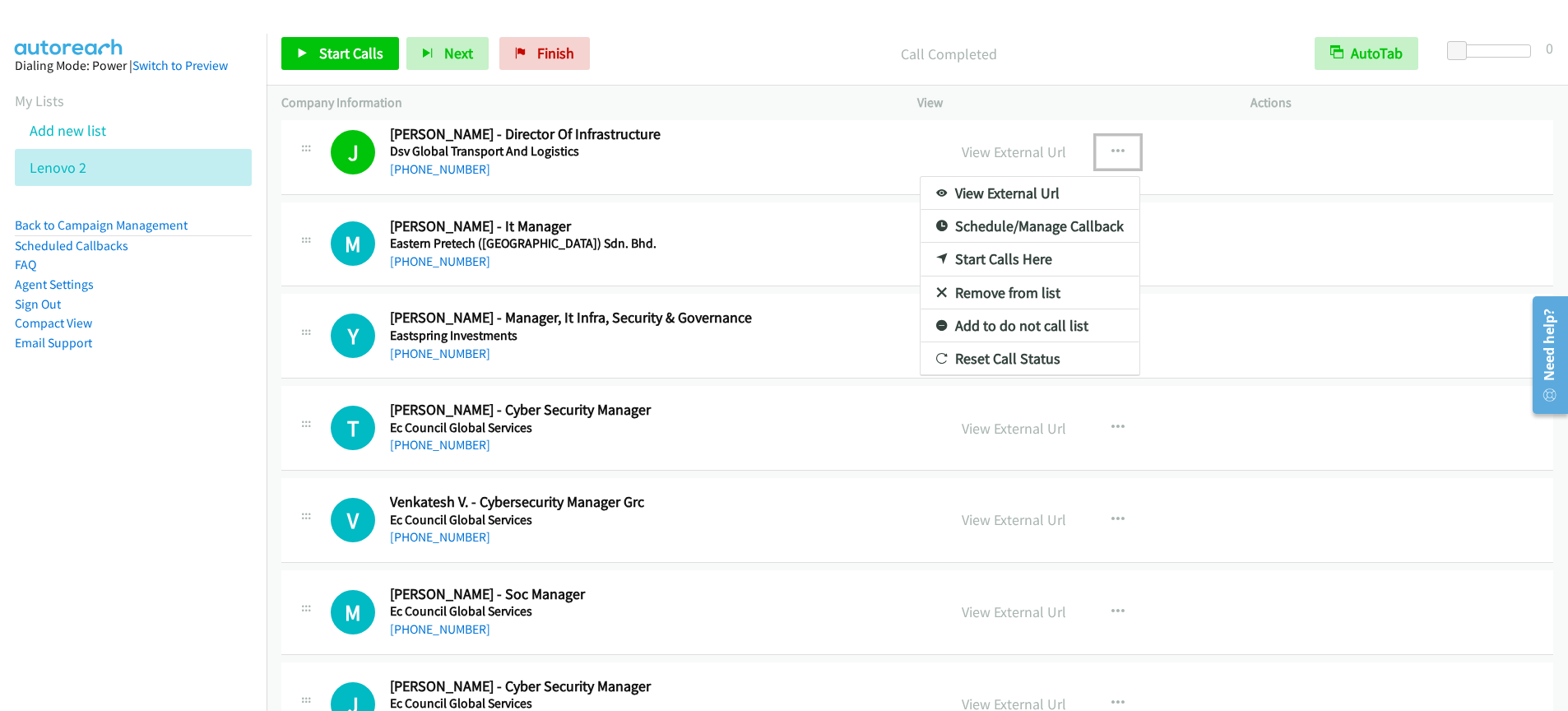
click at [1028, 162] on div at bounding box center [784, 355] width 1568 height 711
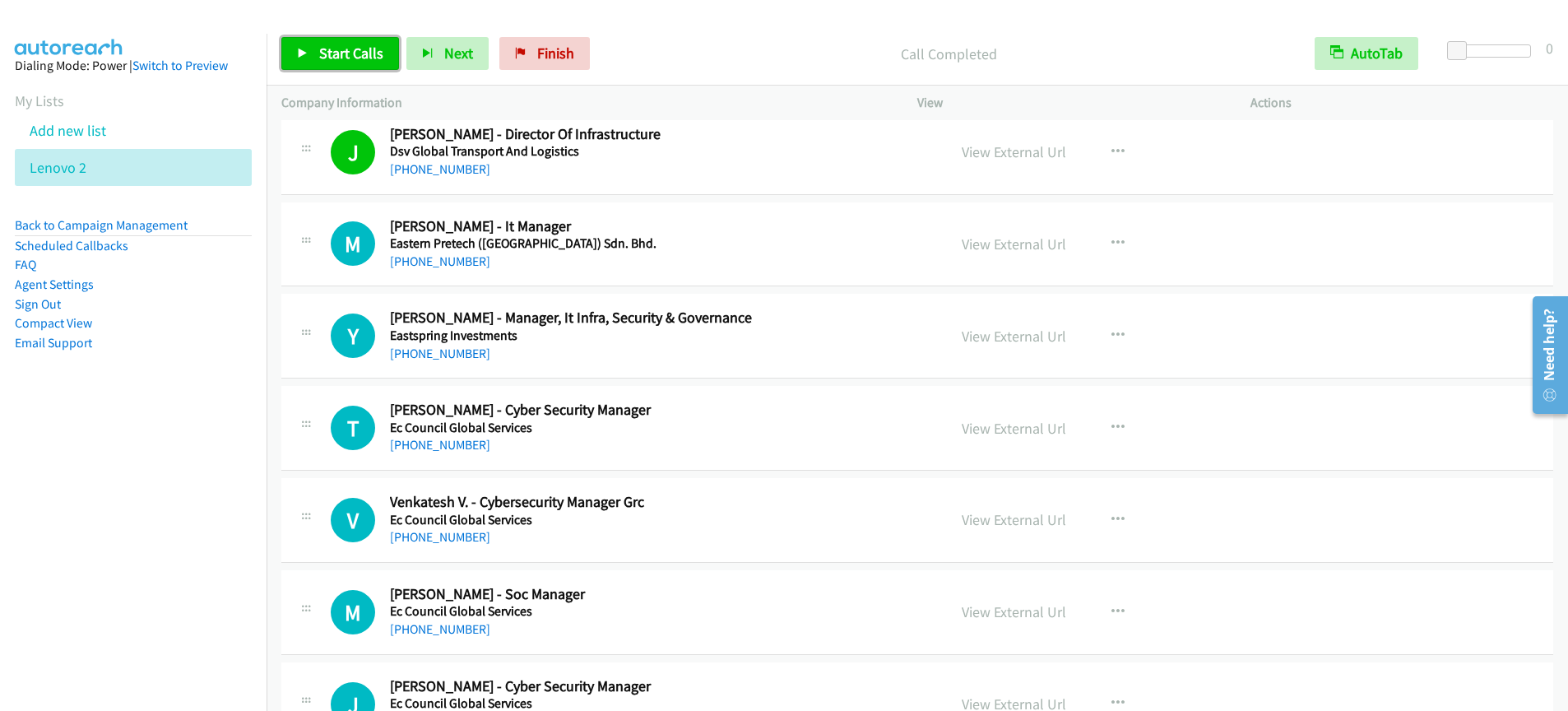
click at [339, 67] on link "Start Calls" at bounding box center [340, 54] width 117 height 33
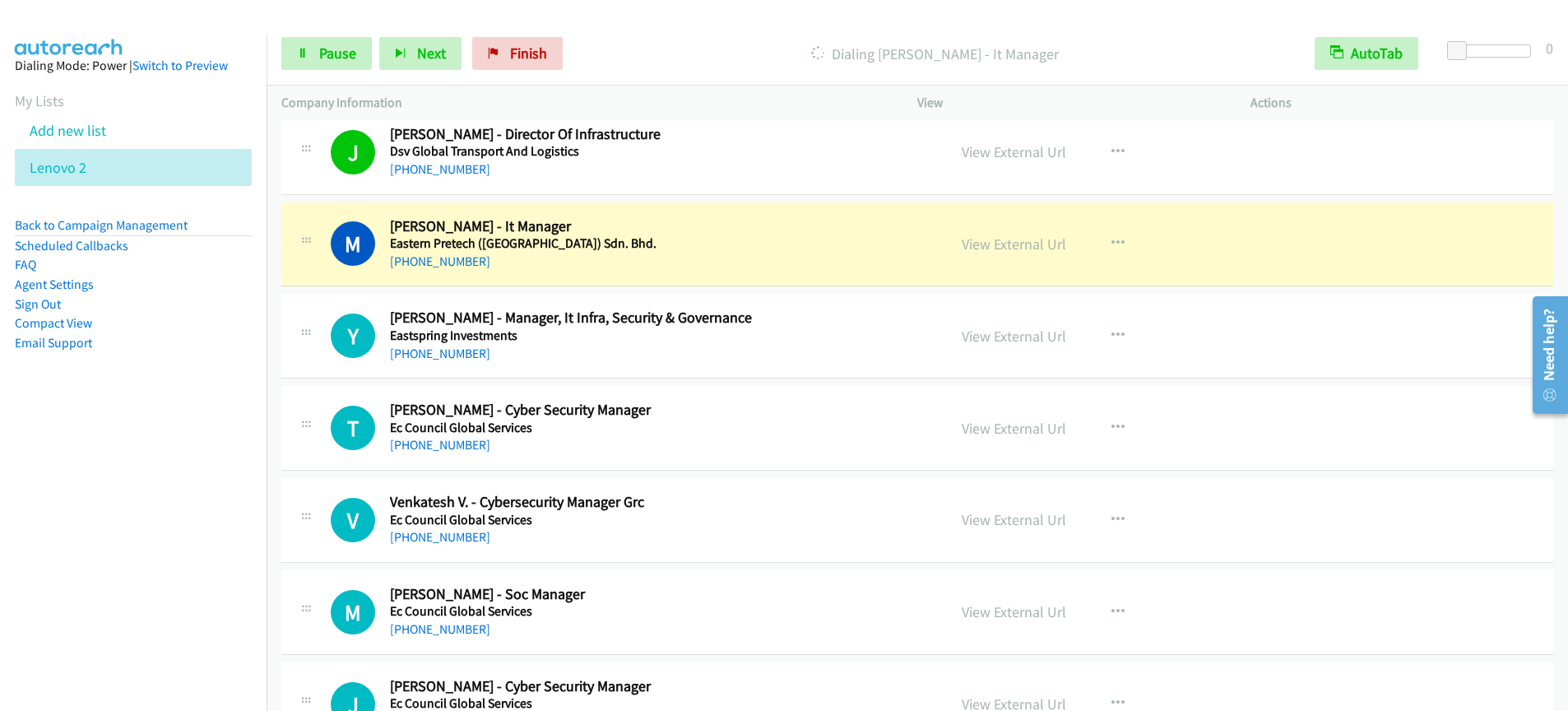
click at [324, 71] on div "Start Calls Pause Next Finish Dialing Munie Yapen - It Manager AutoTab AutoTab 0" at bounding box center [918, 54] width 1302 height 64
click at [339, 50] on span "Pause" at bounding box center [338, 53] width 37 height 18
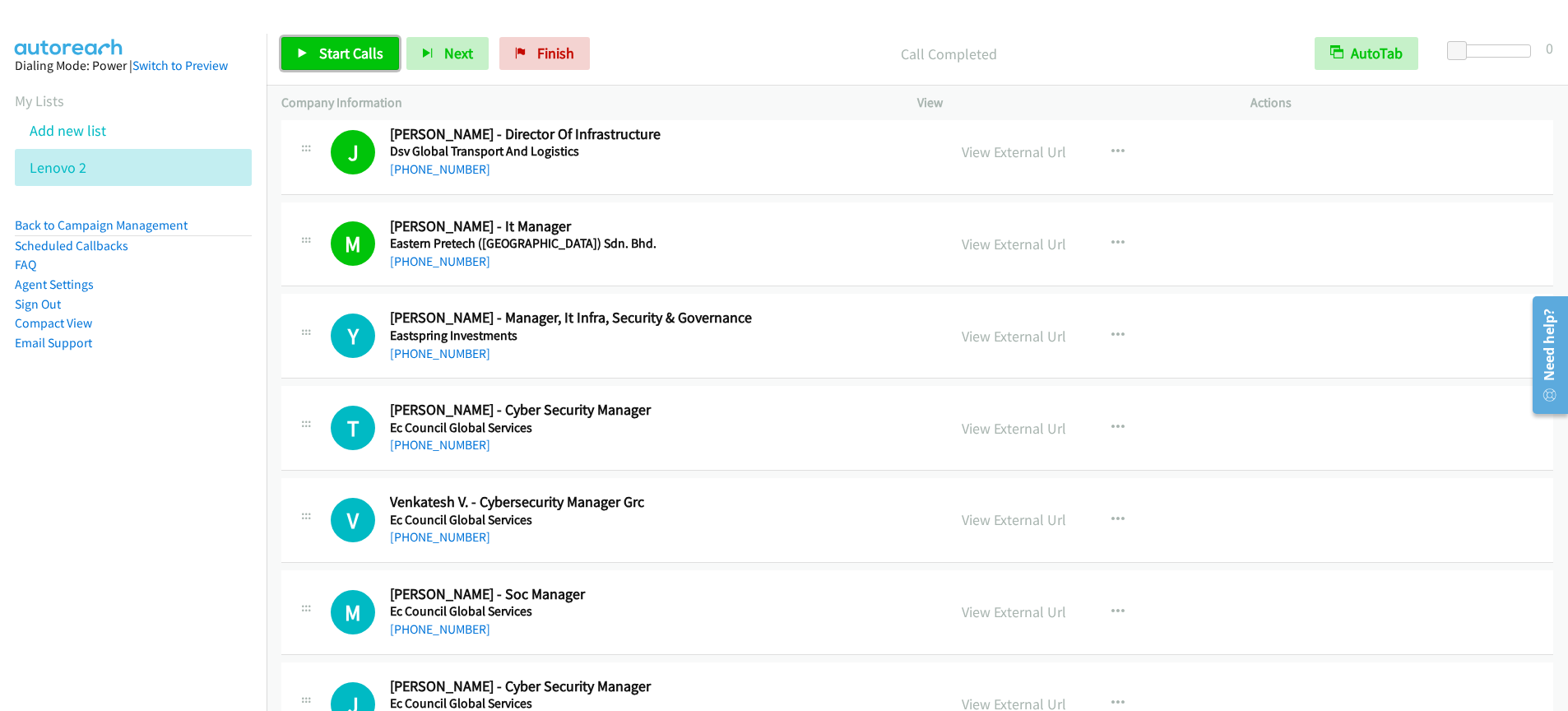
click at [346, 58] on span "Start Calls" at bounding box center [351, 53] width 64 height 18
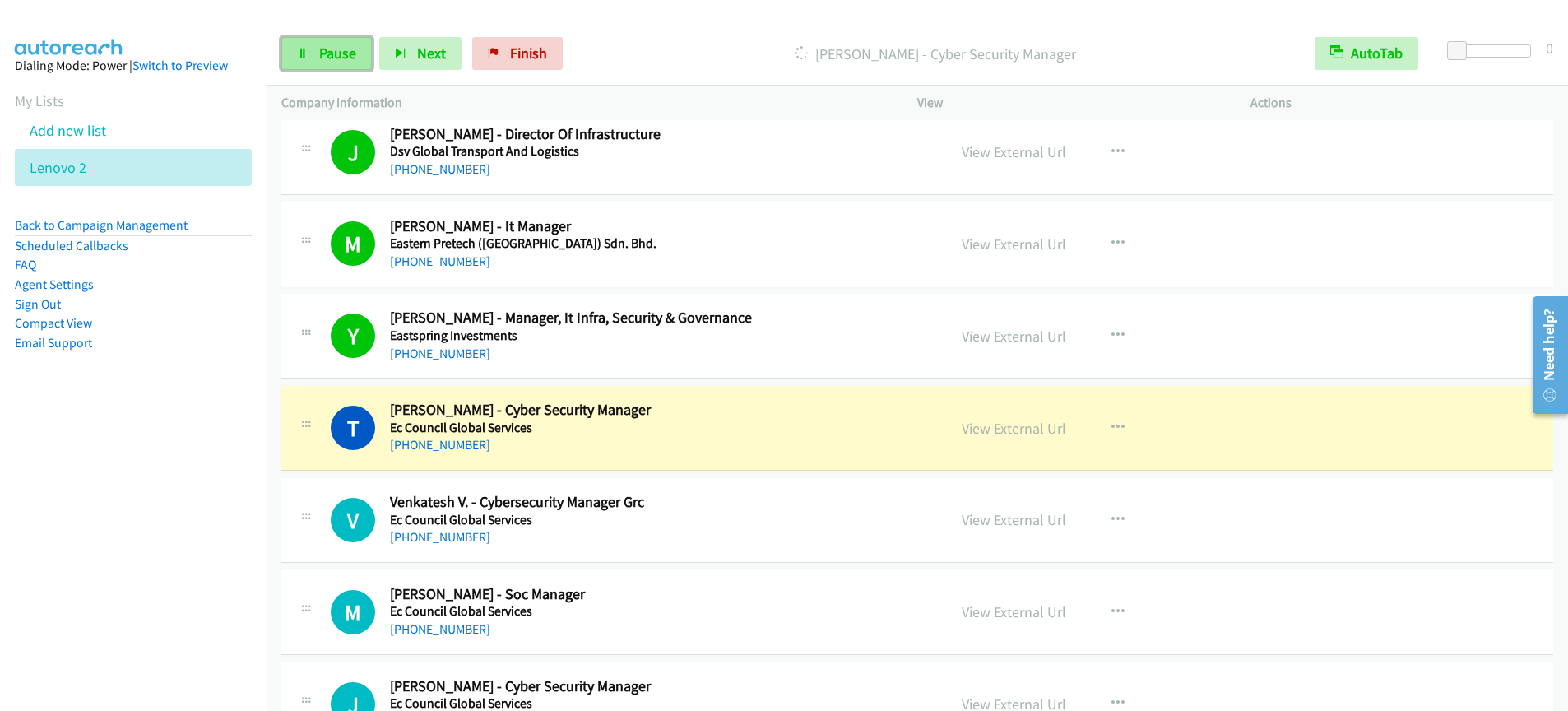
click at [352, 67] on link "Pause" at bounding box center [327, 54] width 91 height 33
click at [352, 67] on link "Start Calls" at bounding box center [340, 54] width 117 height 33
click at [327, 65] on link "Pause" at bounding box center [327, 54] width 91 height 33
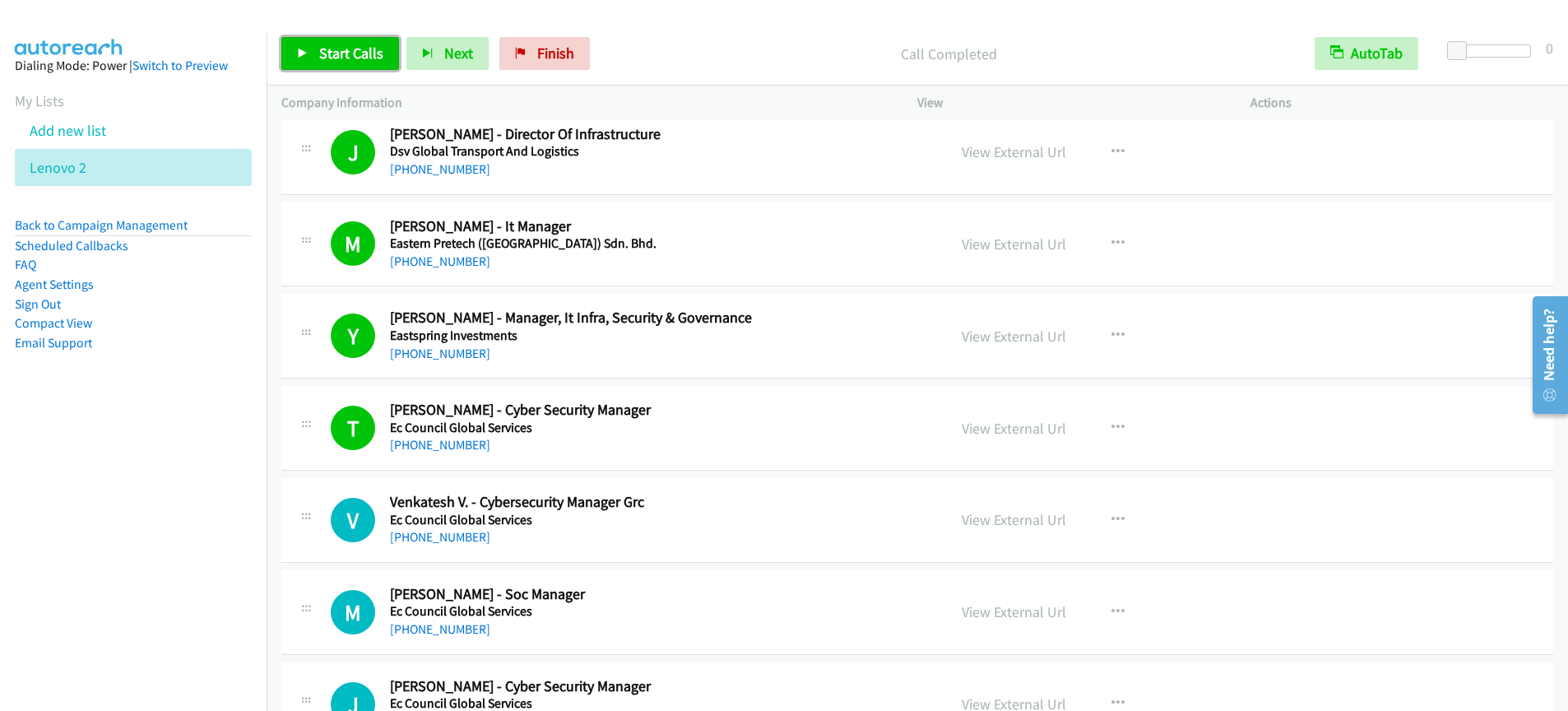
click at [331, 56] on span "Start Calls" at bounding box center [351, 53] width 64 height 18
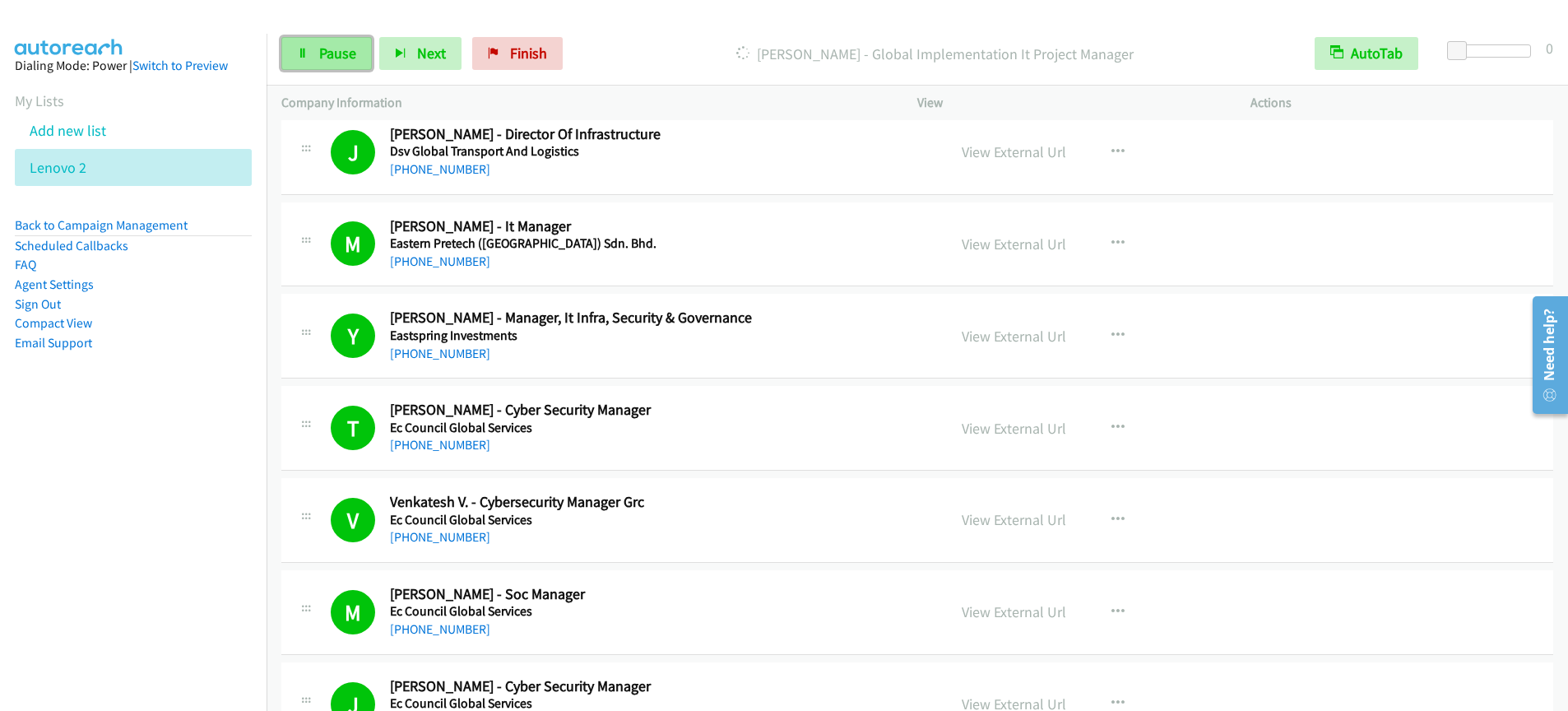
click at [336, 58] on span "Pause" at bounding box center [338, 53] width 37 height 18
click at [332, 55] on span "Start Calls" at bounding box center [351, 53] width 64 height 18
click at [340, 59] on span "Pause" at bounding box center [338, 53] width 37 height 18
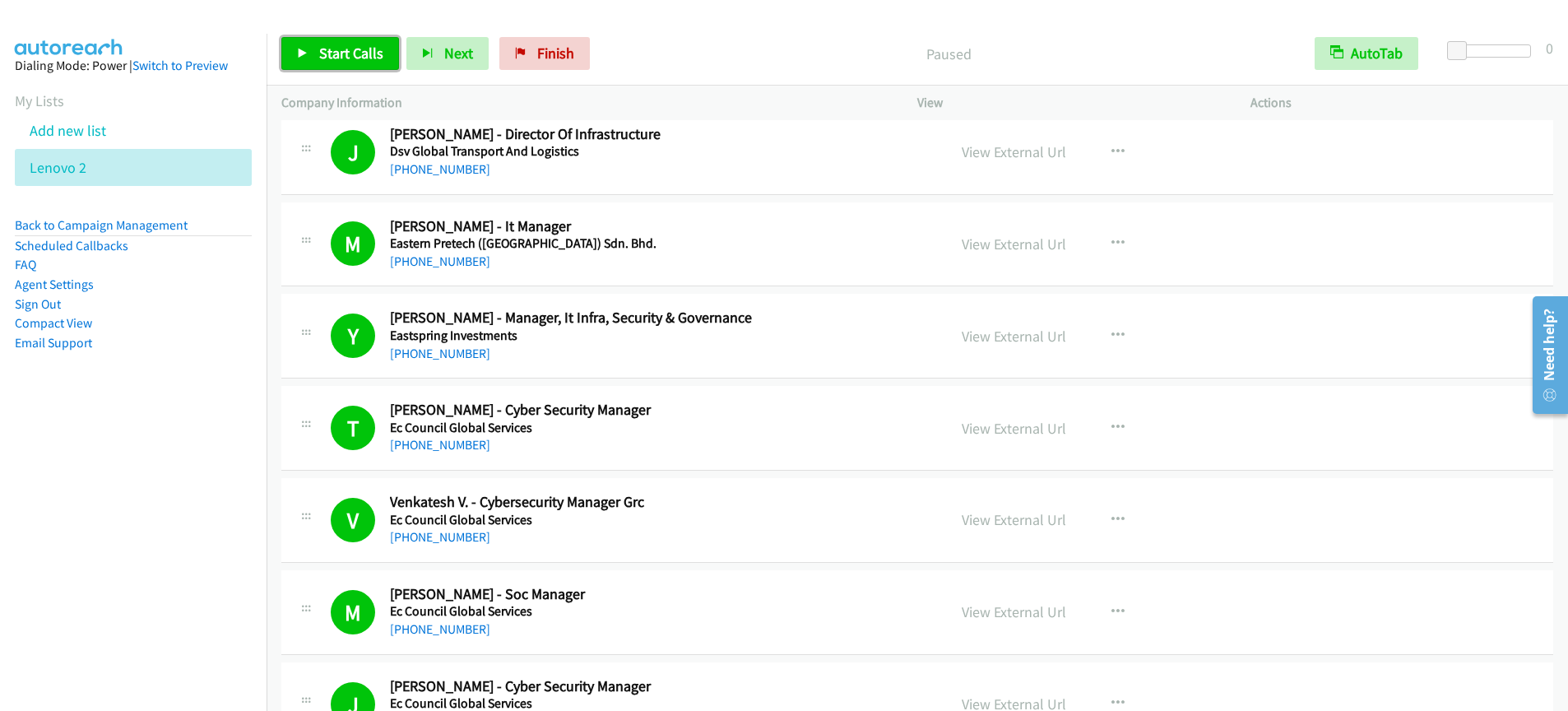
click at [341, 59] on span "Start Calls" at bounding box center [351, 53] width 64 height 18
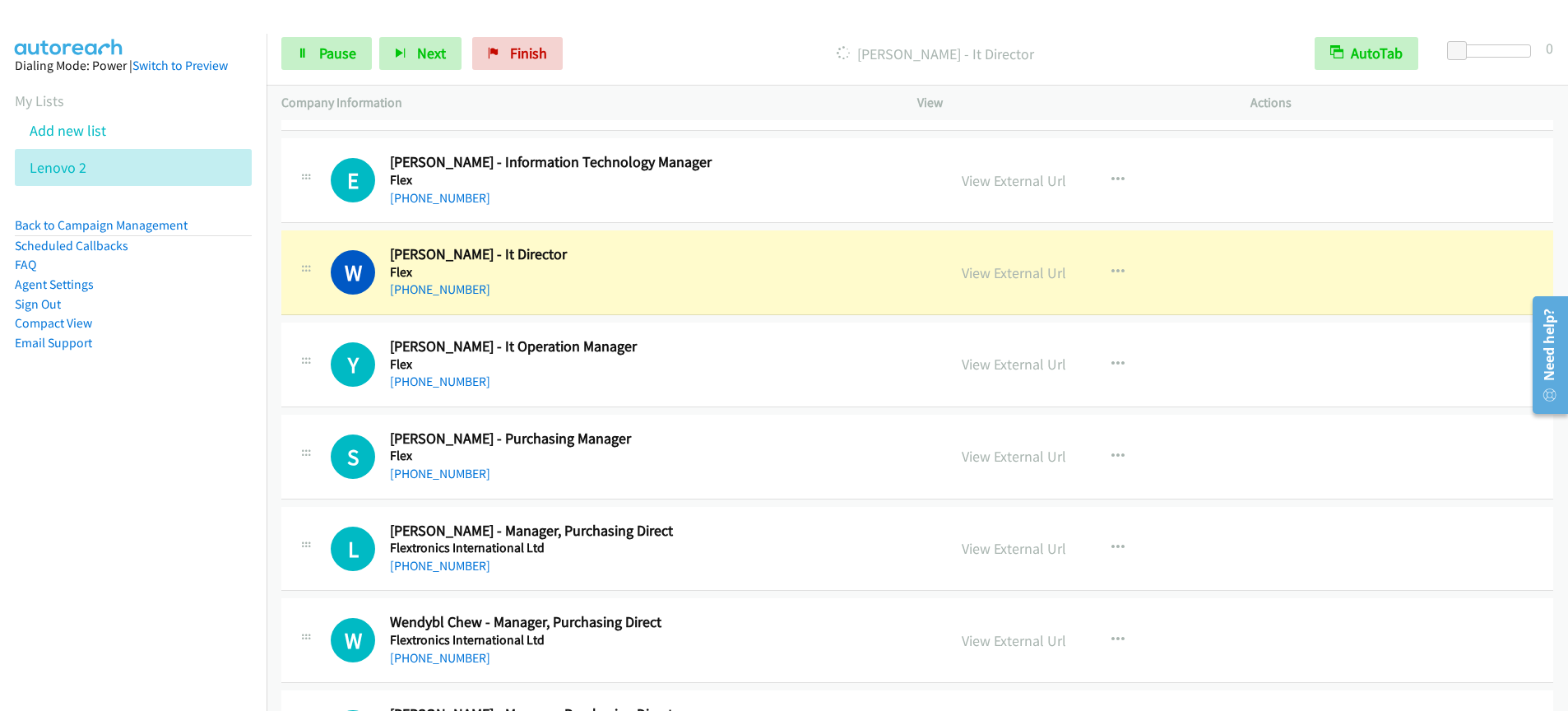
scroll to position [10965, 0]
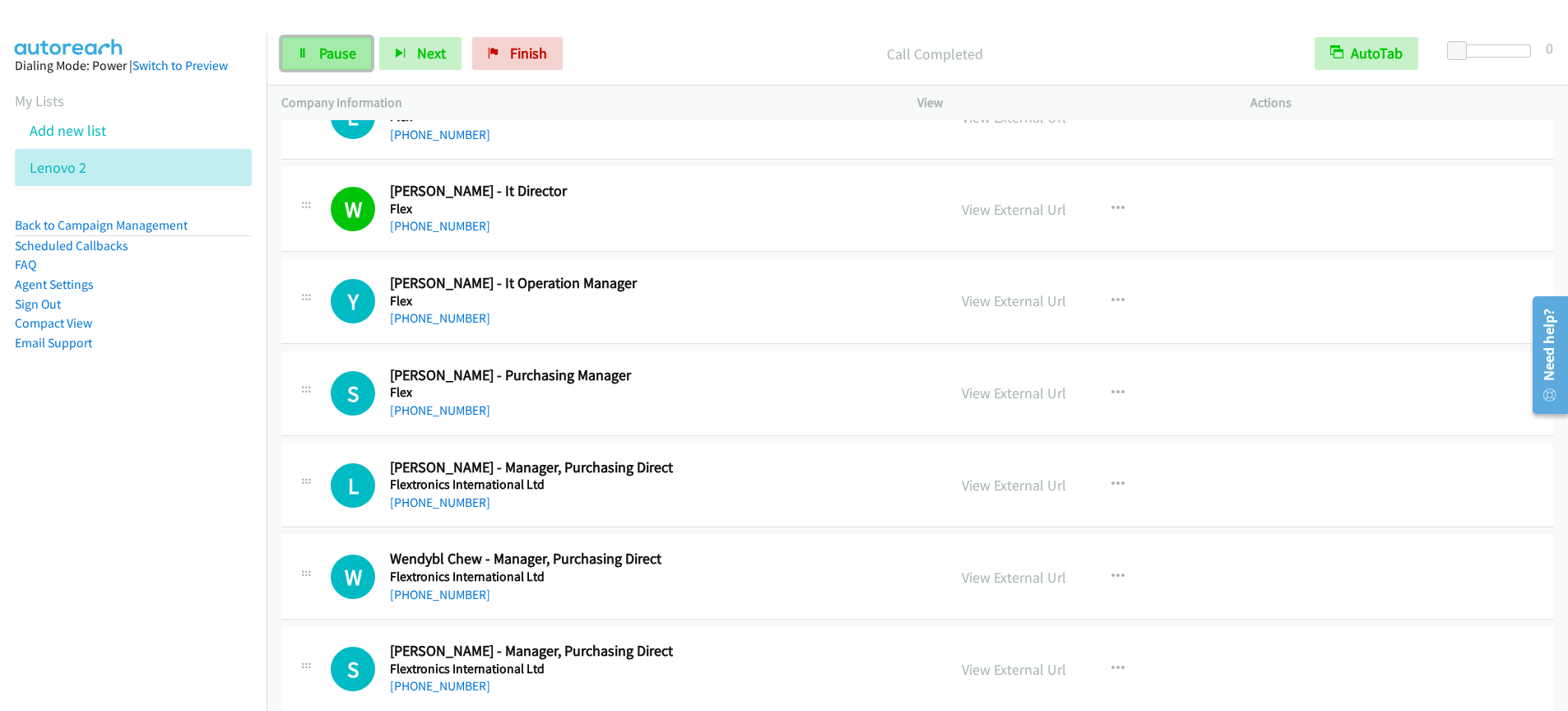
click at [325, 54] on span "Pause" at bounding box center [338, 53] width 37 height 18
click at [330, 56] on span "Start Calls" at bounding box center [351, 53] width 64 height 18
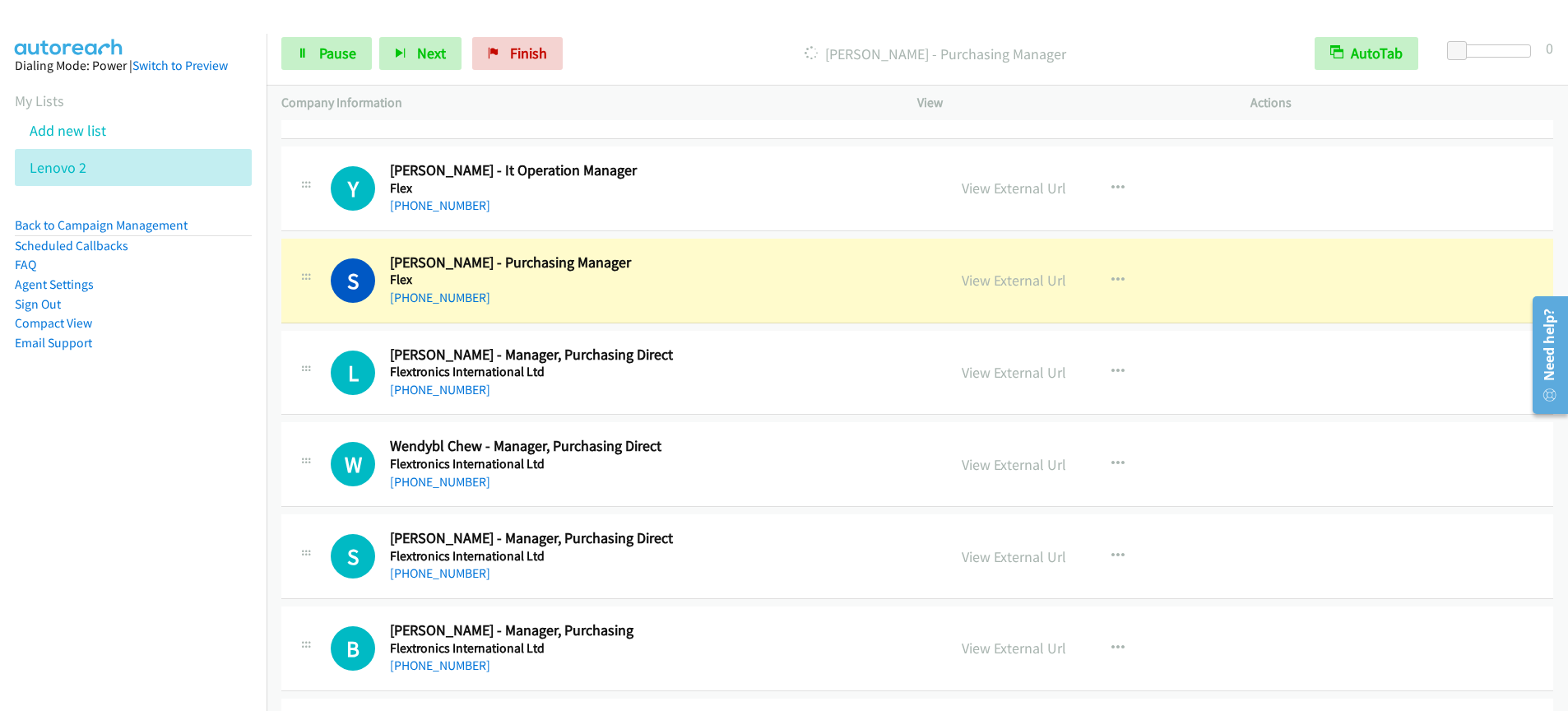
scroll to position [11087, 0]
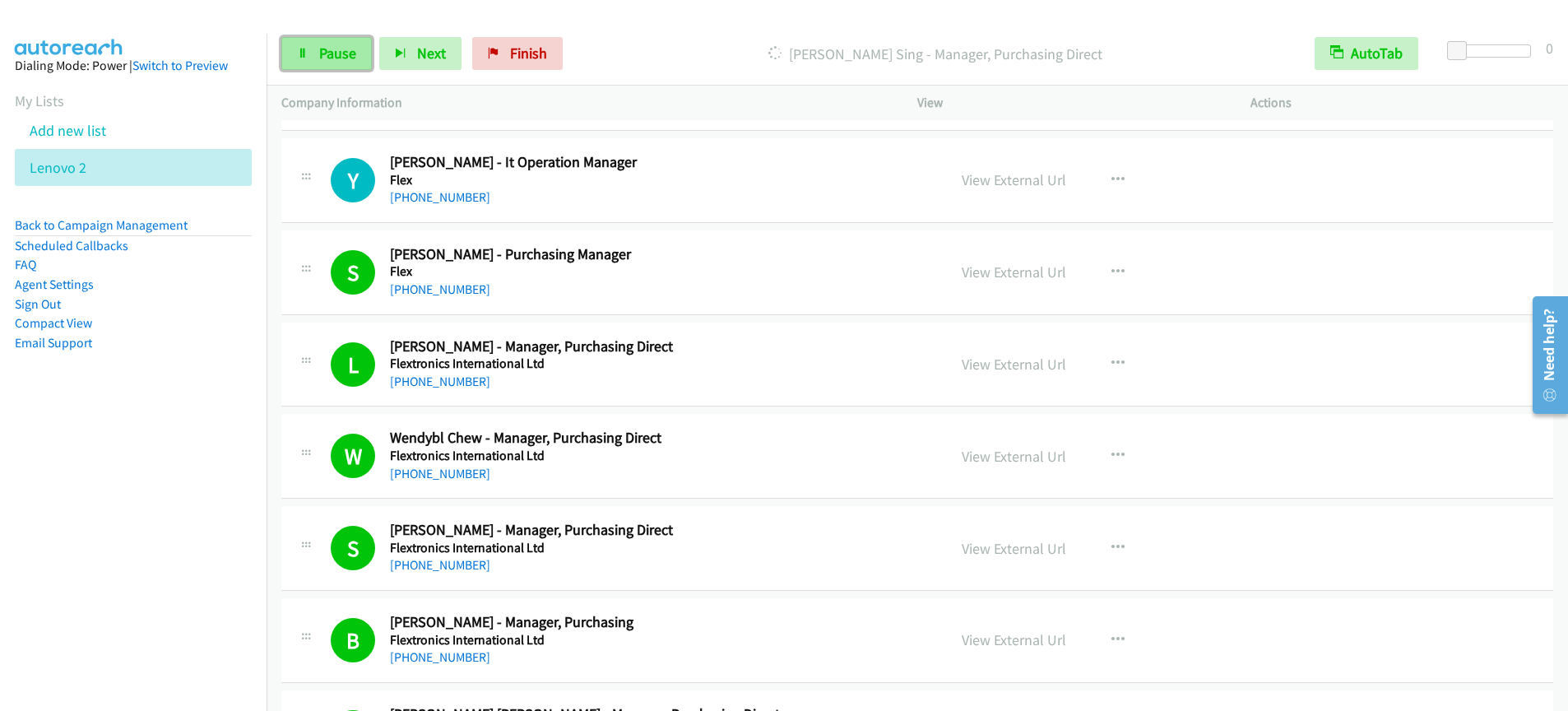
click at [331, 56] on span "Pause" at bounding box center [338, 53] width 37 height 18
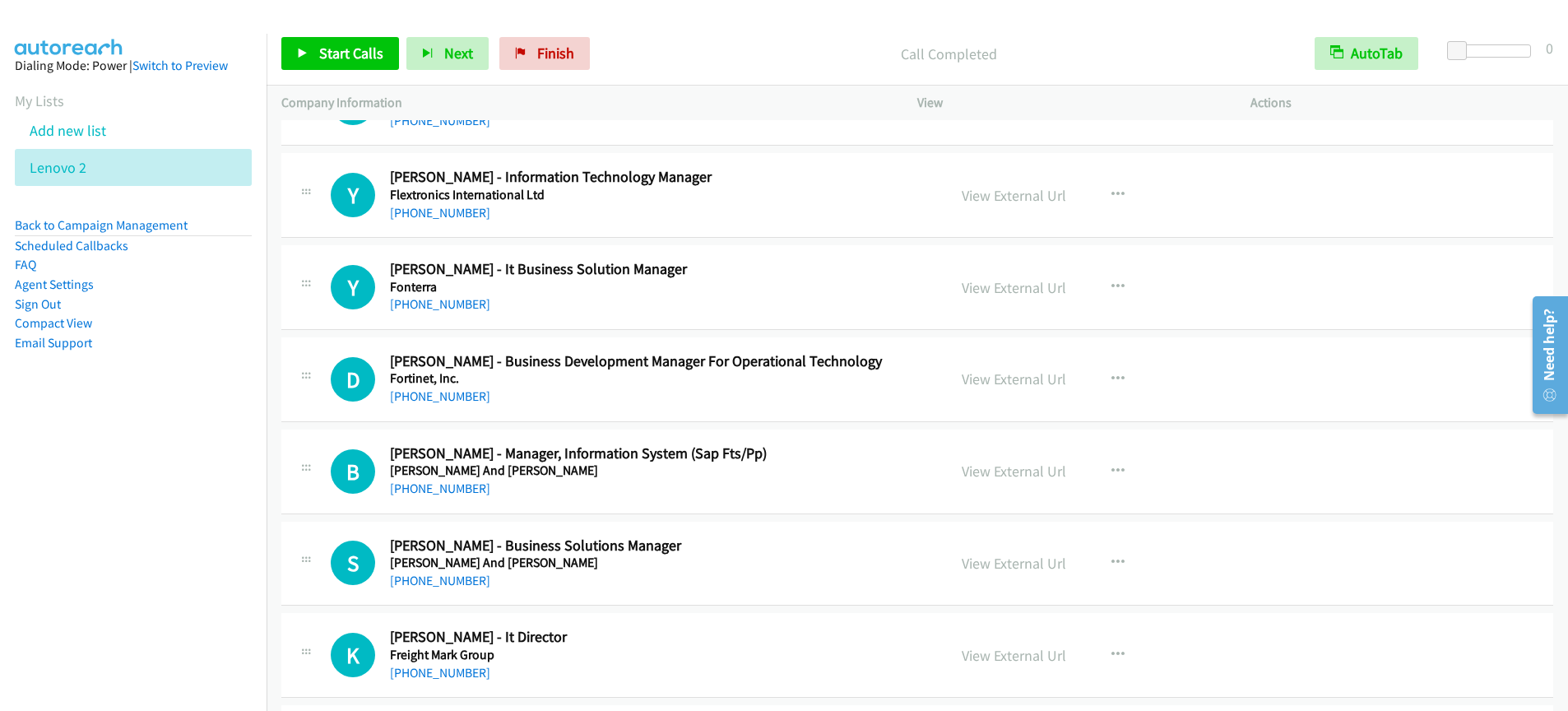
scroll to position [11898, 0]
click at [314, 42] on link "Start Calls" at bounding box center [340, 54] width 117 height 33
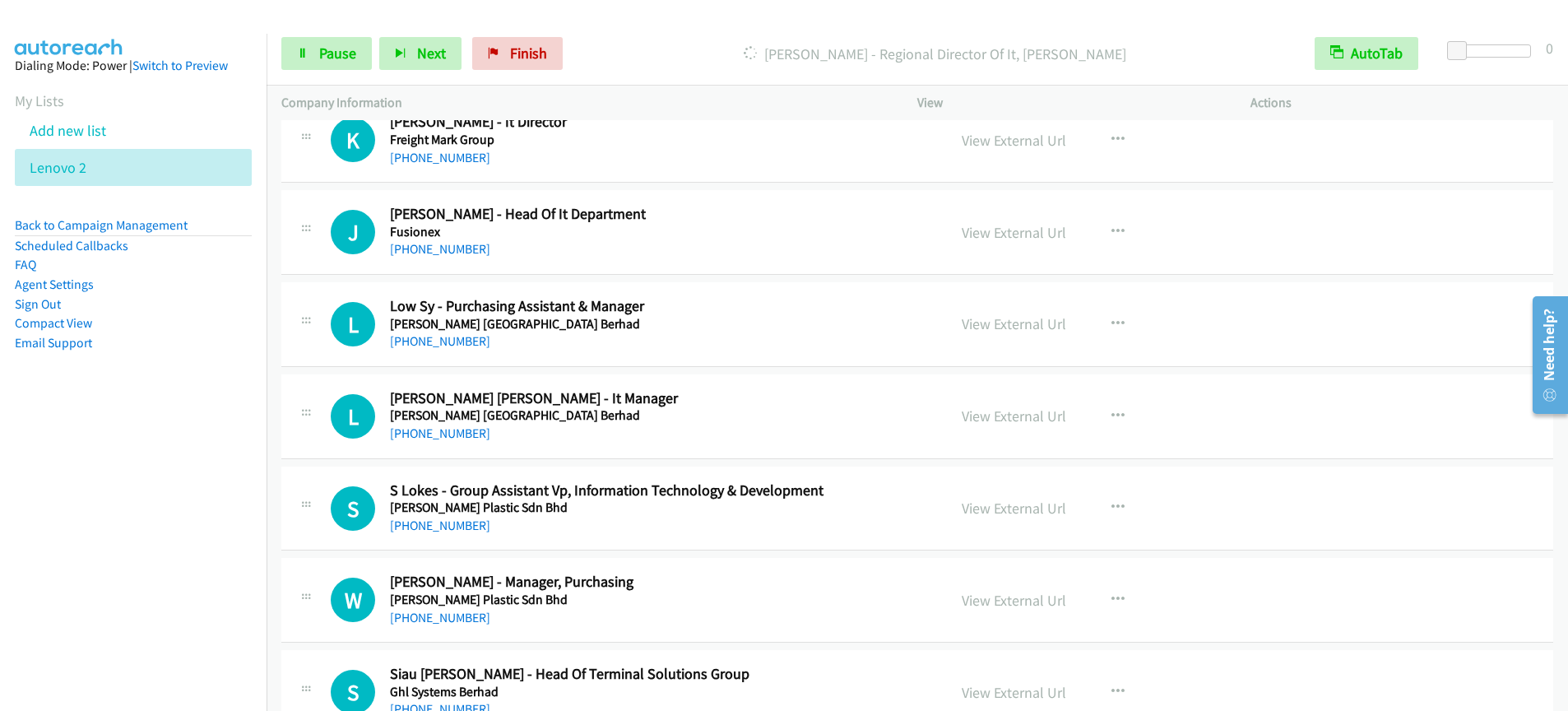
scroll to position [11867, 0]
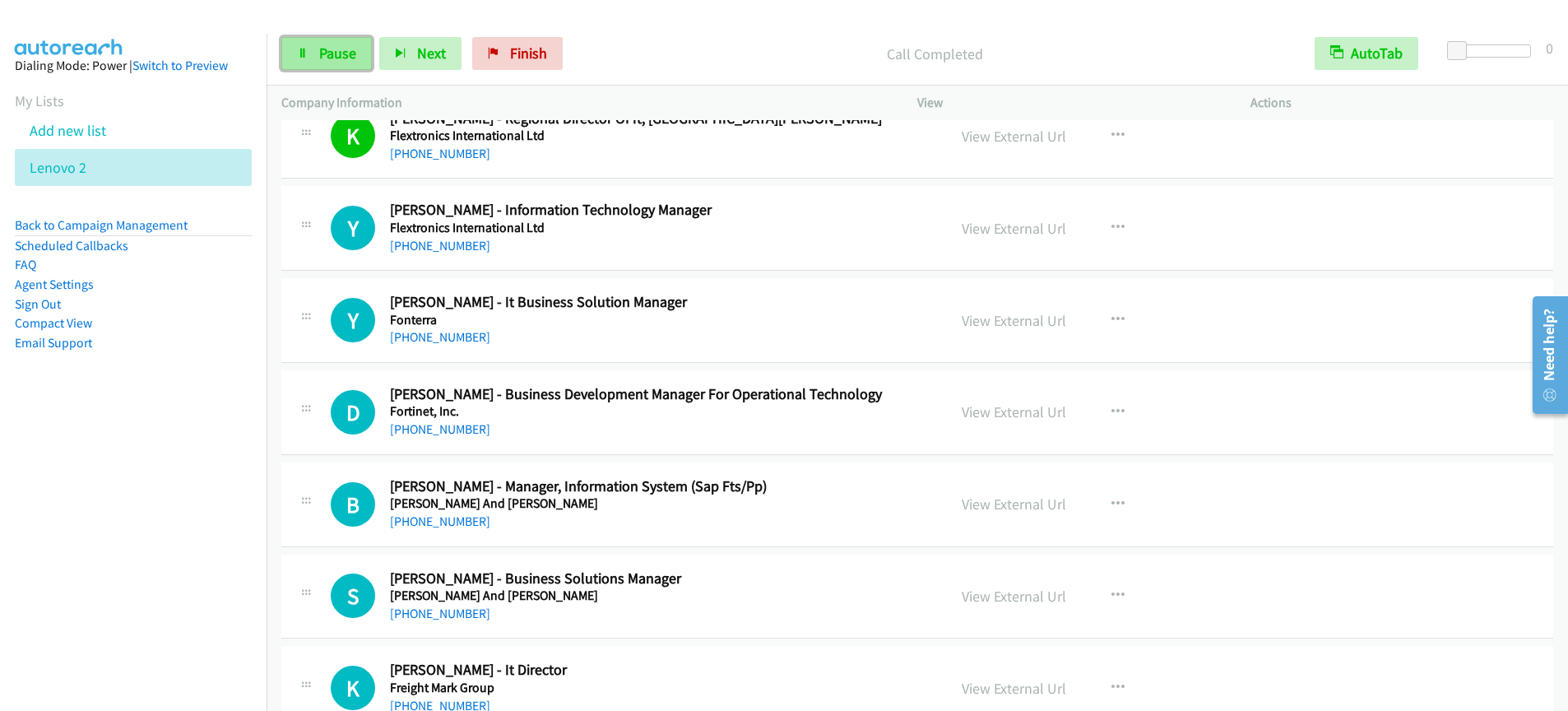
click at [321, 51] on span "Pause" at bounding box center [338, 53] width 37 height 18
click at [321, 51] on span "Start Calls" at bounding box center [351, 53] width 64 height 18
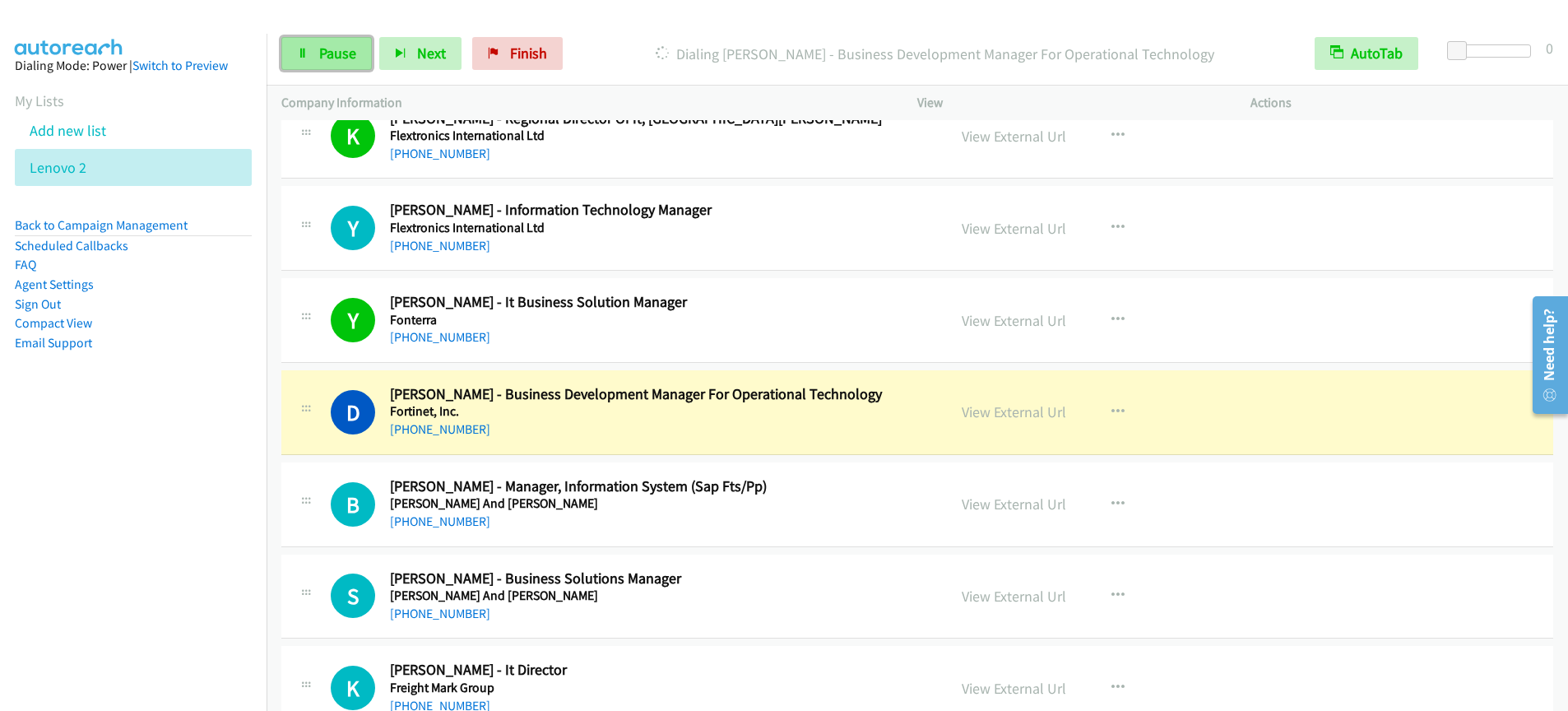
click at [336, 57] on span "Pause" at bounding box center [338, 53] width 37 height 18
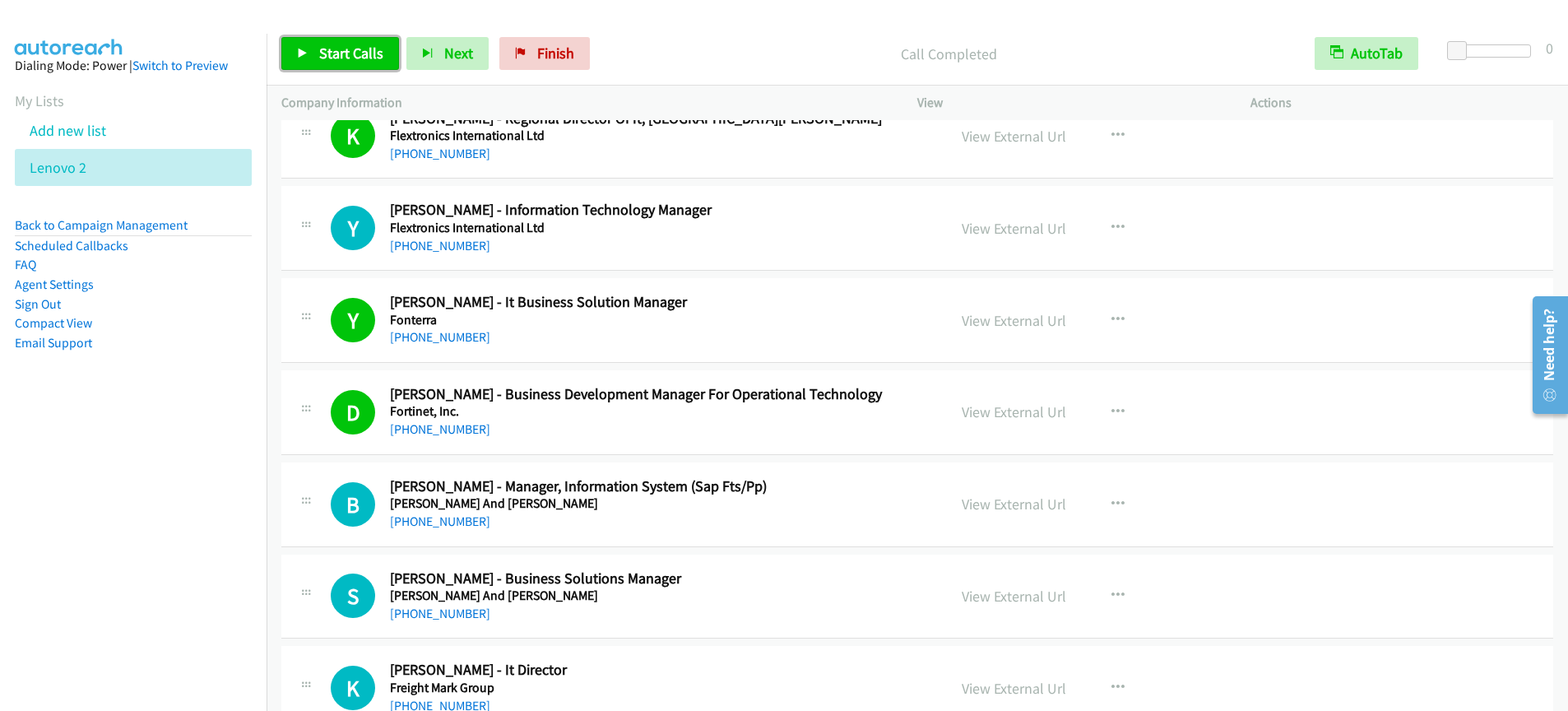
click at [345, 51] on span "Start Calls" at bounding box center [351, 53] width 64 height 18
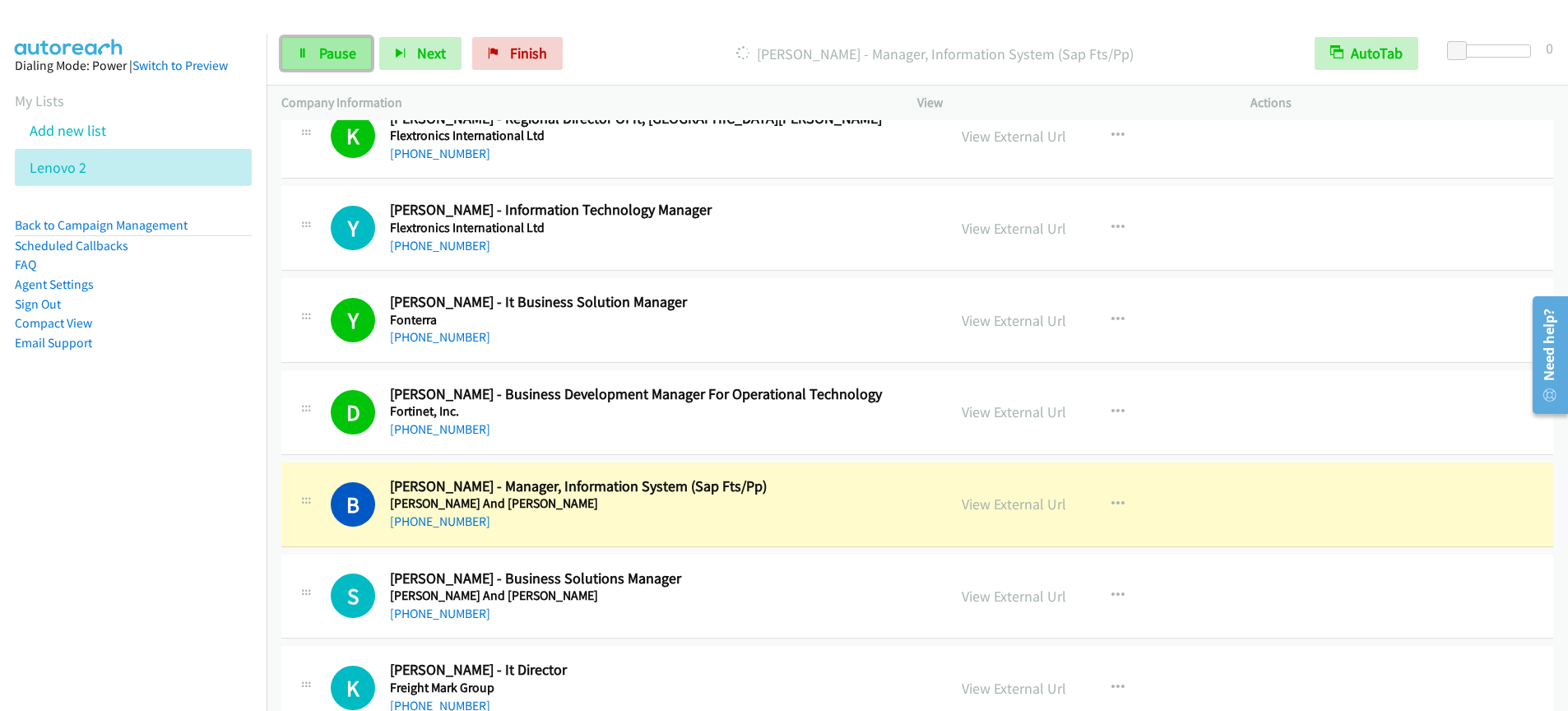
click at [341, 65] on link "Pause" at bounding box center [327, 54] width 91 height 33
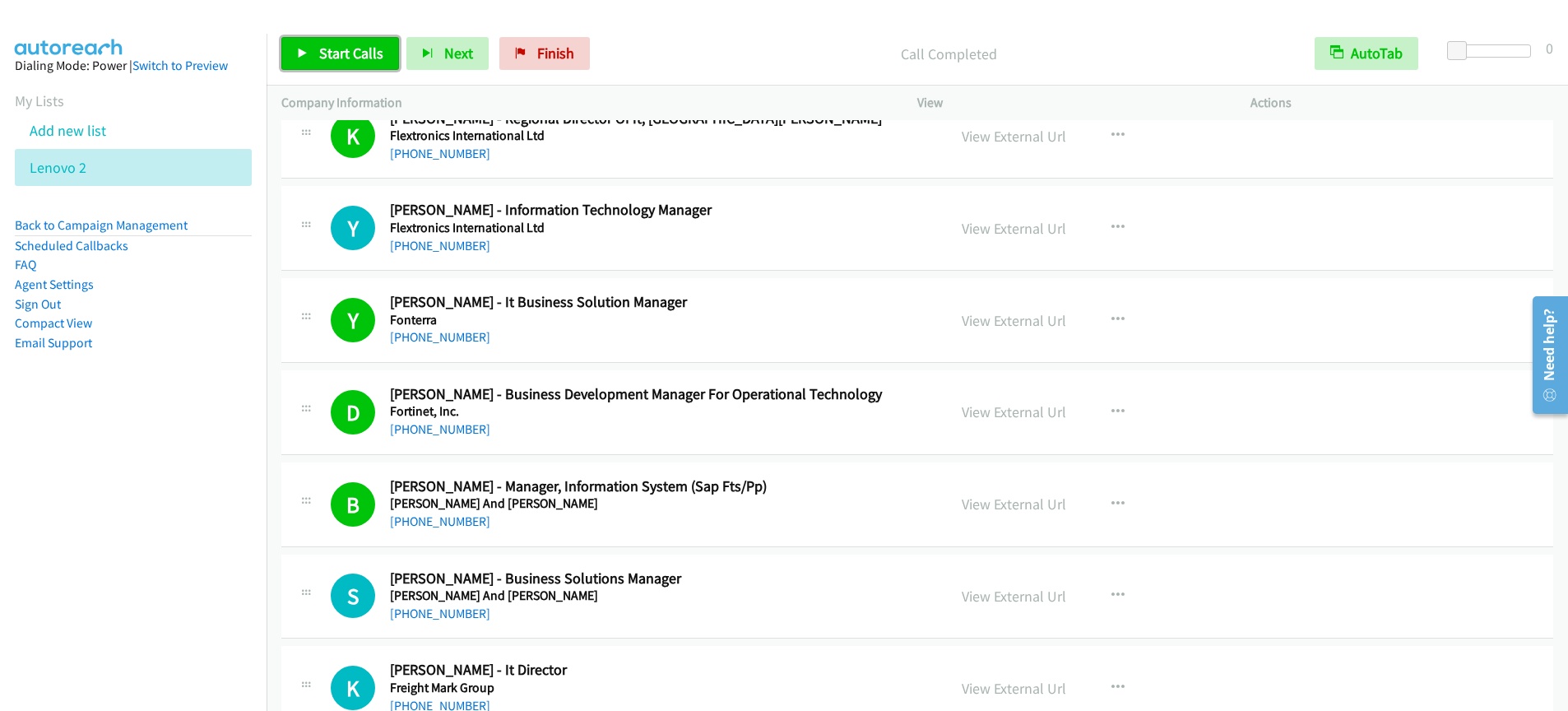
click at [349, 51] on span "Start Calls" at bounding box center [351, 53] width 64 height 18
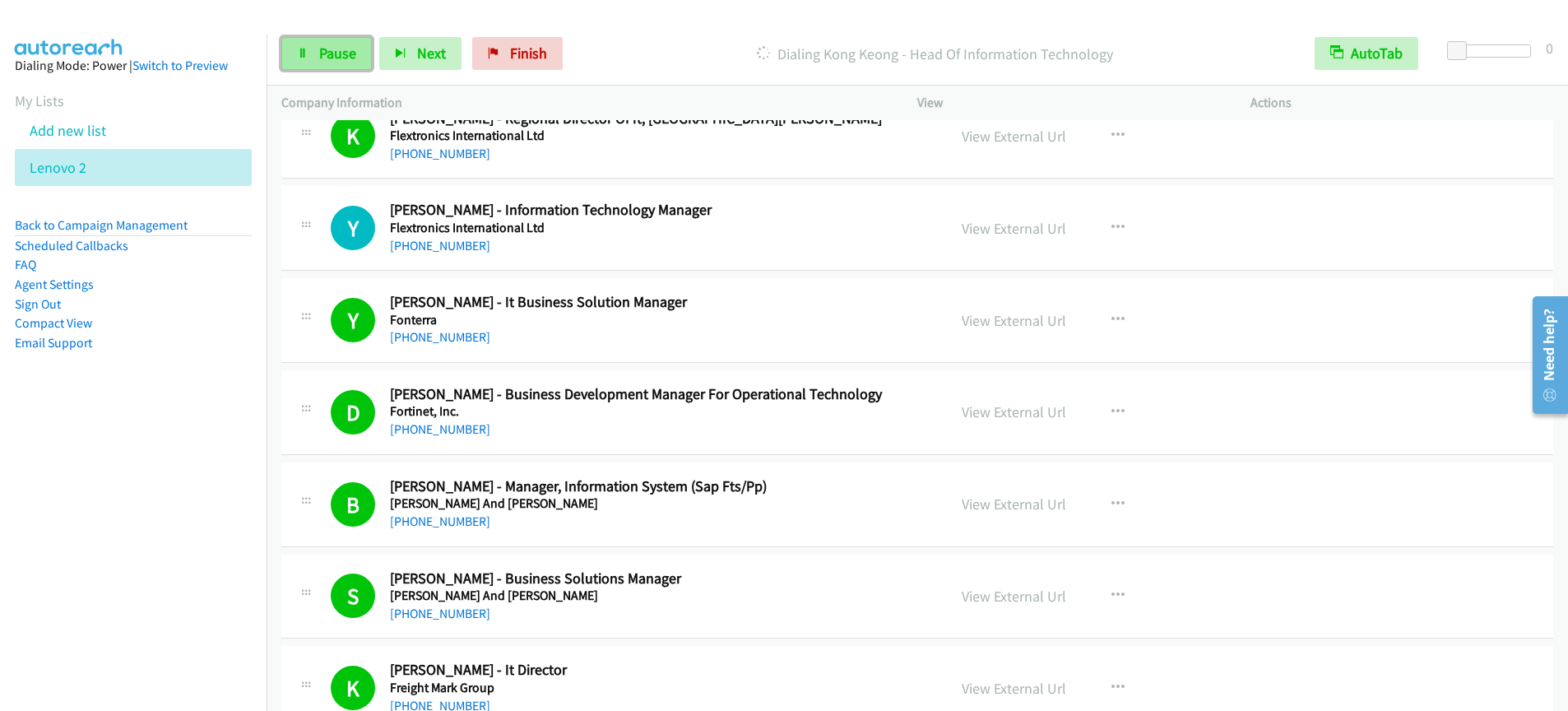
click at [315, 66] on link "Pause" at bounding box center [327, 54] width 91 height 33
click at [551, 71] on div "Start Calls Pause Next Finish Call Completed AutoTab AutoTab 0" at bounding box center [918, 54] width 1302 height 64
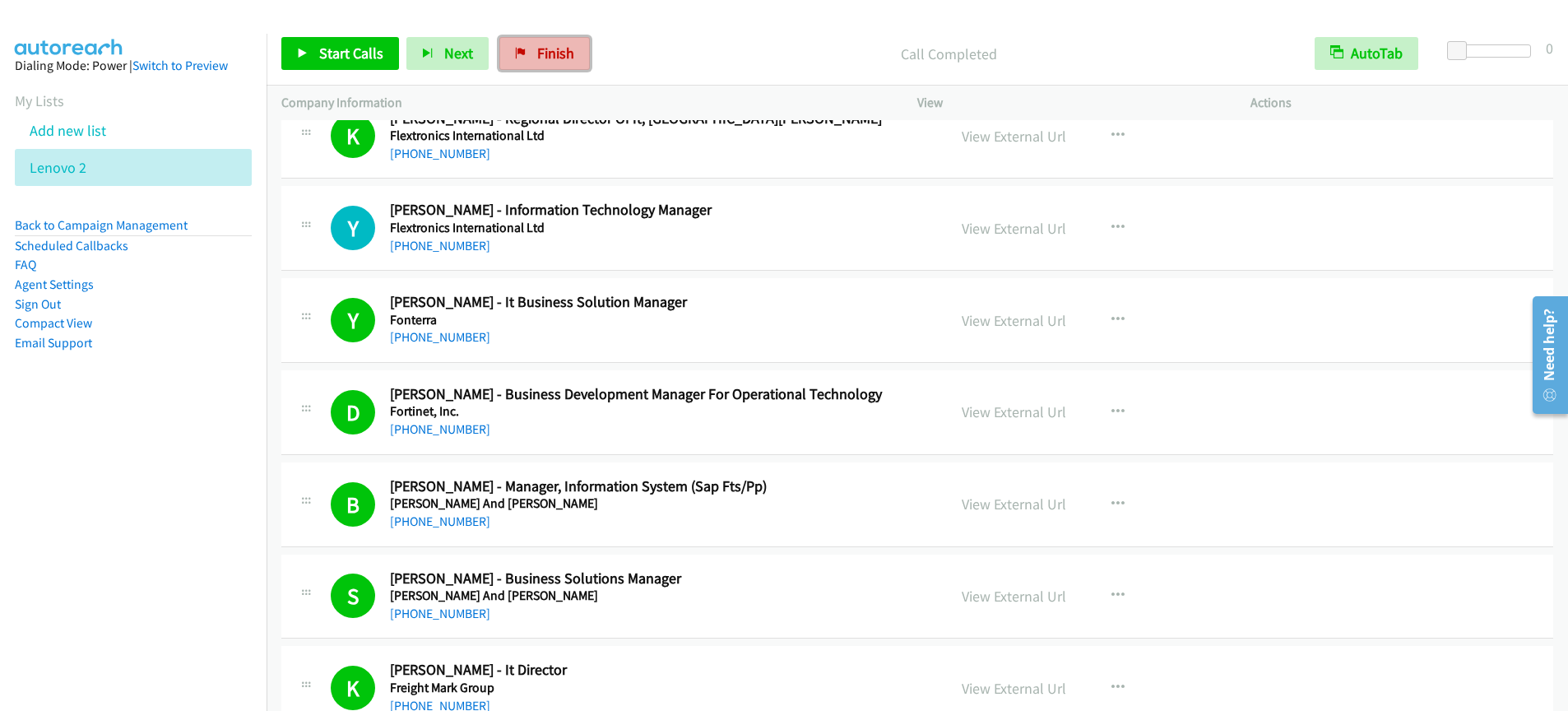
click at [556, 61] on span "Finish" at bounding box center [556, 53] width 37 height 18
